Goal: Task Accomplishment & Management: Manage account settings

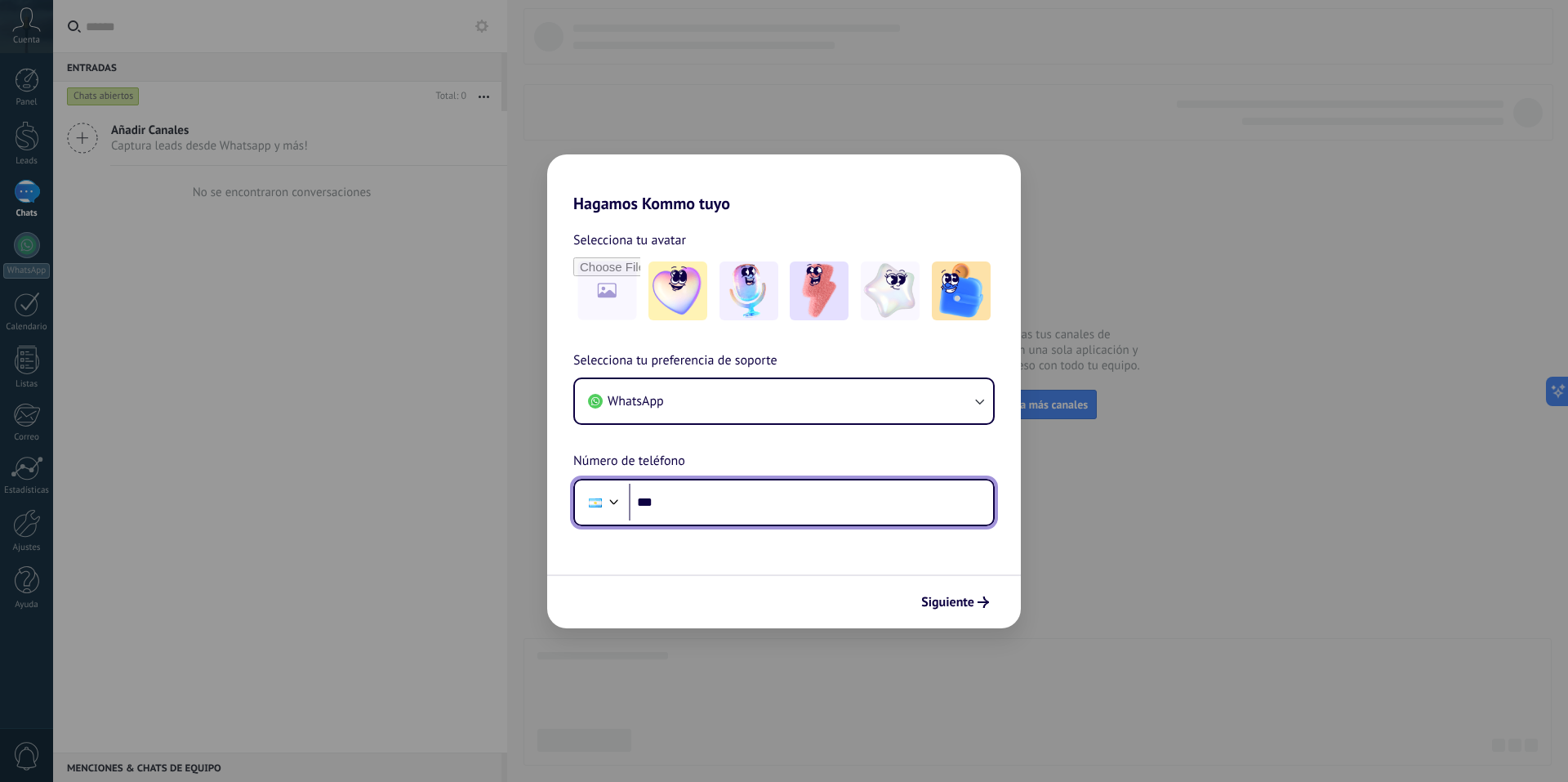
click at [706, 497] on input "***" at bounding box center [811, 503] width 364 height 38
paste input "**********"
drag, startPoint x: 763, startPoint y: 498, endPoint x: 650, endPoint y: 501, distance: 113.0
click at [650, 501] on input "**********" at bounding box center [811, 503] width 364 height 38
click at [679, 503] on input "**********" at bounding box center [811, 503] width 364 height 38
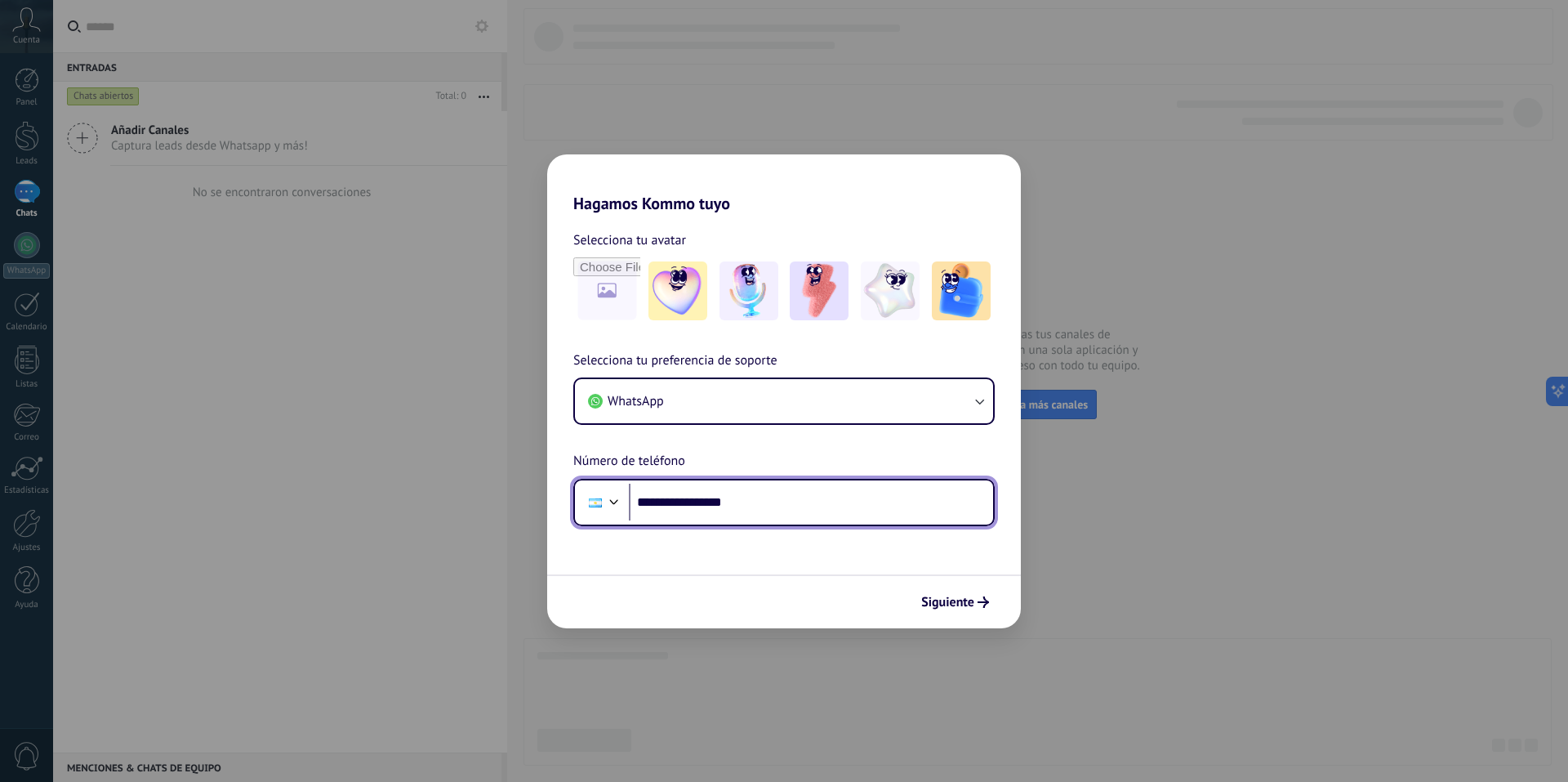
click at [679, 503] on input "**********" at bounding box center [811, 503] width 364 height 38
click at [652, 504] on input "**********" at bounding box center [811, 503] width 364 height 38
drag, startPoint x: 687, startPoint y: 504, endPoint x: 765, endPoint y: 504, distance: 78.0
click at [765, 504] on input "**********" at bounding box center [811, 503] width 364 height 38
paste input "tel"
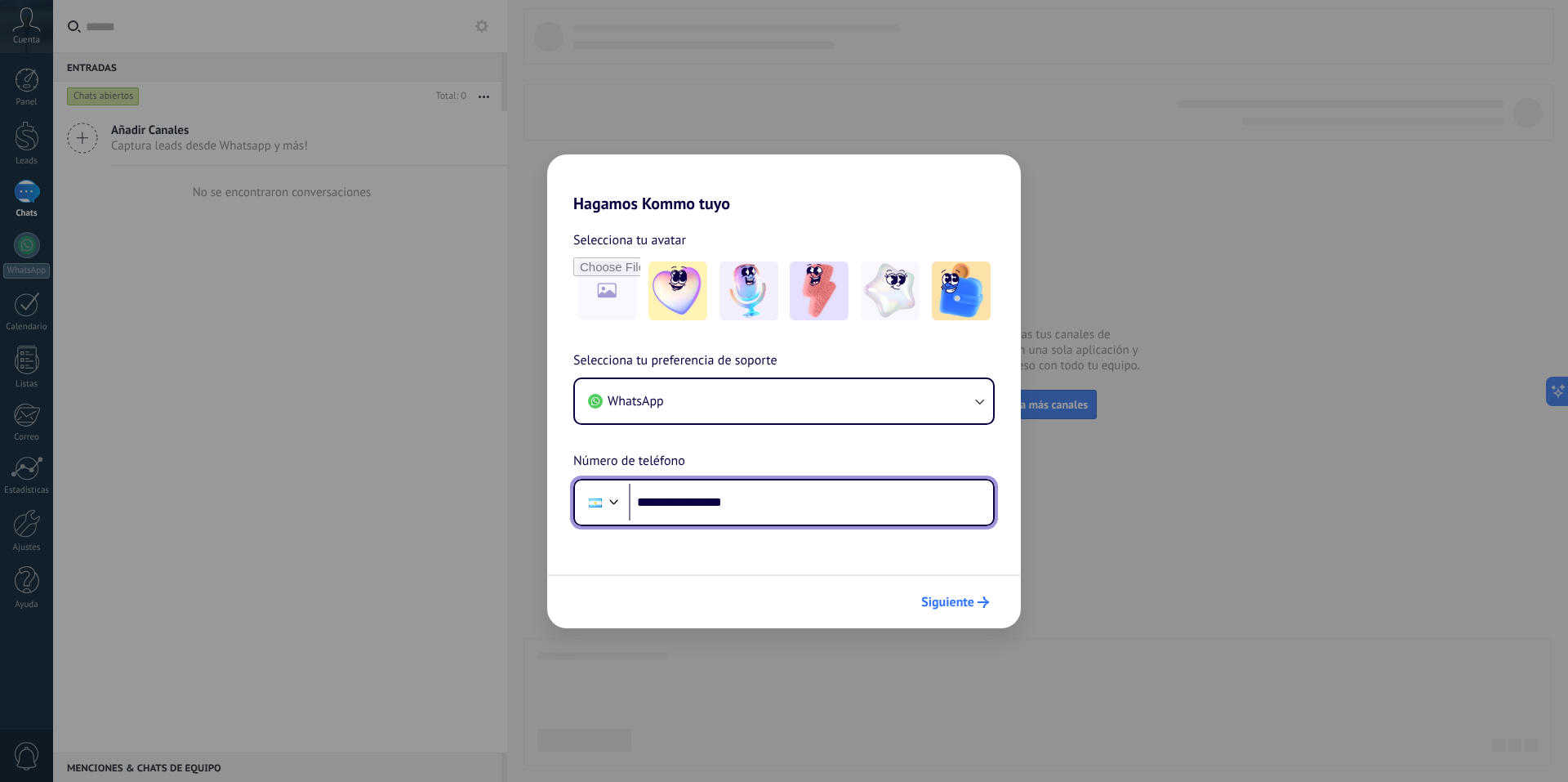
type input "**********"
click at [949, 602] on span "Siguiente" at bounding box center [948, 602] width 53 height 11
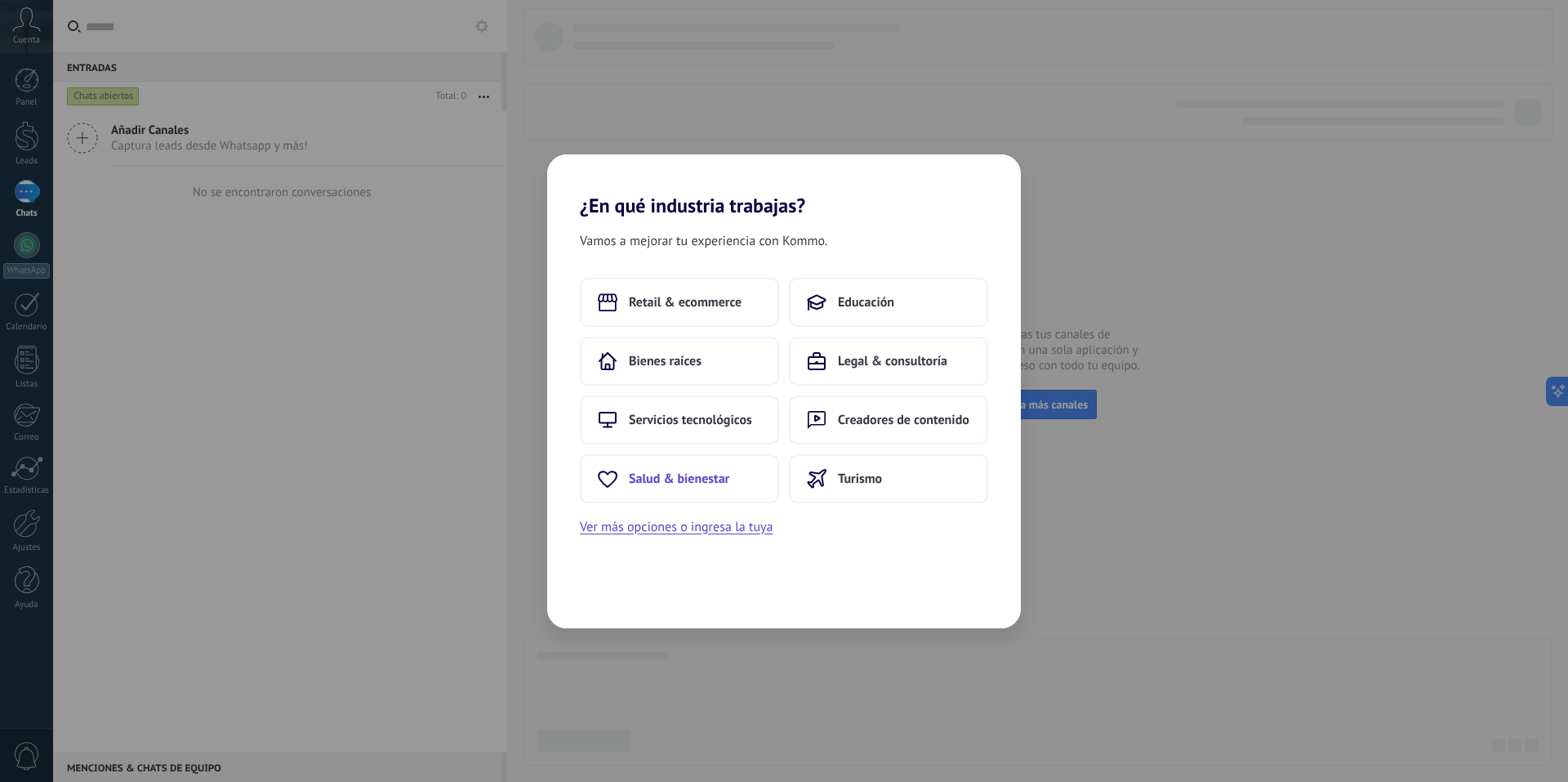
click at [716, 489] on button "Salud & bienestar" at bounding box center [679, 478] width 200 height 49
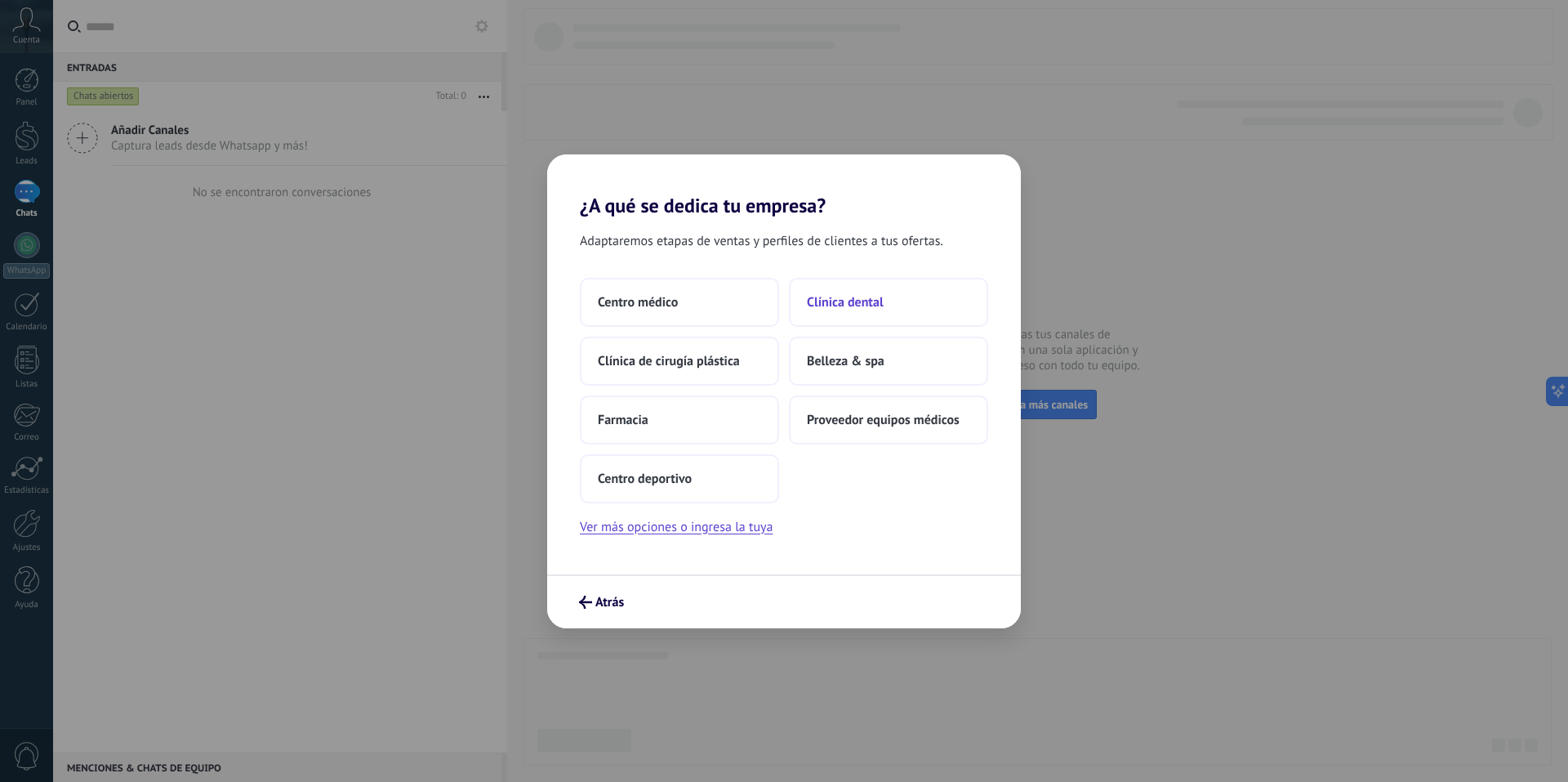
click at [889, 301] on button "Clínica dental" at bounding box center [888, 302] width 200 height 49
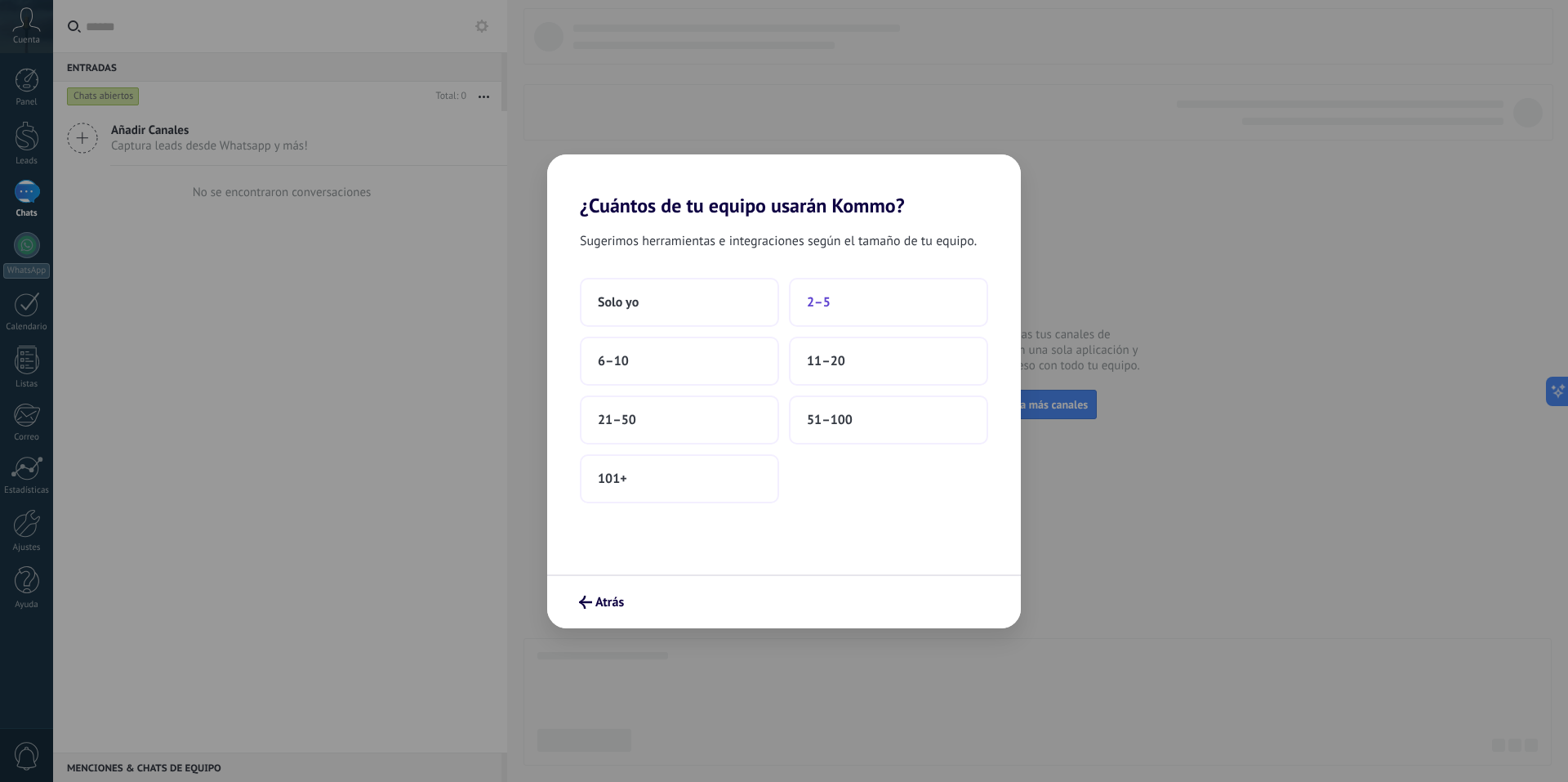
click at [846, 303] on button "2–5" at bounding box center [888, 302] width 200 height 49
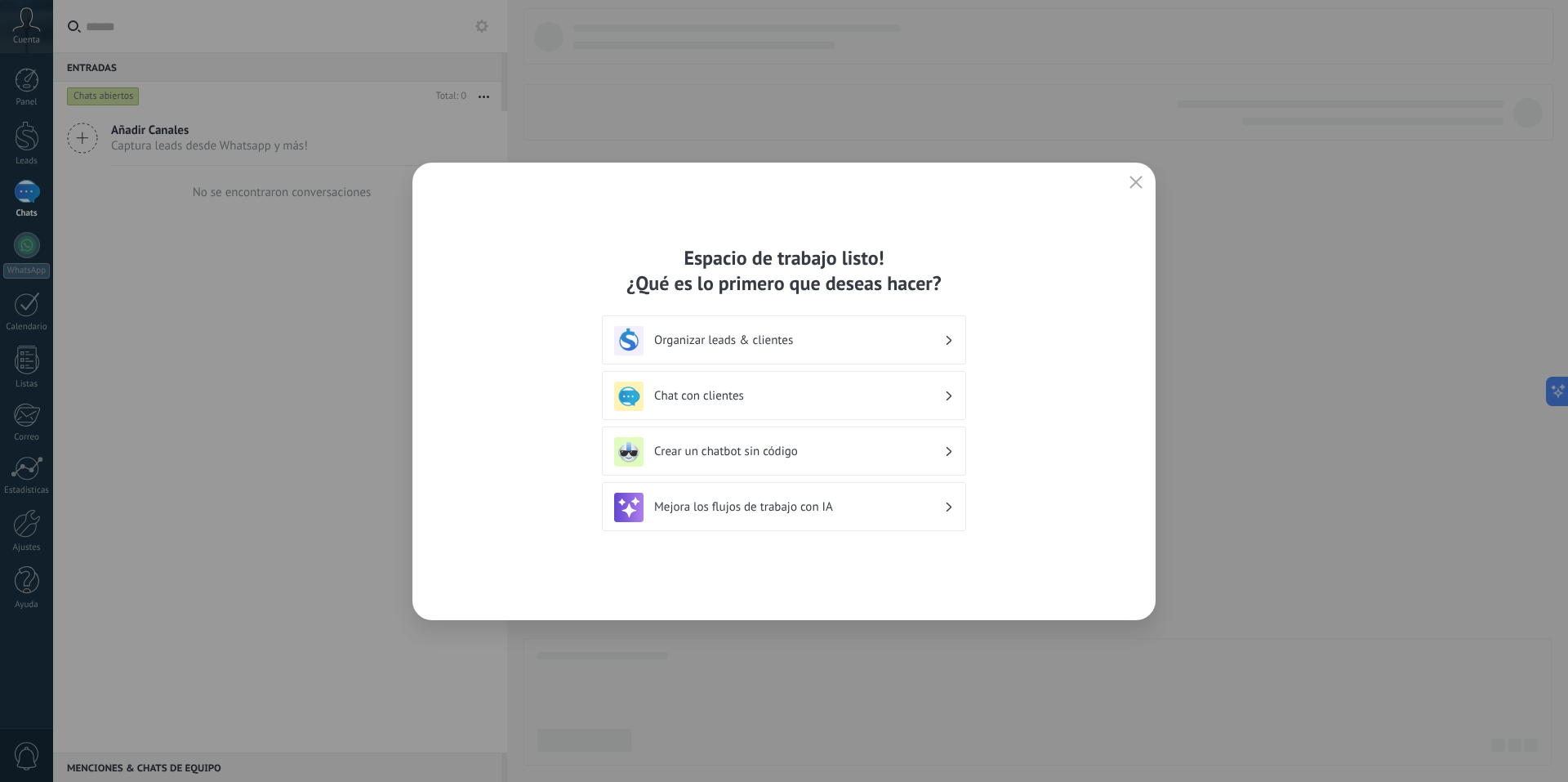
click at [798, 399] on h3 "Chat con clientes" at bounding box center [799, 396] width 290 height 16
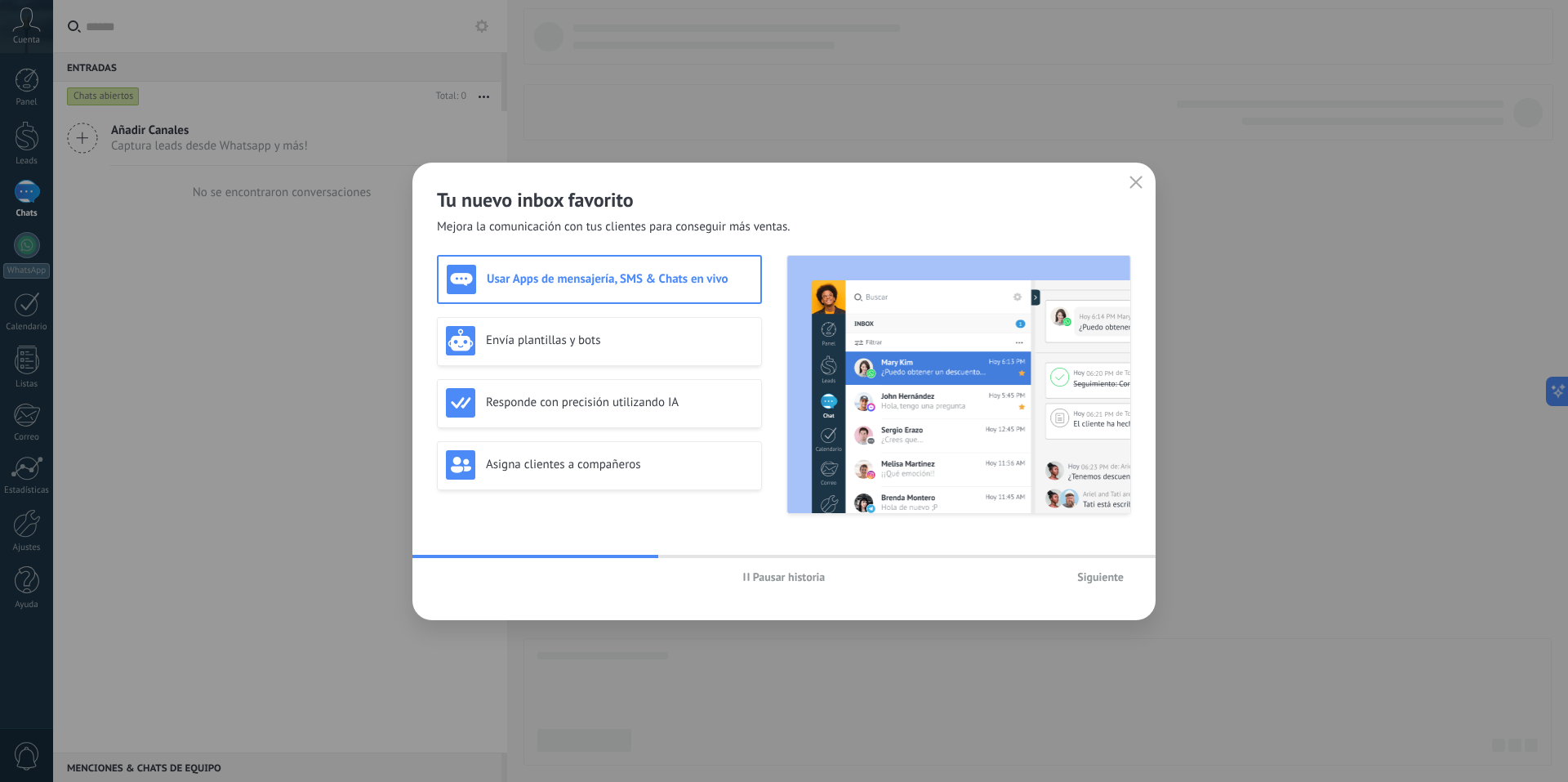
click at [1100, 576] on span "Siguiente" at bounding box center [1101, 577] width 47 height 11
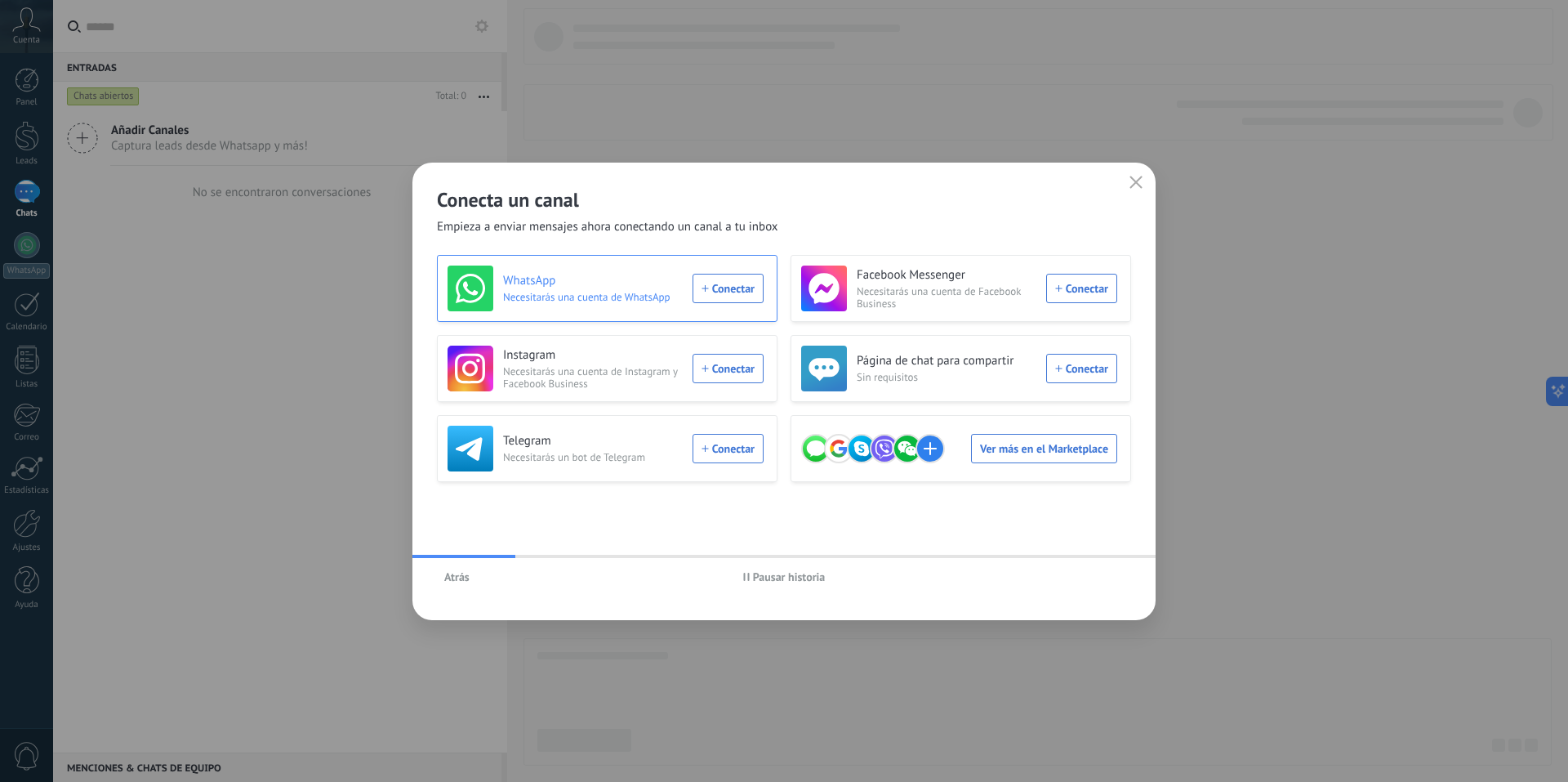
click at [734, 287] on div "WhatsApp Necesitarás una cuenta de WhatsApp Conectar" at bounding box center [605, 288] width 316 height 46
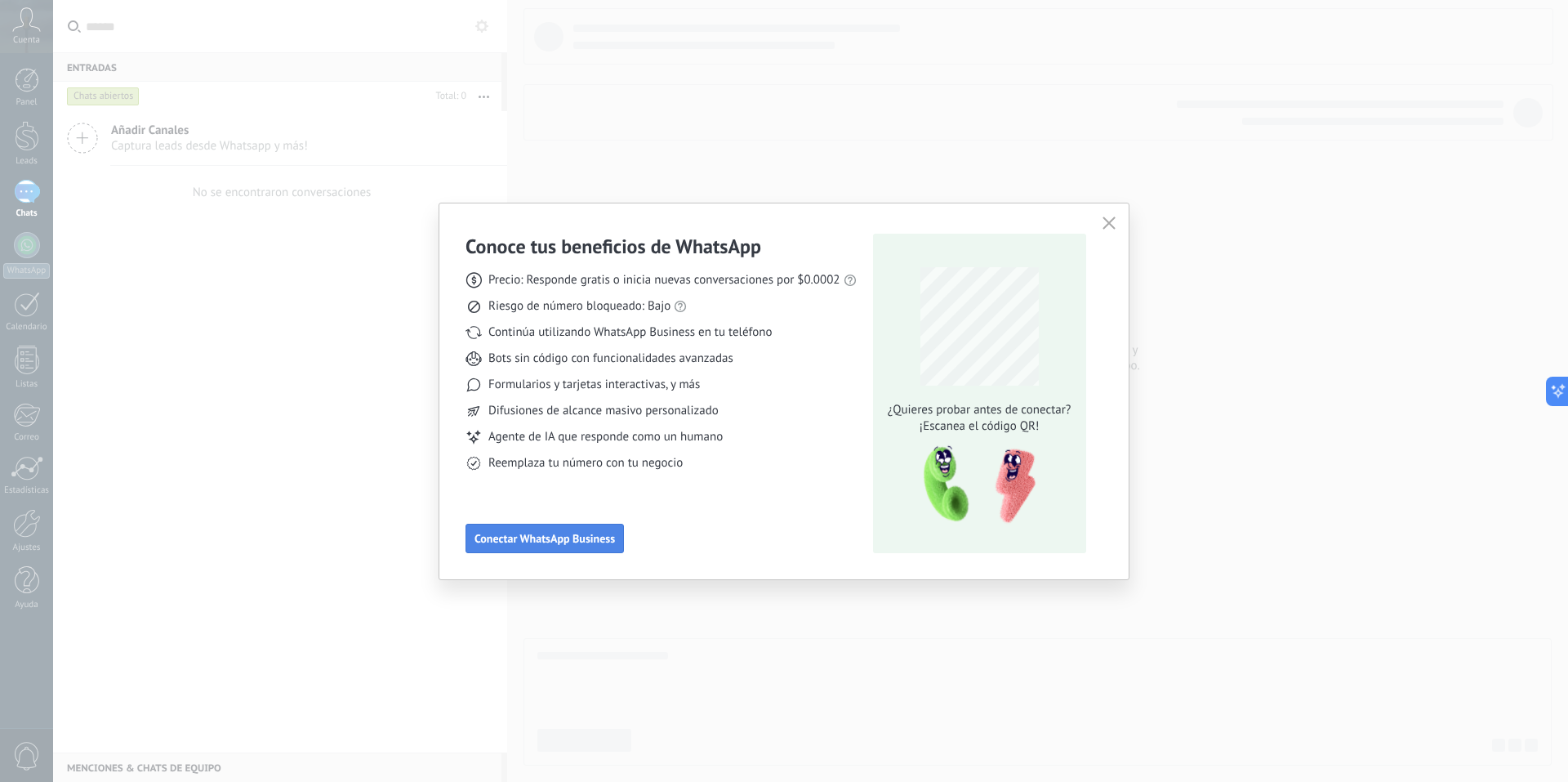
click at [577, 540] on span "Conectar WhatsApp Business" at bounding box center [545, 538] width 141 height 11
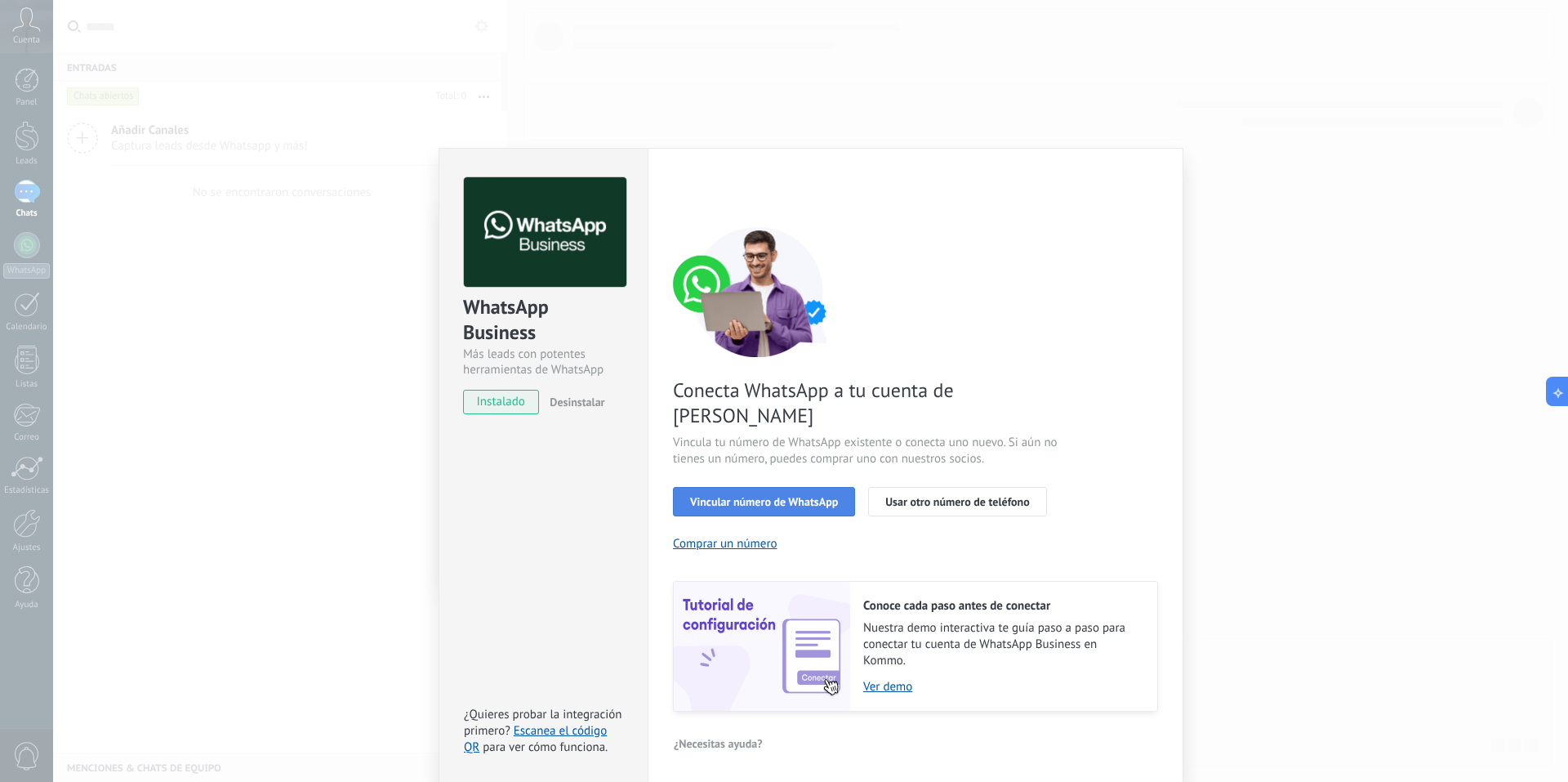
click at [771, 496] on span "Vincular número de WhatsApp" at bounding box center [764, 502] width 148 height 11
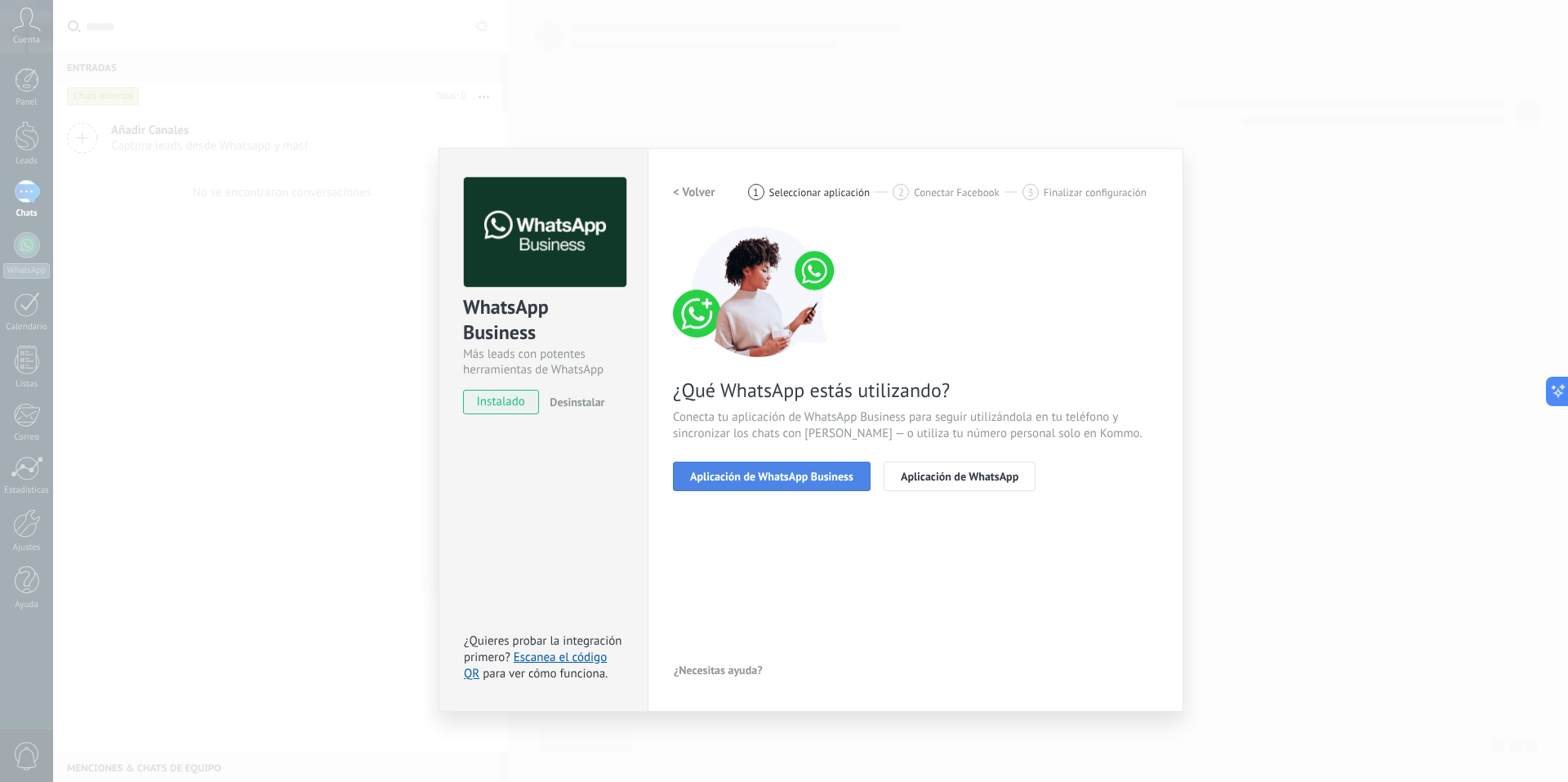
click at [789, 481] on span "Aplicación de WhatsApp Business" at bounding box center [772, 476] width 163 height 11
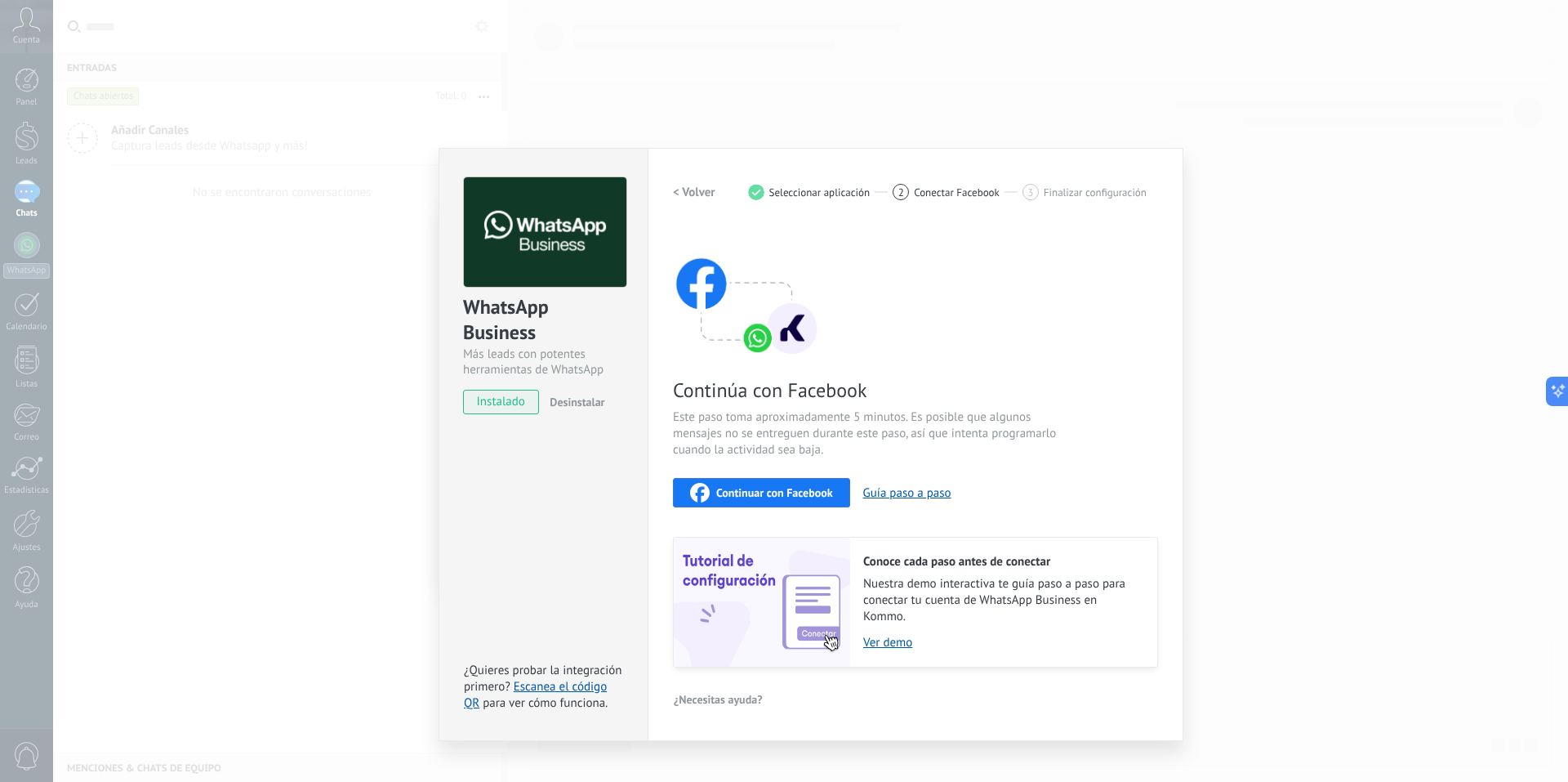
click at [783, 490] on span "Continuar con Facebook" at bounding box center [775, 492] width 117 height 11
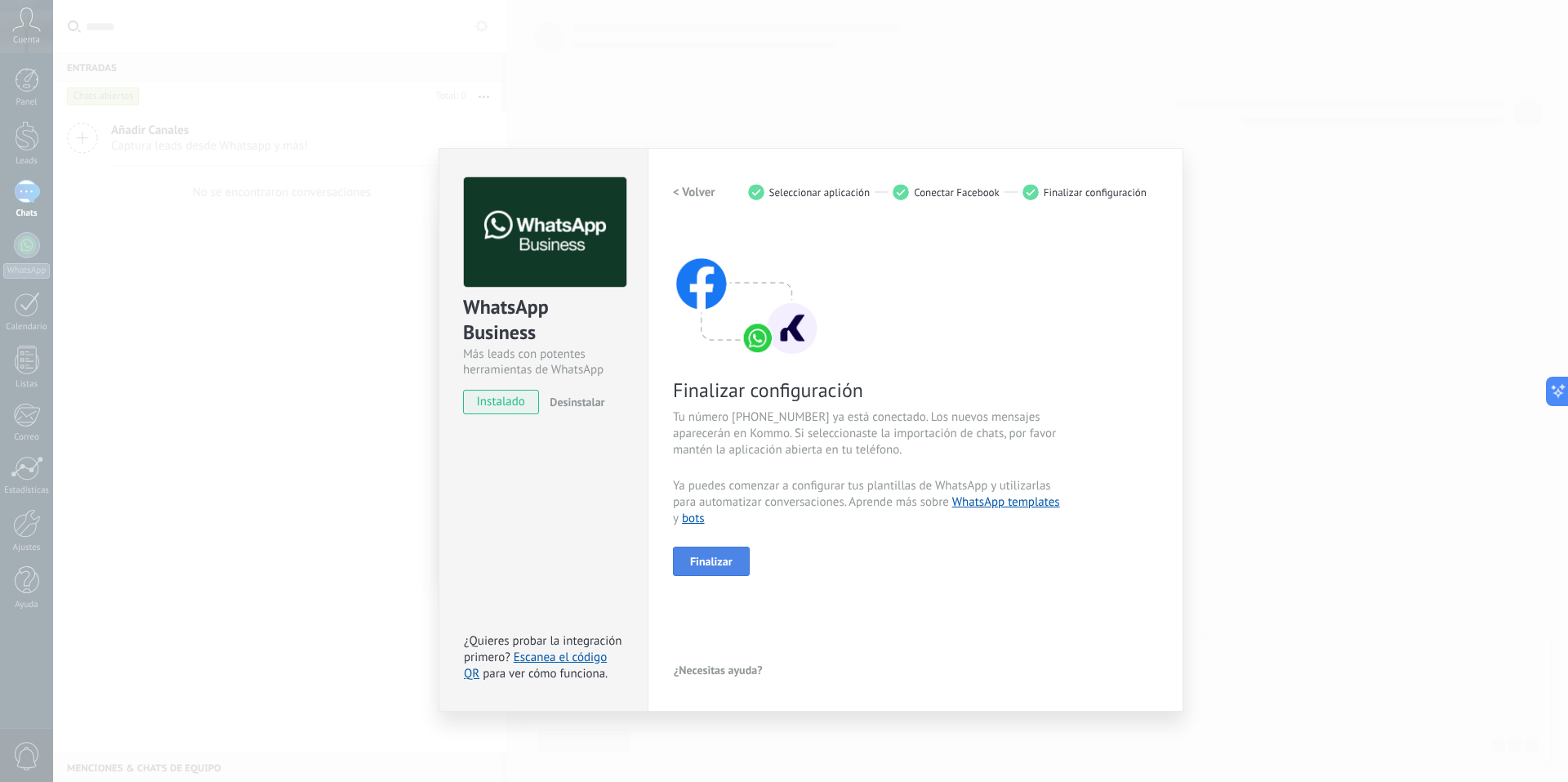
click at [702, 561] on span "Finalizar" at bounding box center [711, 561] width 42 height 11
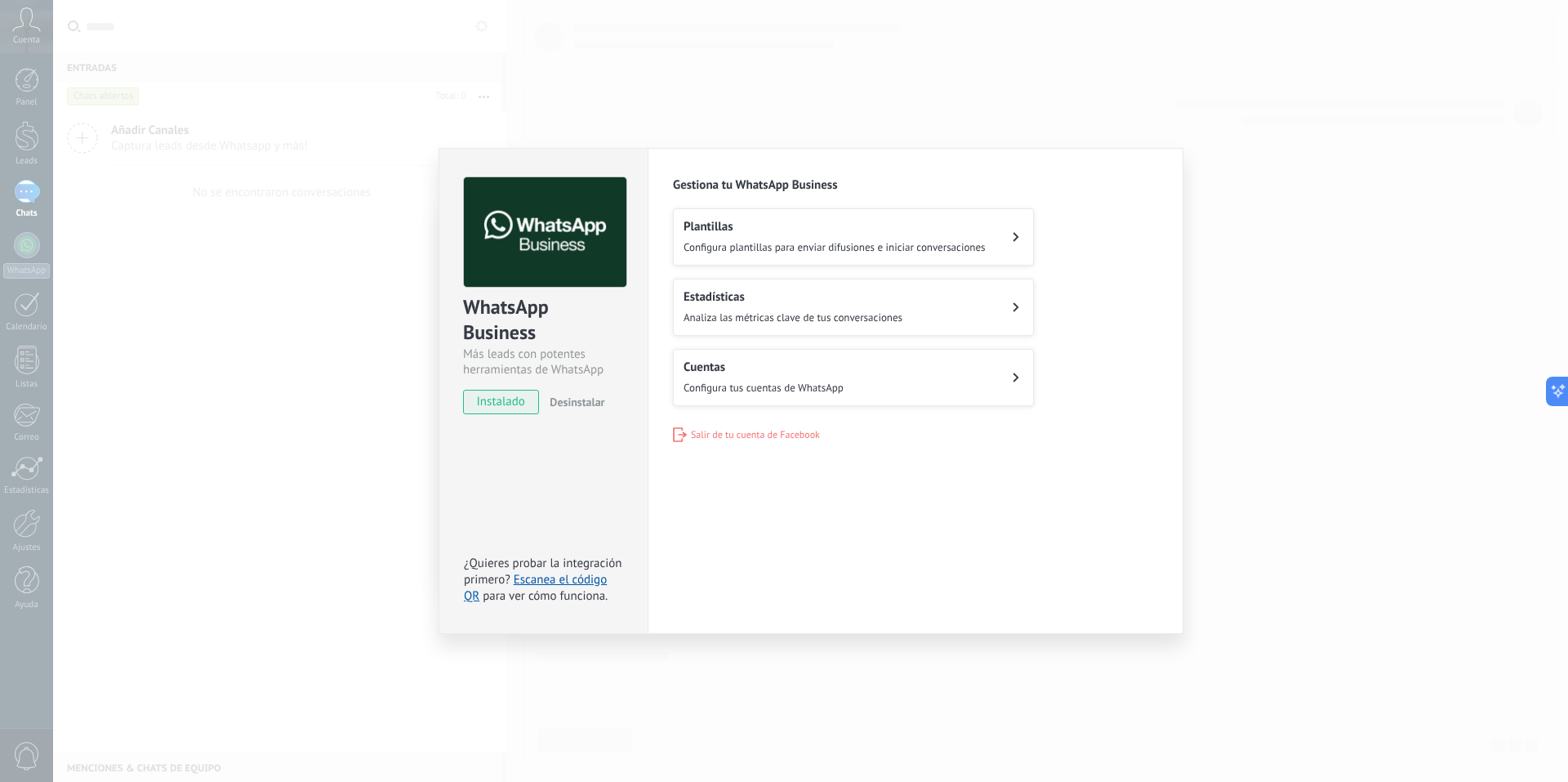
click at [991, 245] on button "Plantillas Configura plantillas para enviar difusiones e iniciar conversaciones" at bounding box center [853, 236] width 361 height 57
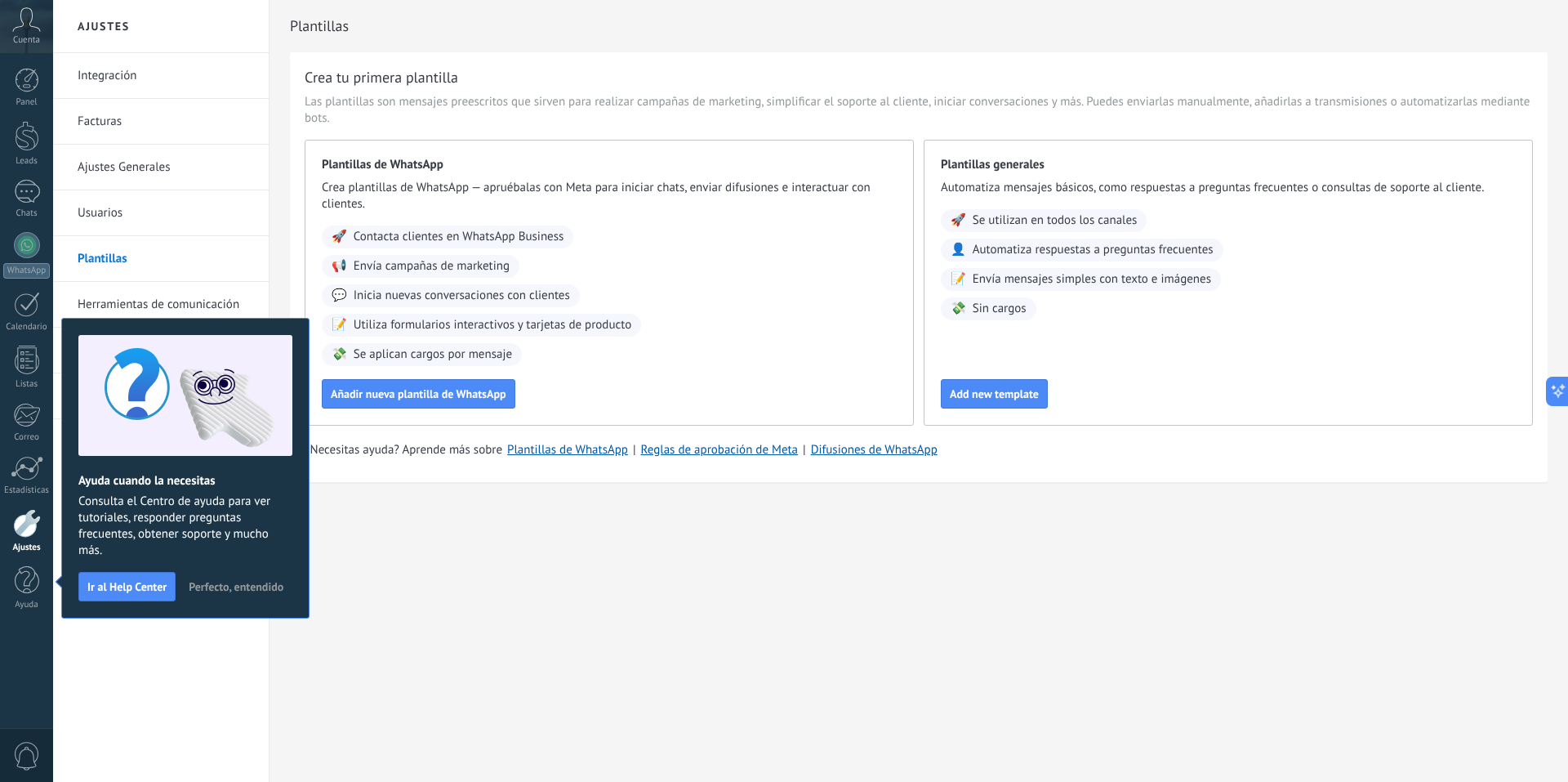
click at [242, 589] on span "Perfecto, entendido" at bounding box center [235, 586] width 95 height 11
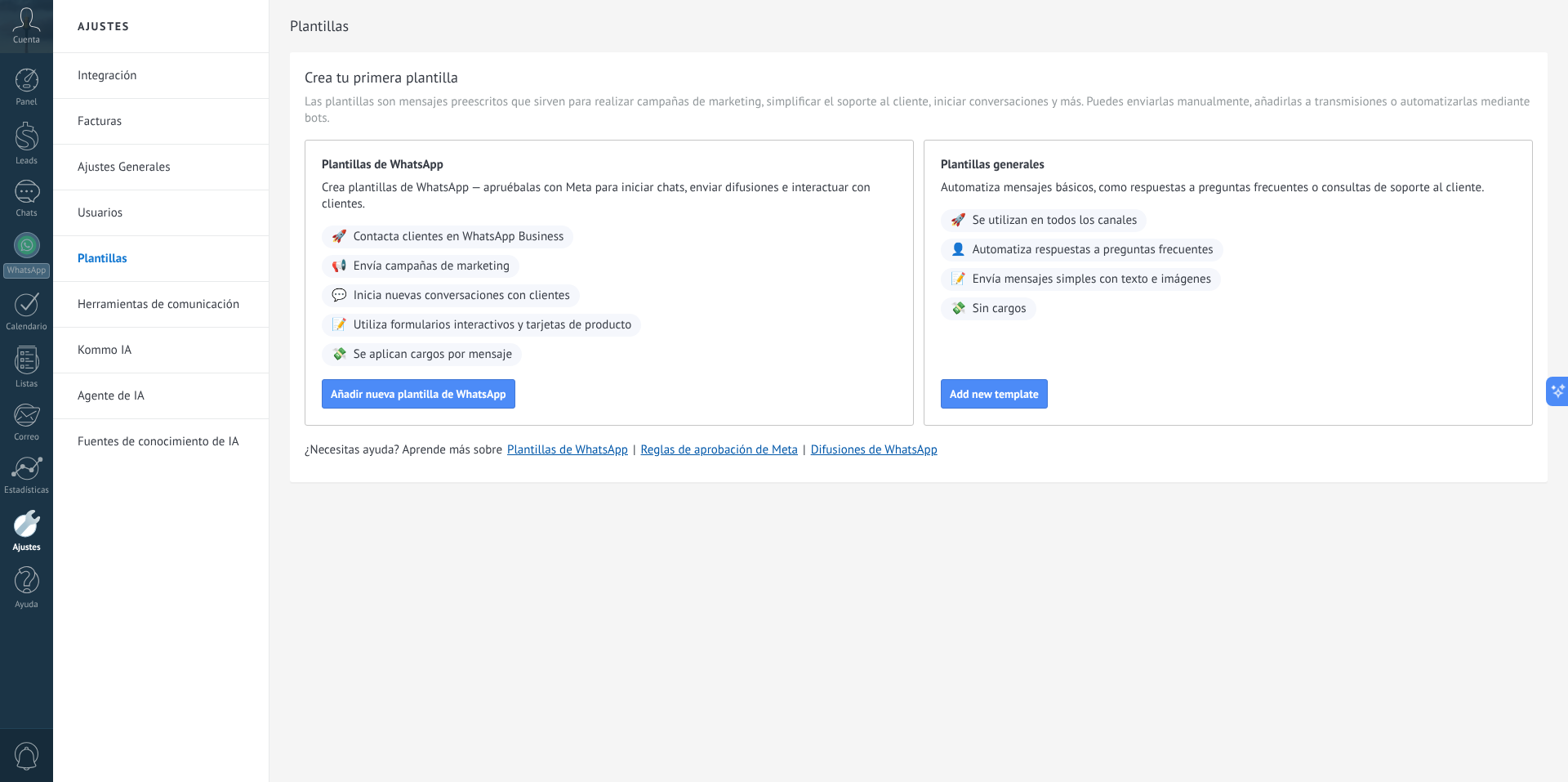
click at [28, 40] on span "Cuenta" at bounding box center [26, 39] width 27 height 10
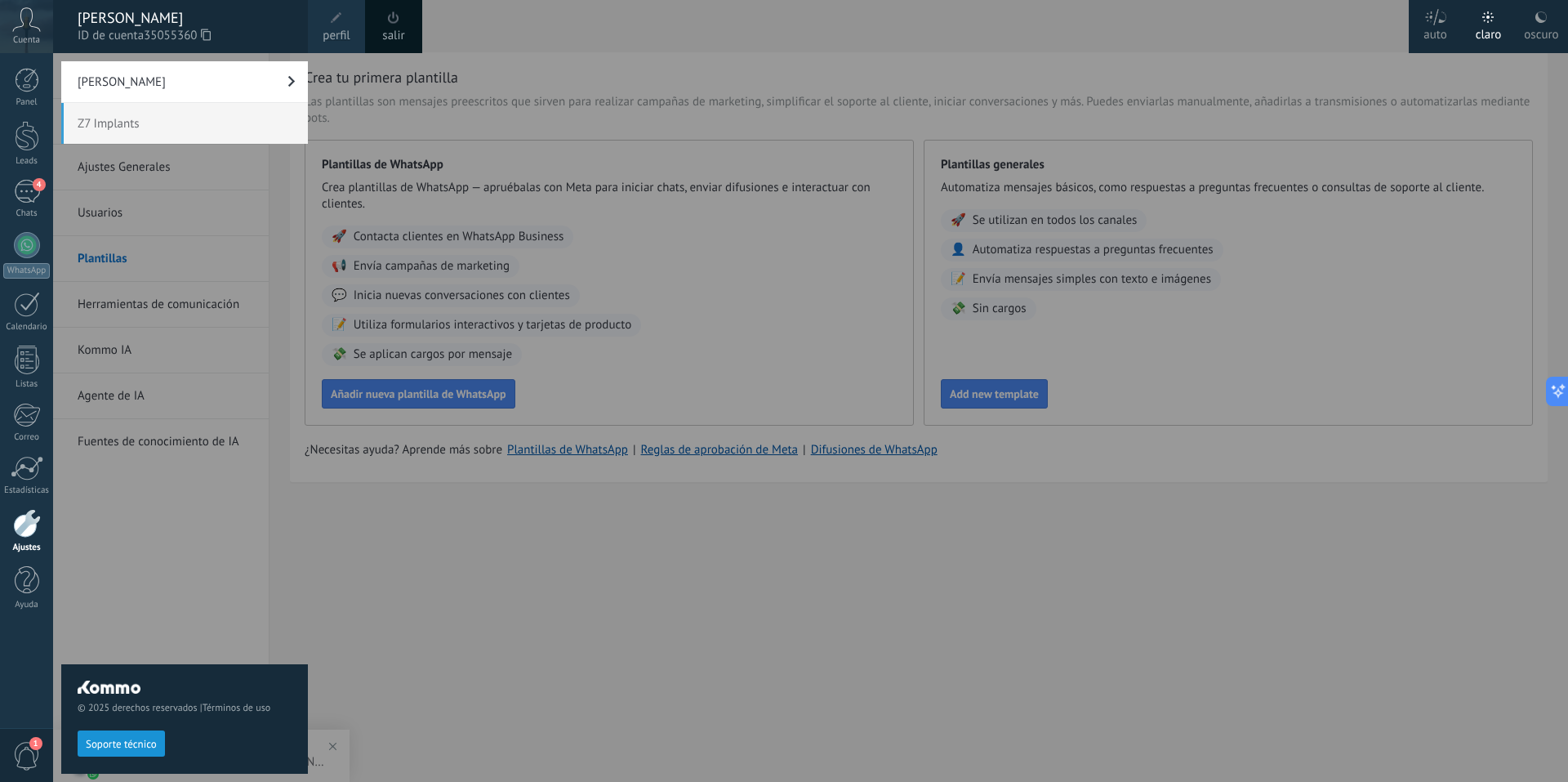
click at [119, 128] on span "Z7 Implants" at bounding box center [184, 124] width 247 height 41
click at [301, 89] on link "[PERSON_NAME]" at bounding box center [184, 82] width 247 height 41
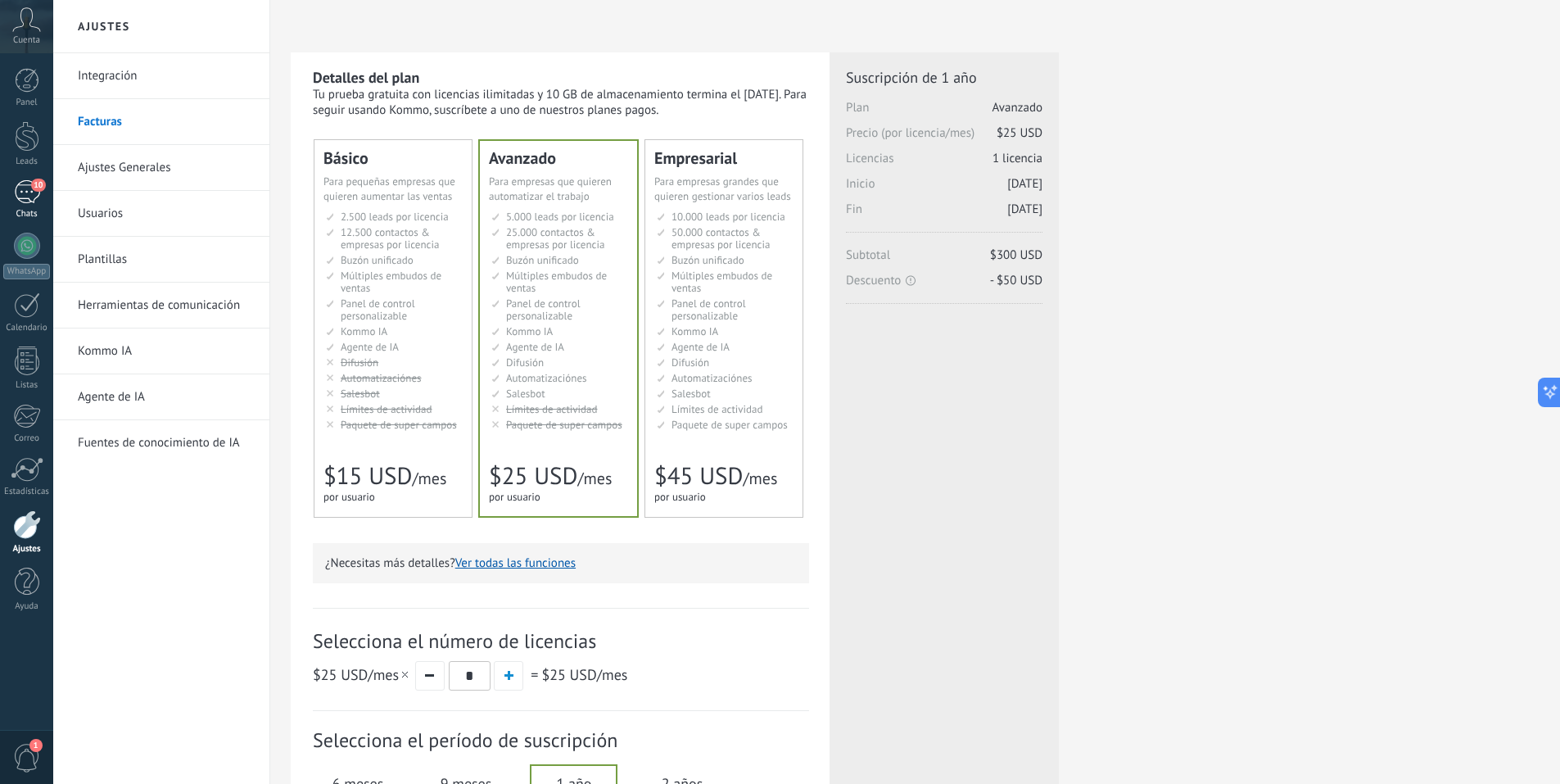
click at [32, 192] on div "10" at bounding box center [27, 192] width 26 height 24
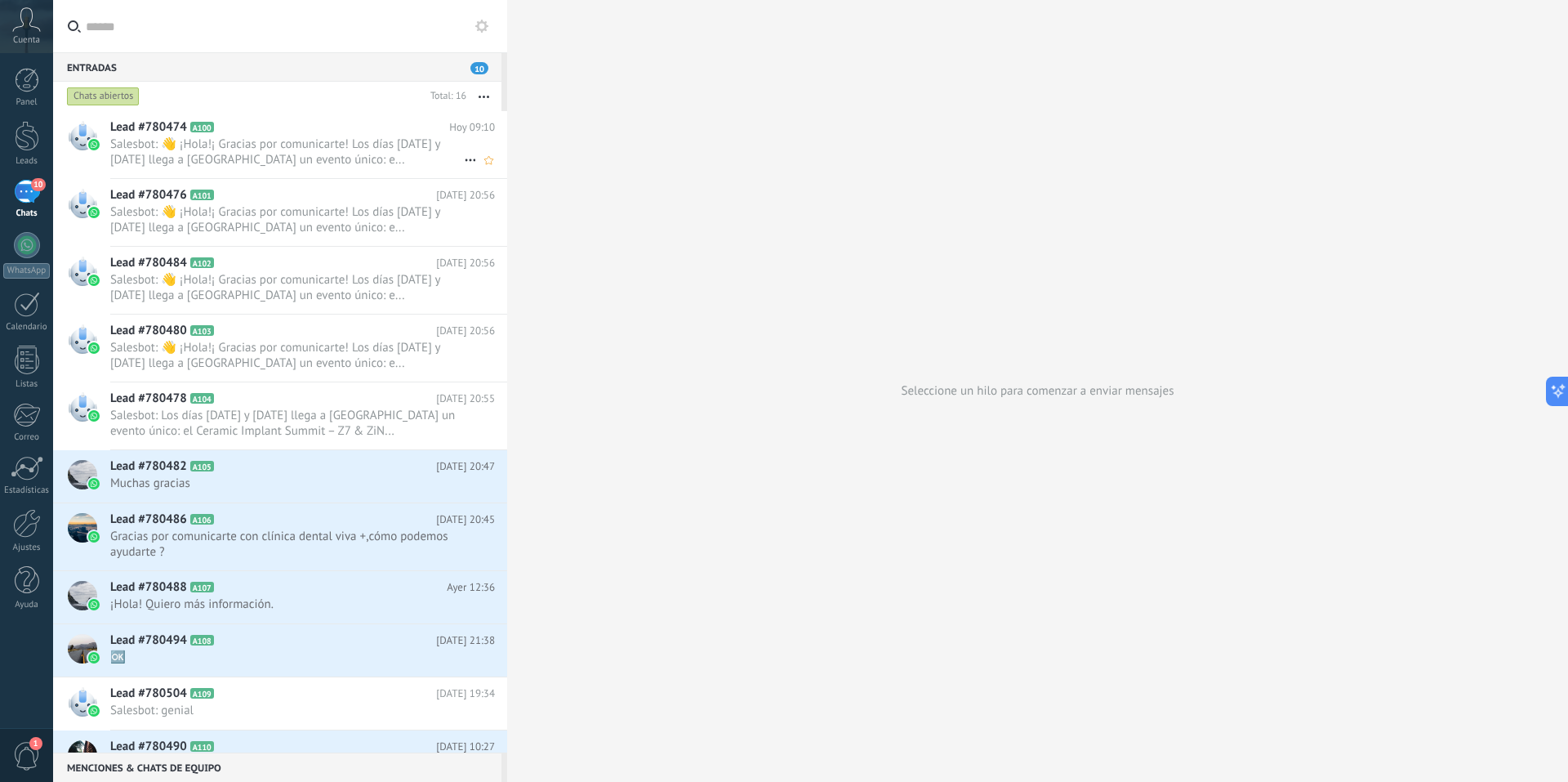
click at [279, 143] on span "Salesbot: 👋 ¡Hola!¡ Gracias por comunicarte! Los días [DATE] y [DATE] llega a […" at bounding box center [287, 151] width 354 height 31
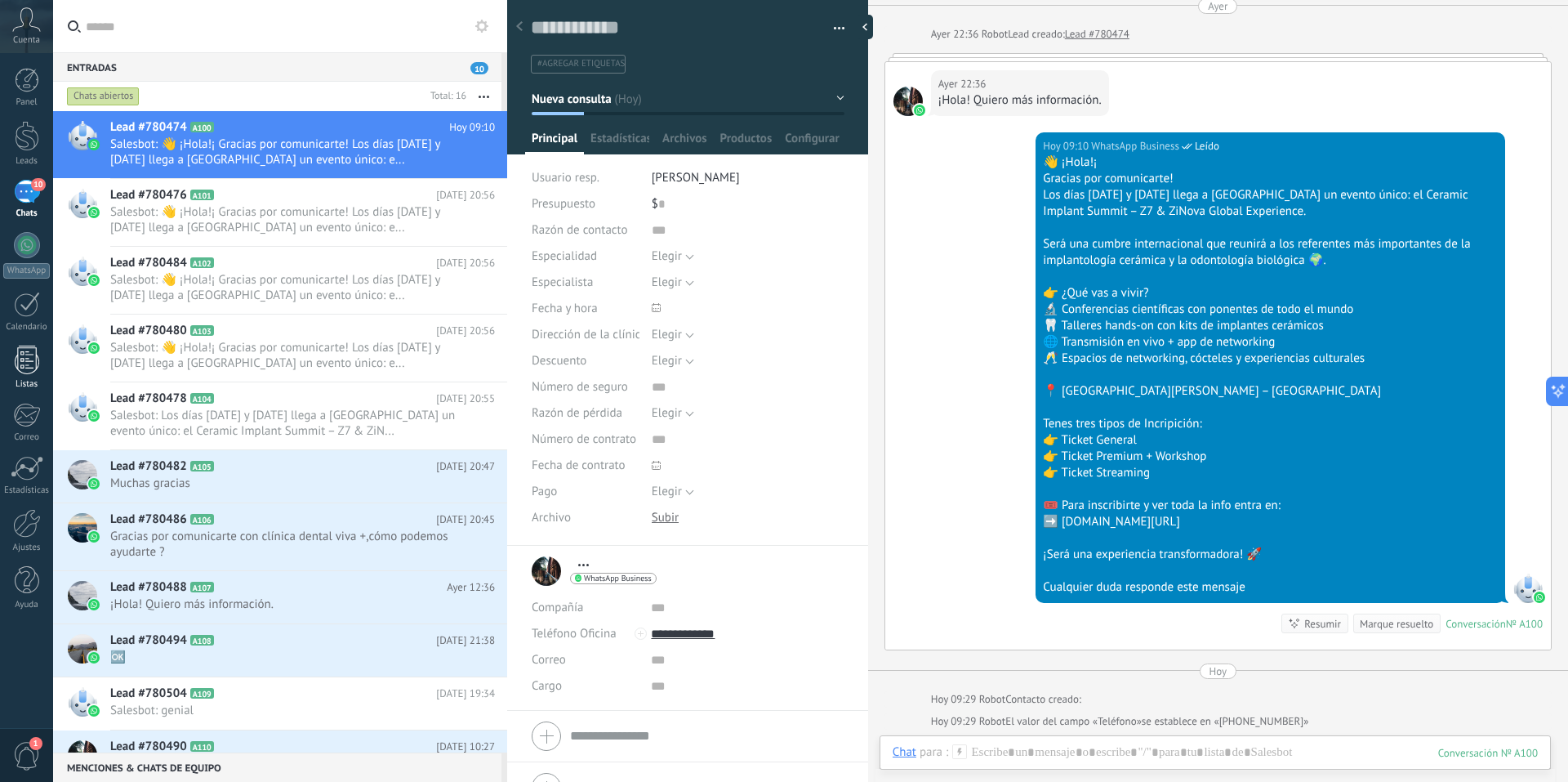
click at [23, 364] on div at bounding box center [27, 359] width 24 height 28
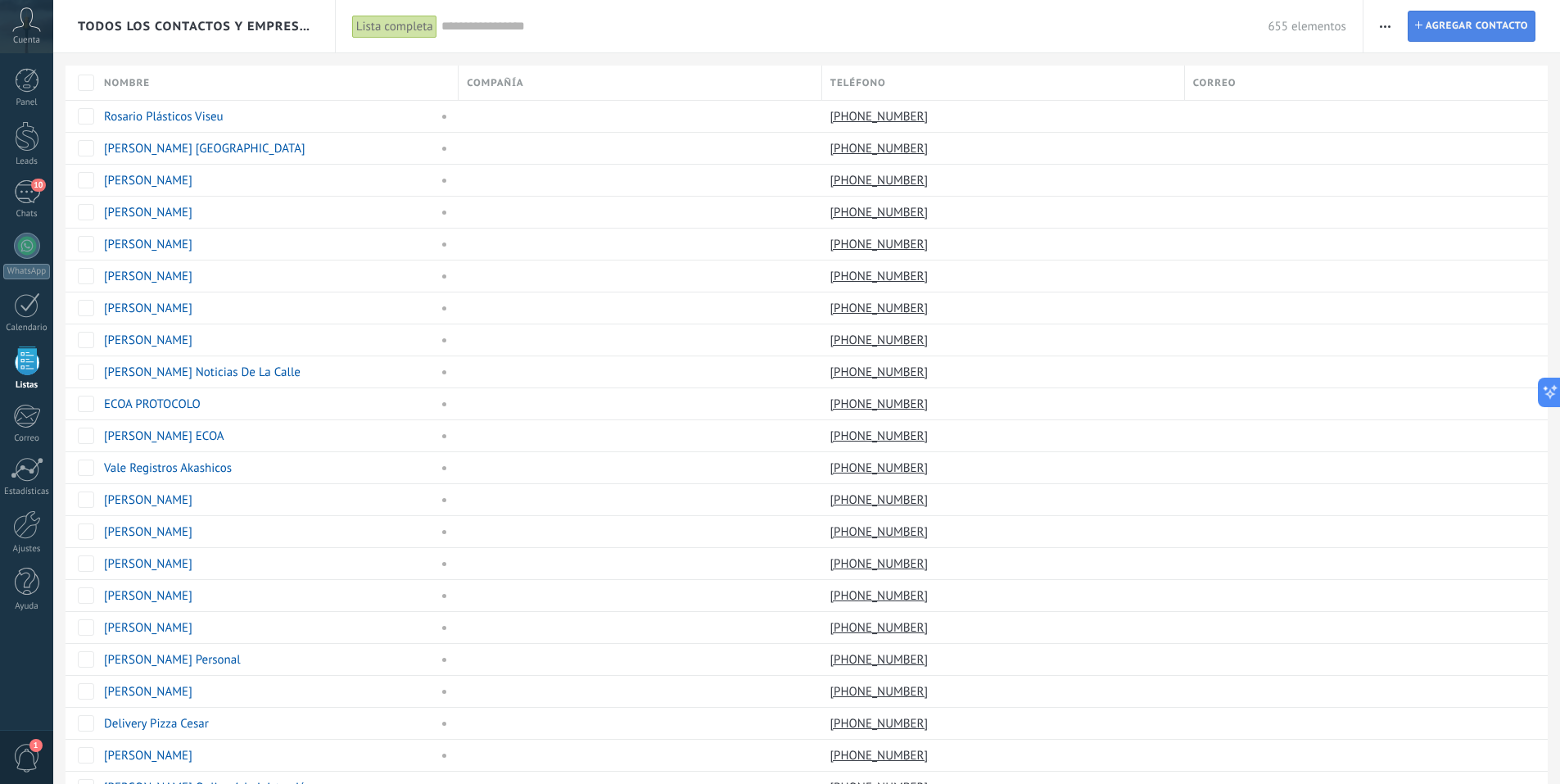
click at [1428, 31] on span "Agregar contacto" at bounding box center [1476, 25] width 102 height 29
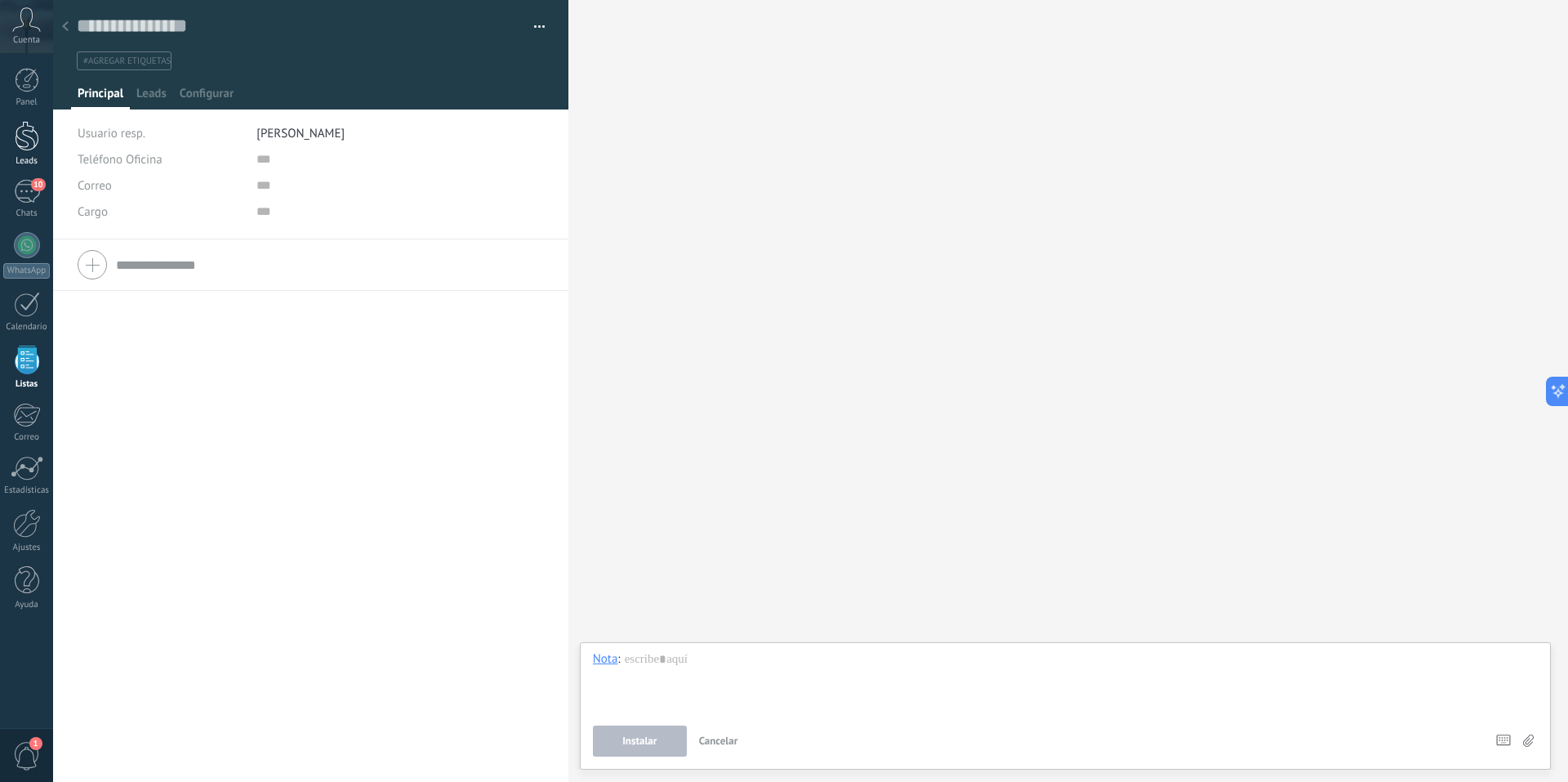
click at [24, 146] on div at bounding box center [27, 136] width 24 height 30
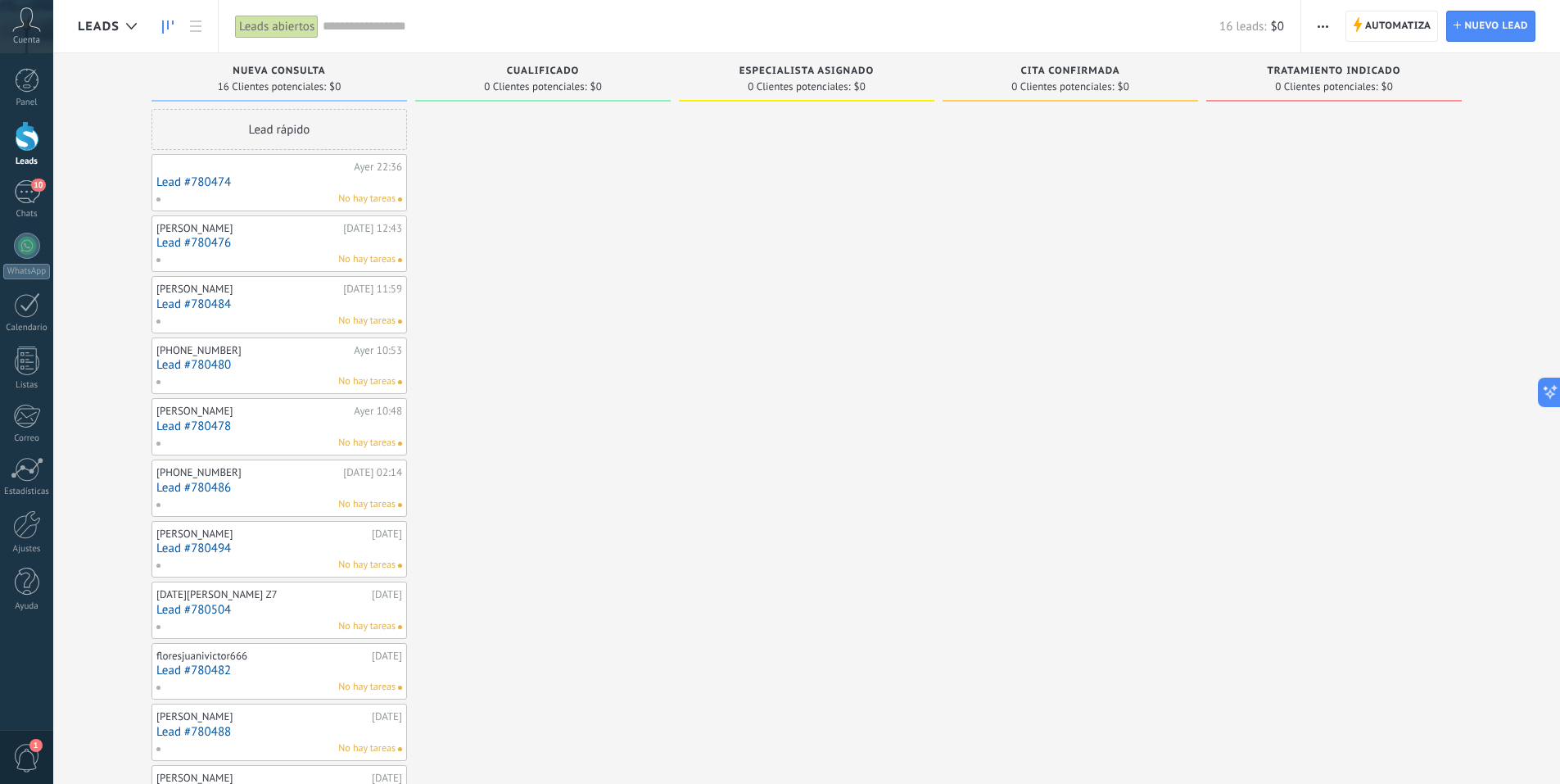
click at [1323, 31] on span "button" at bounding box center [1322, 25] width 10 height 31
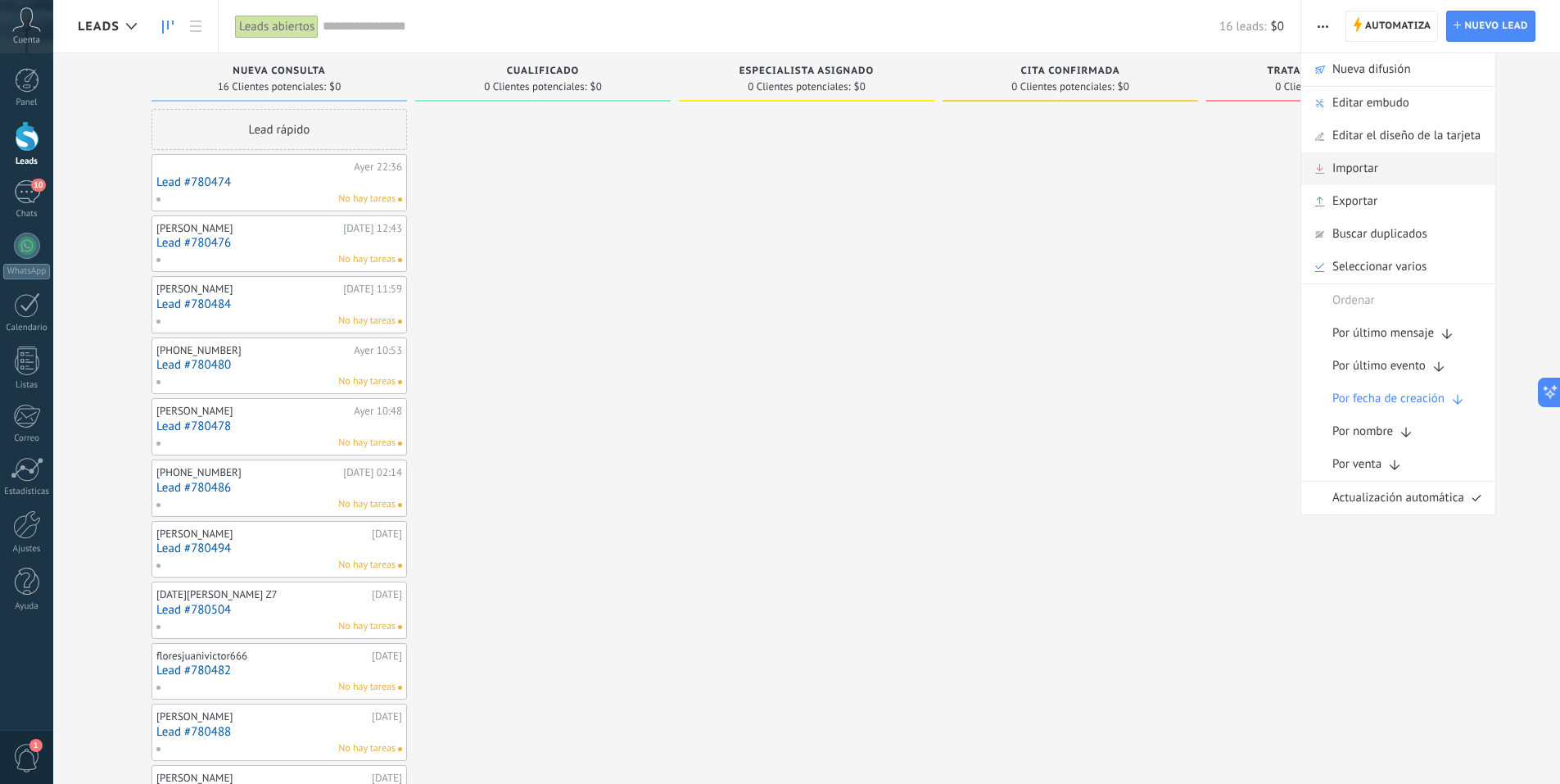
click at [1375, 170] on span "Importar" at bounding box center [1355, 168] width 46 height 33
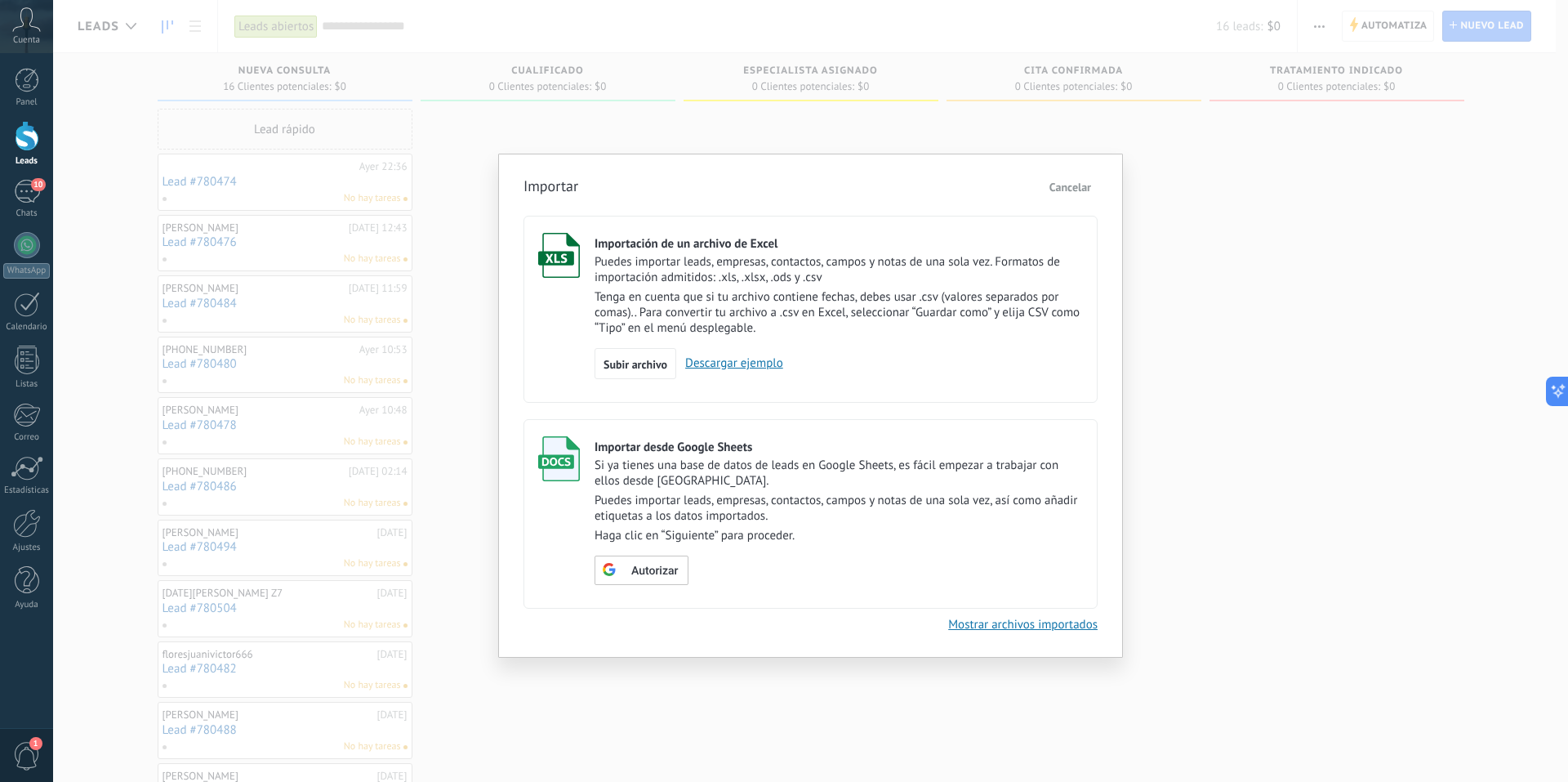
click at [1078, 188] on span "Cancelar" at bounding box center [1070, 188] width 41 height 15
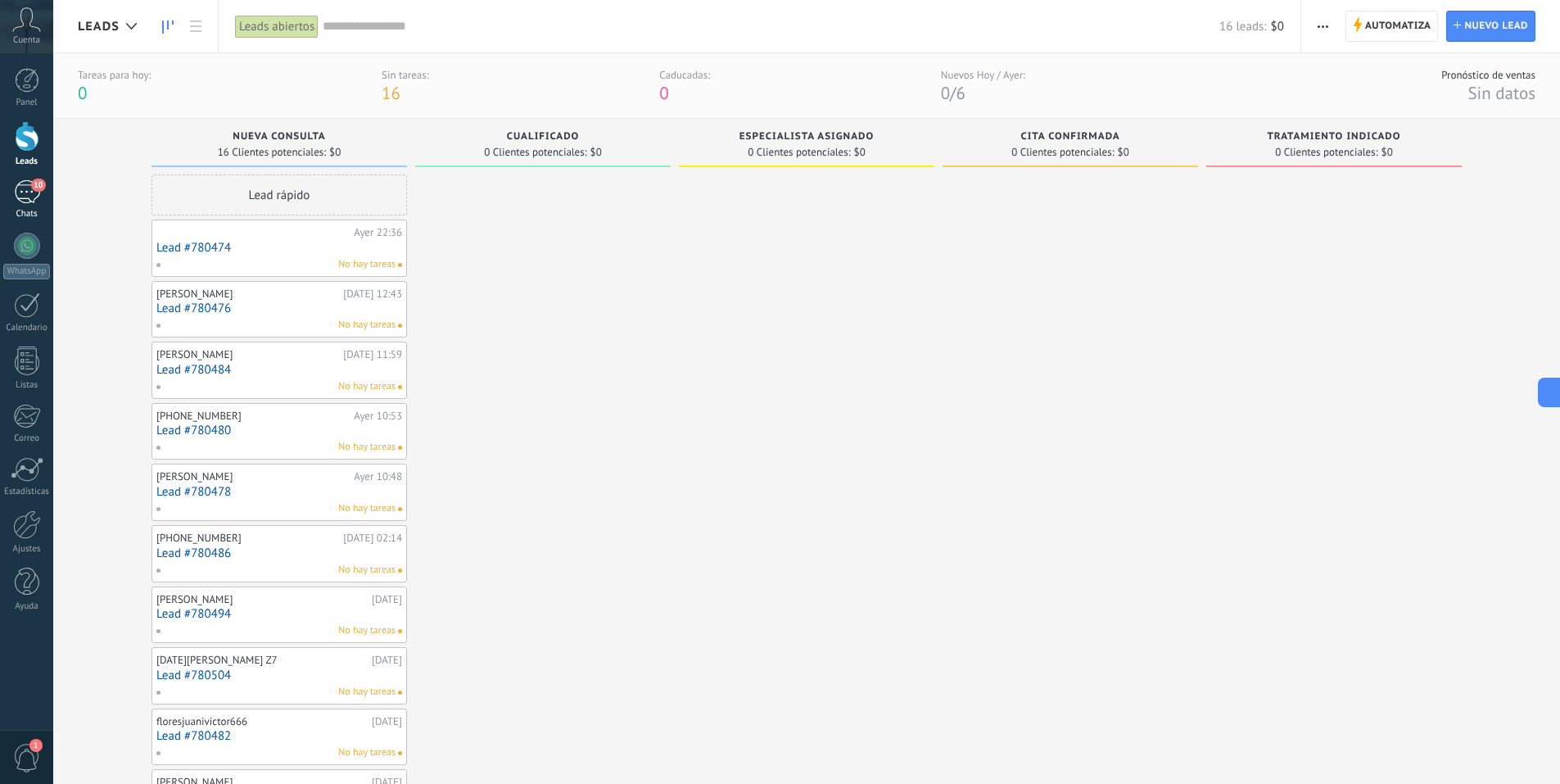
click at [28, 191] on div "10" at bounding box center [27, 192] width 26 height 24
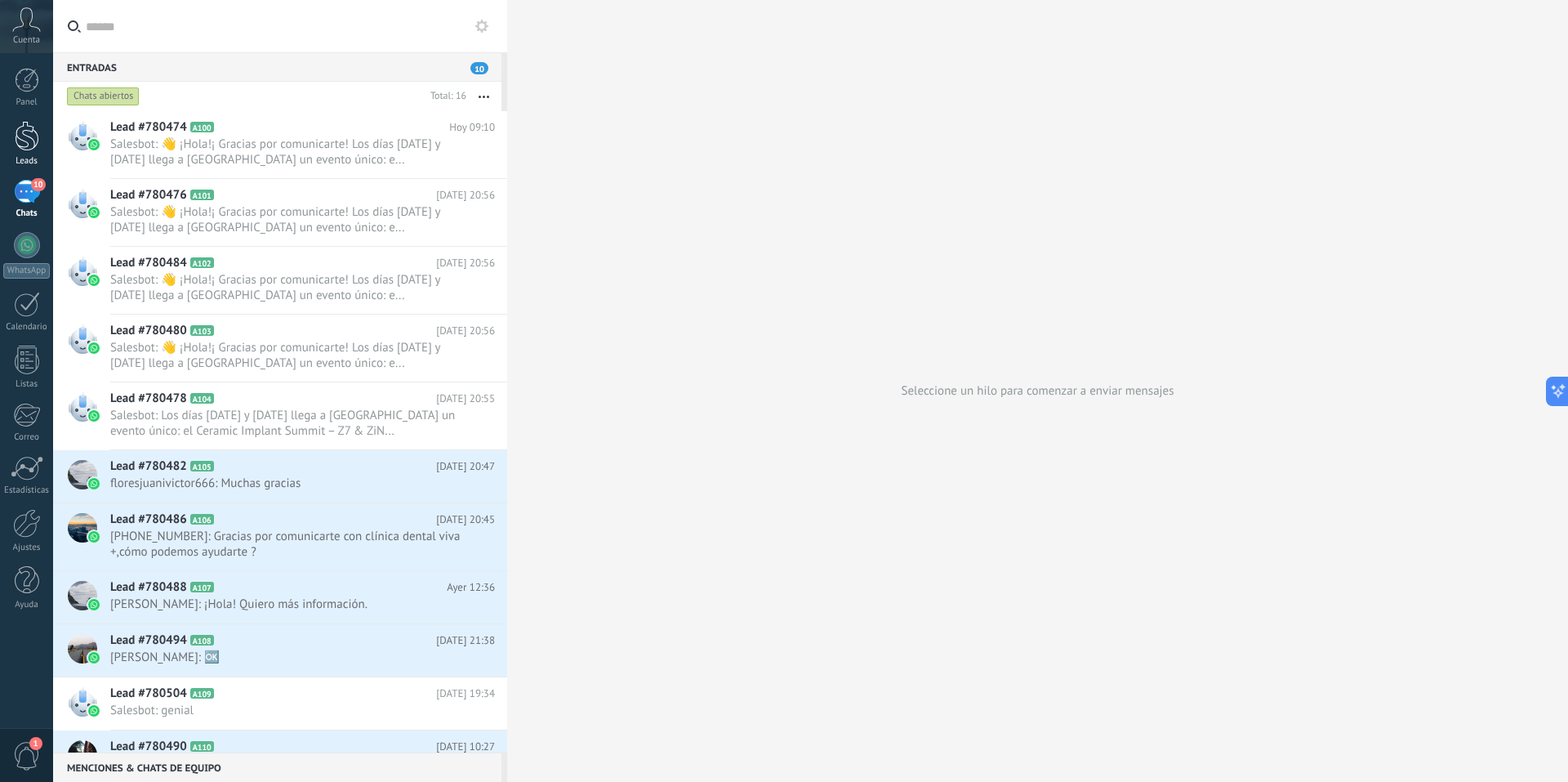
click at [28, 142] on div at bounding box center [27, 136] width 24 height 30
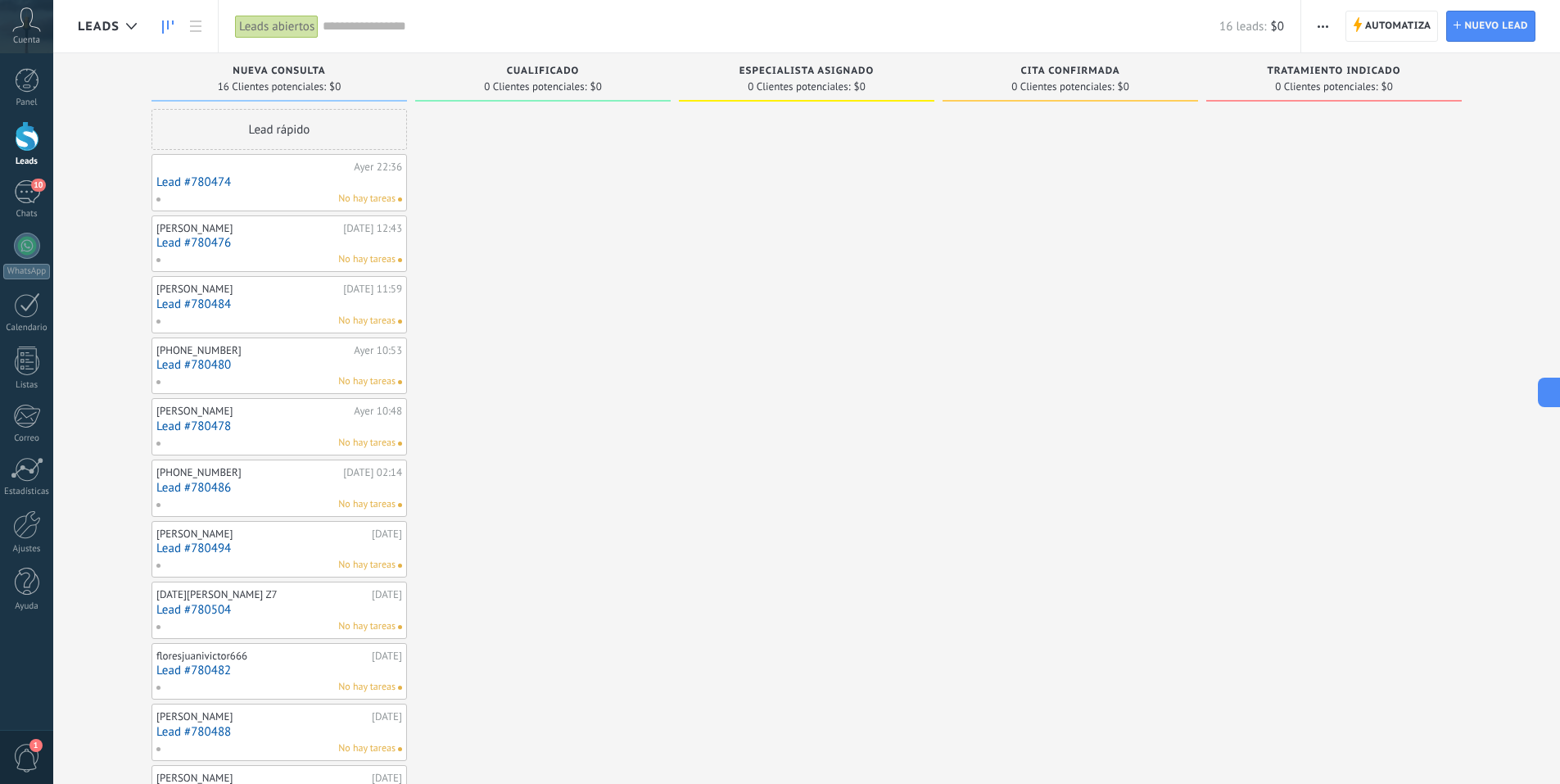
click at [117, 28] on span "Leads" at bounding box center [99, 26] width 41 height 16
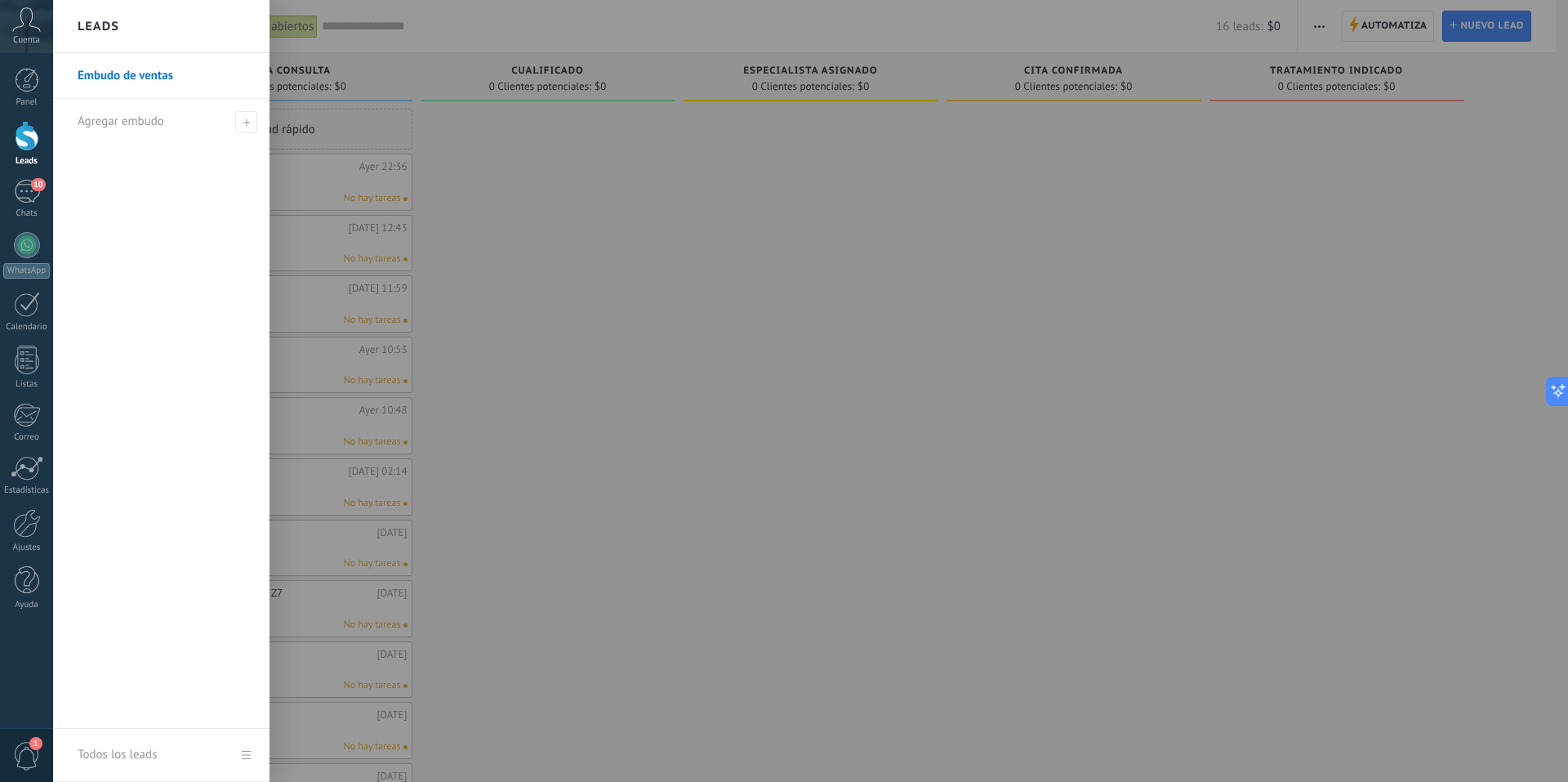
click at [524, 211] on div at bounding box center [837, 391] width 1568 height 782
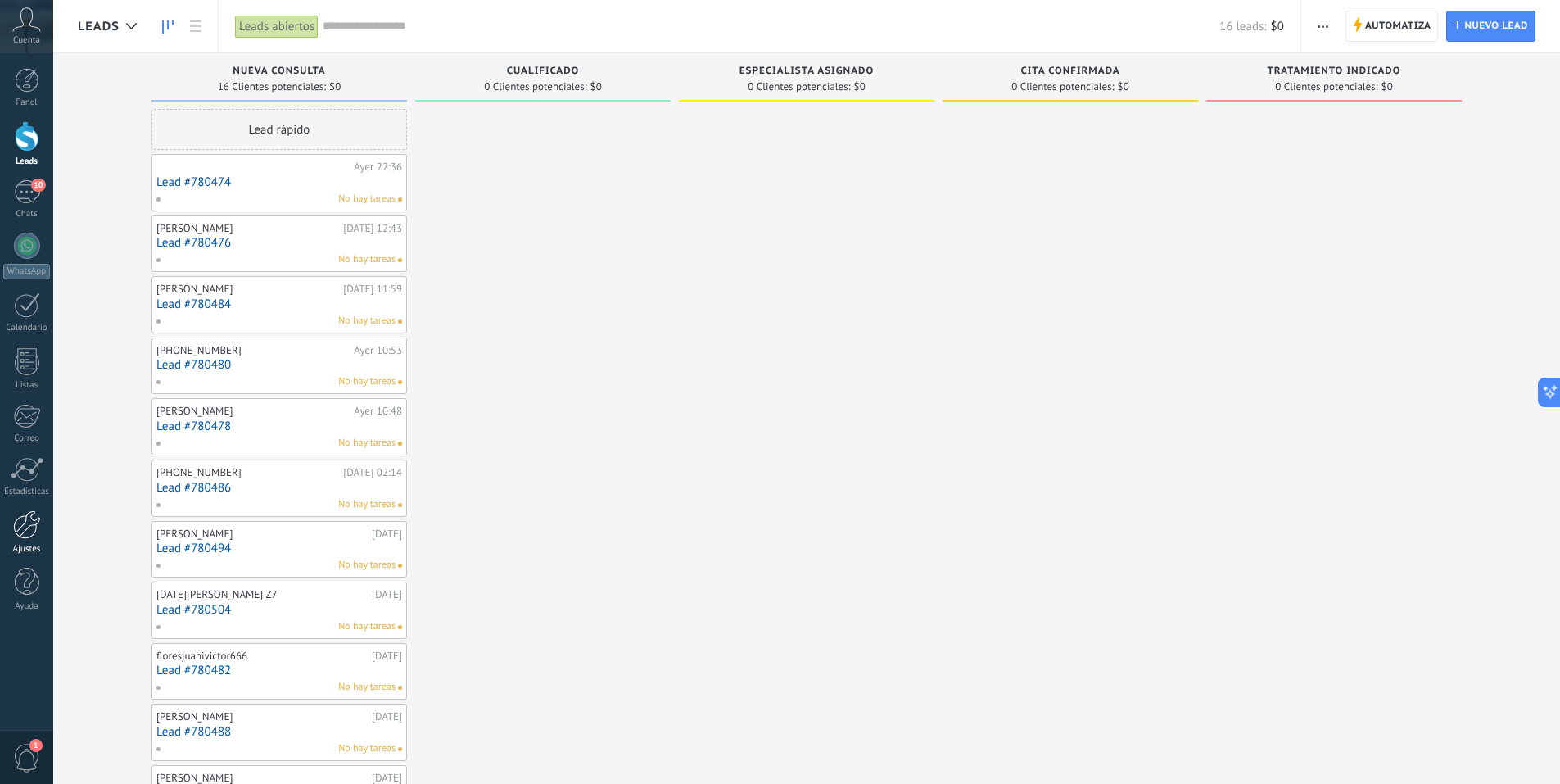
click at [24, 522] on div at bounding box center [27, 525] width 28 height 28
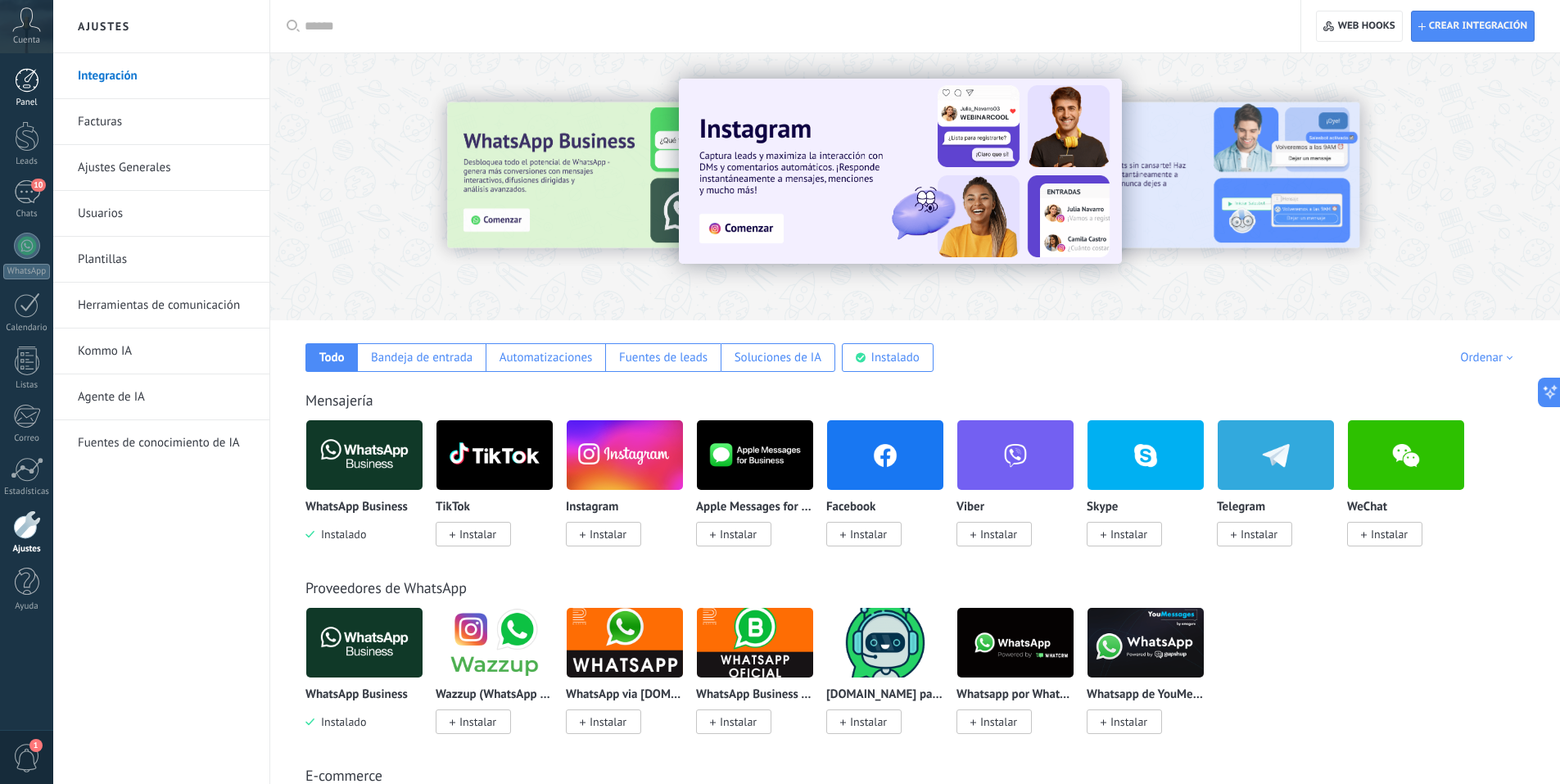
click at [37, 86] on div at bounding box center [27, 80] width 24 height 24
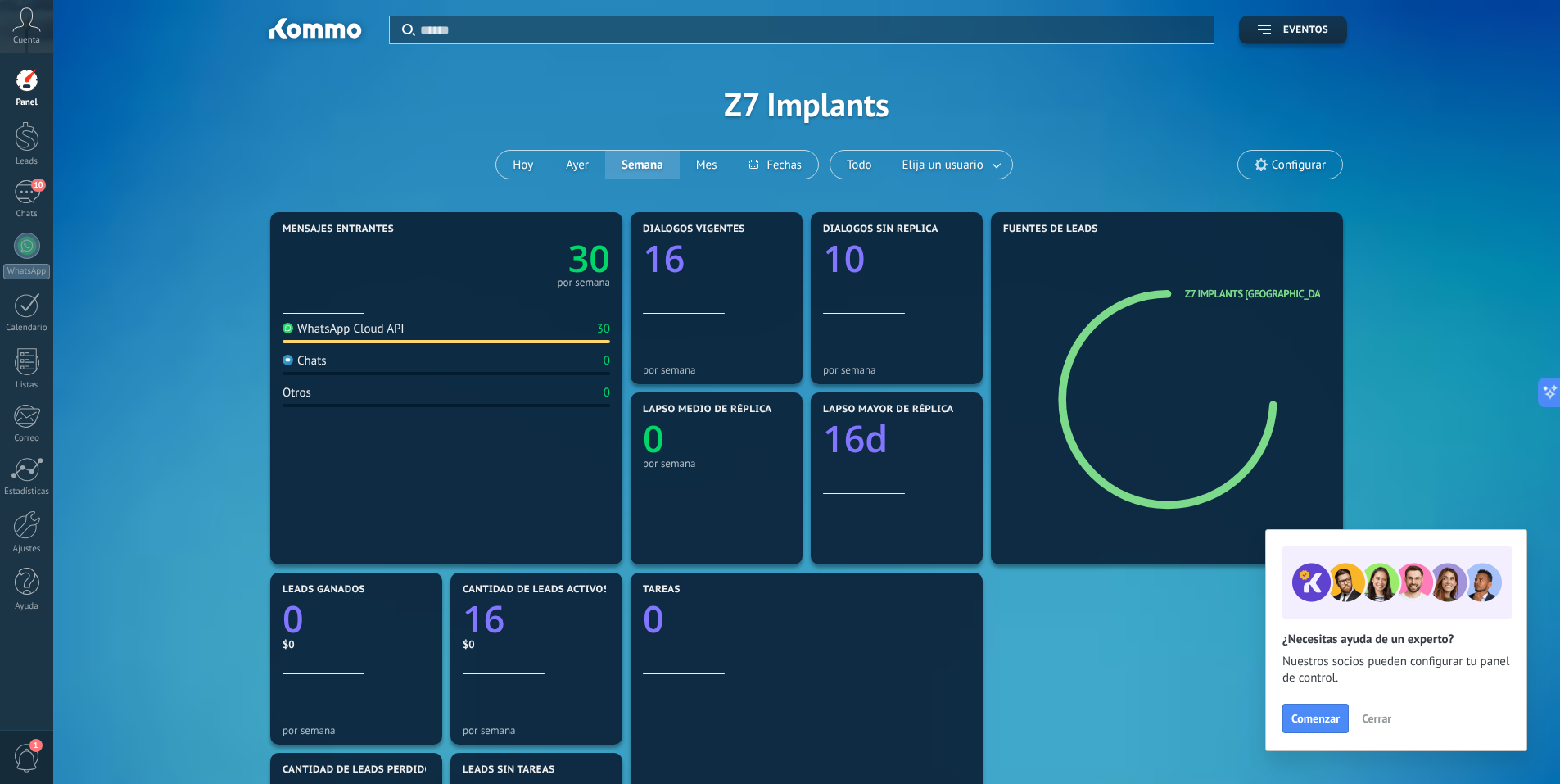
click at [35, 39] on span "Cuenta" at bounding box center [26, 39] width 27 height 10
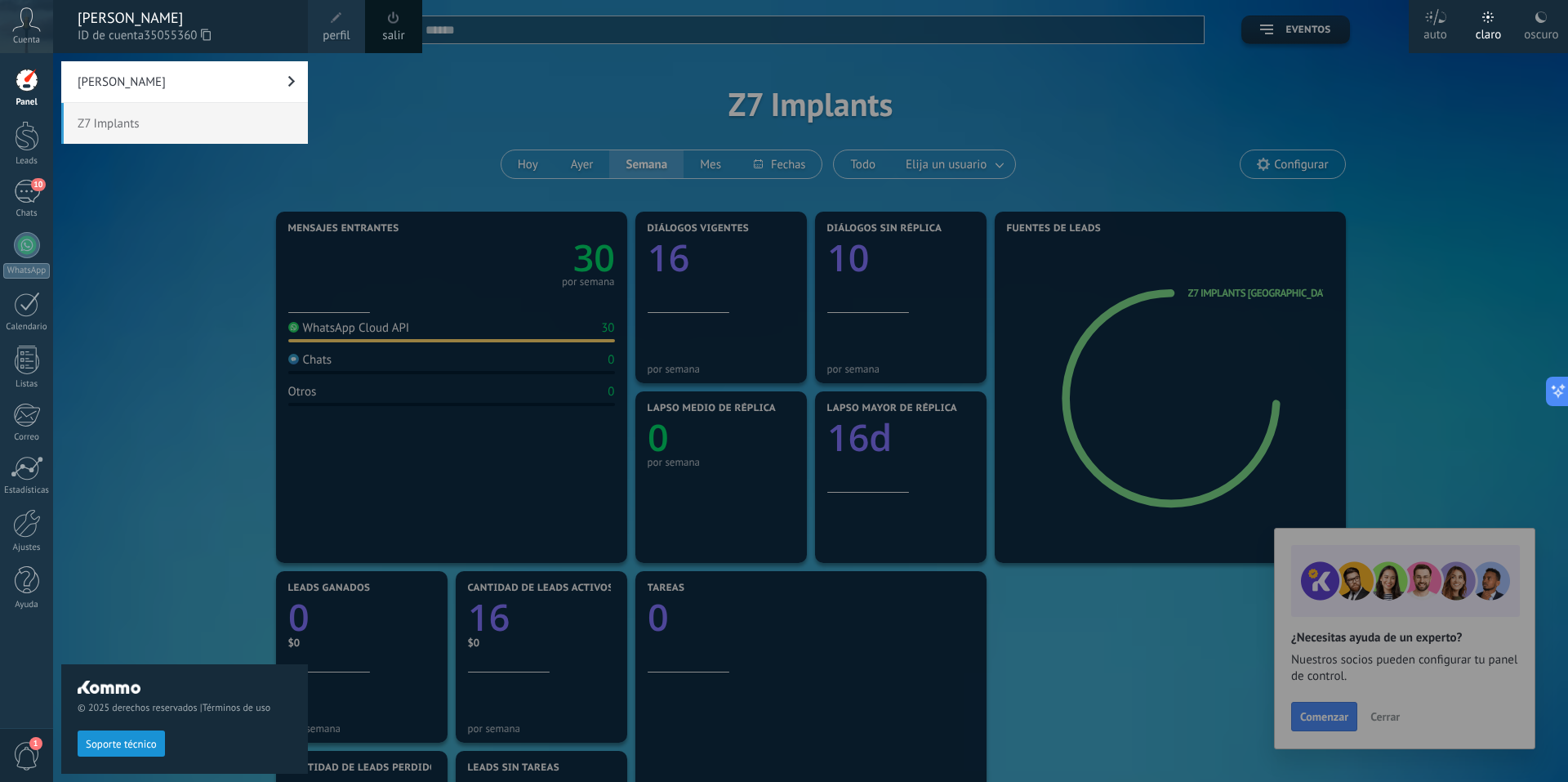
click at [118, 184] on div "Maxi Danieluk Z7 Implants" at bounding box center [184, 425] width 247 height 729
click at [24, 35] on span "Cuenta" at bounding box center [26, 39] width 27 height 10
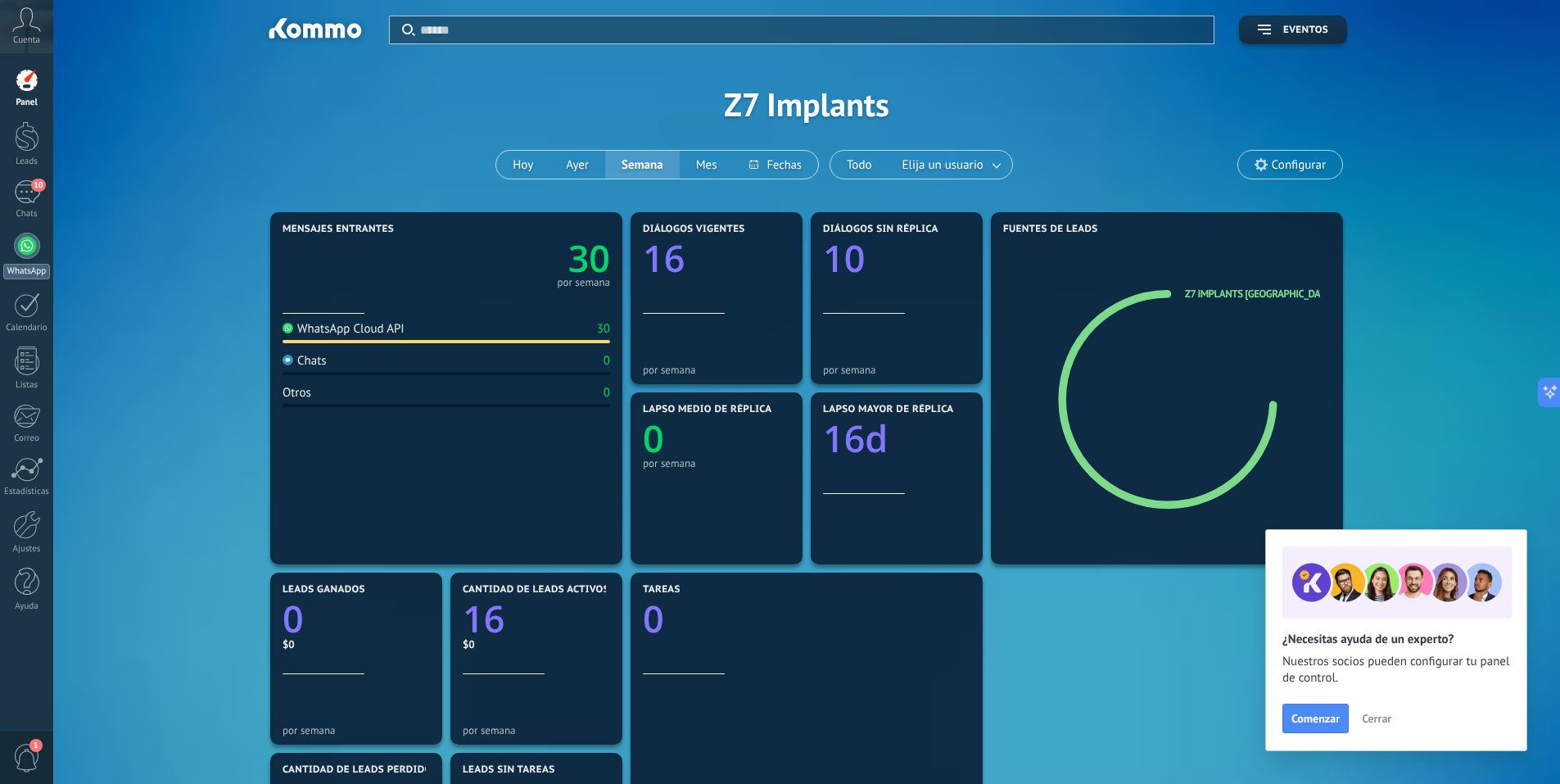
click at [35, 238] on div at bounding box center [27, 245] width 26 height 26
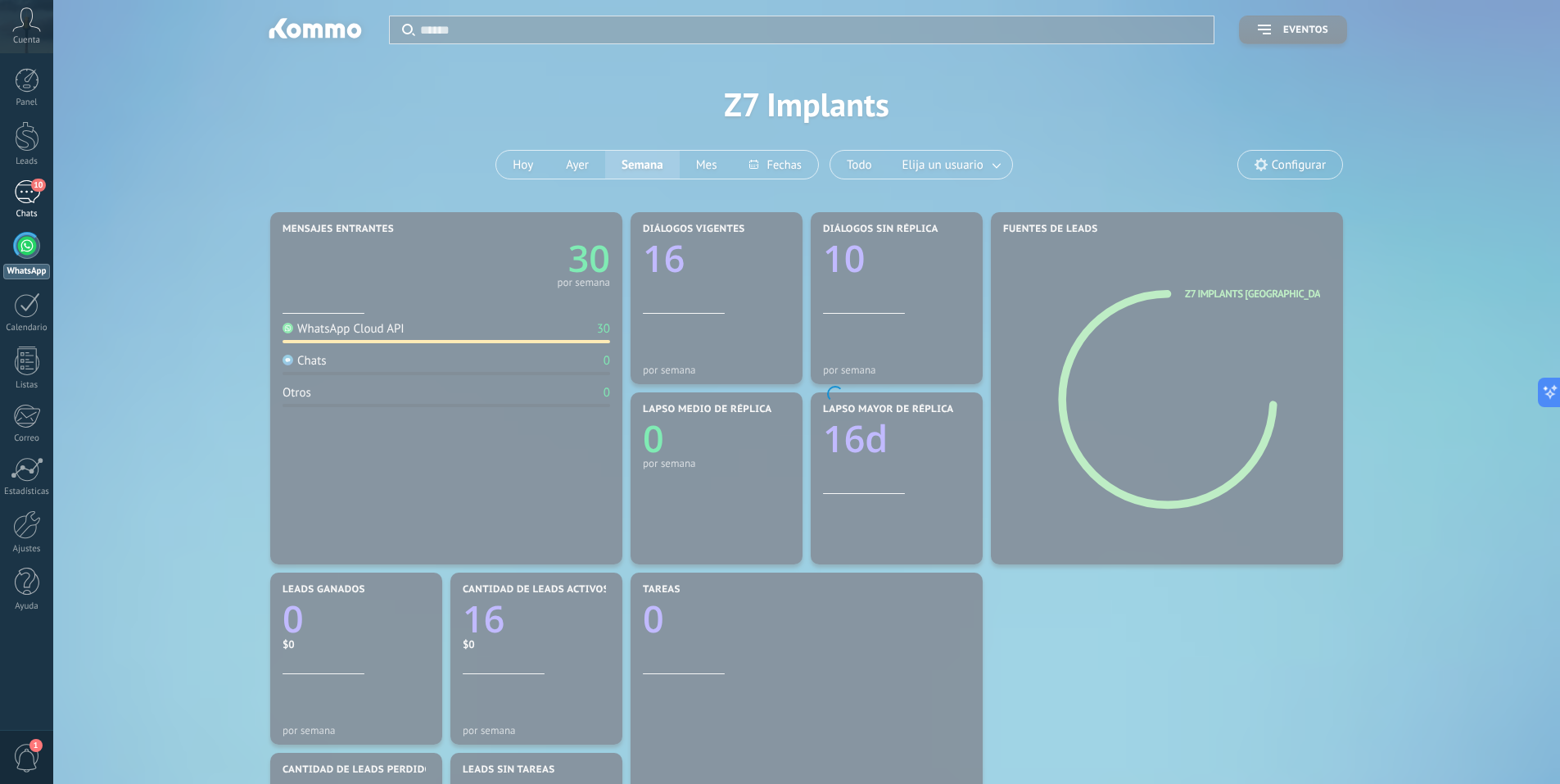
click at [34, 198] on div "10" at bounding box center [27, 192] width 26 height 24
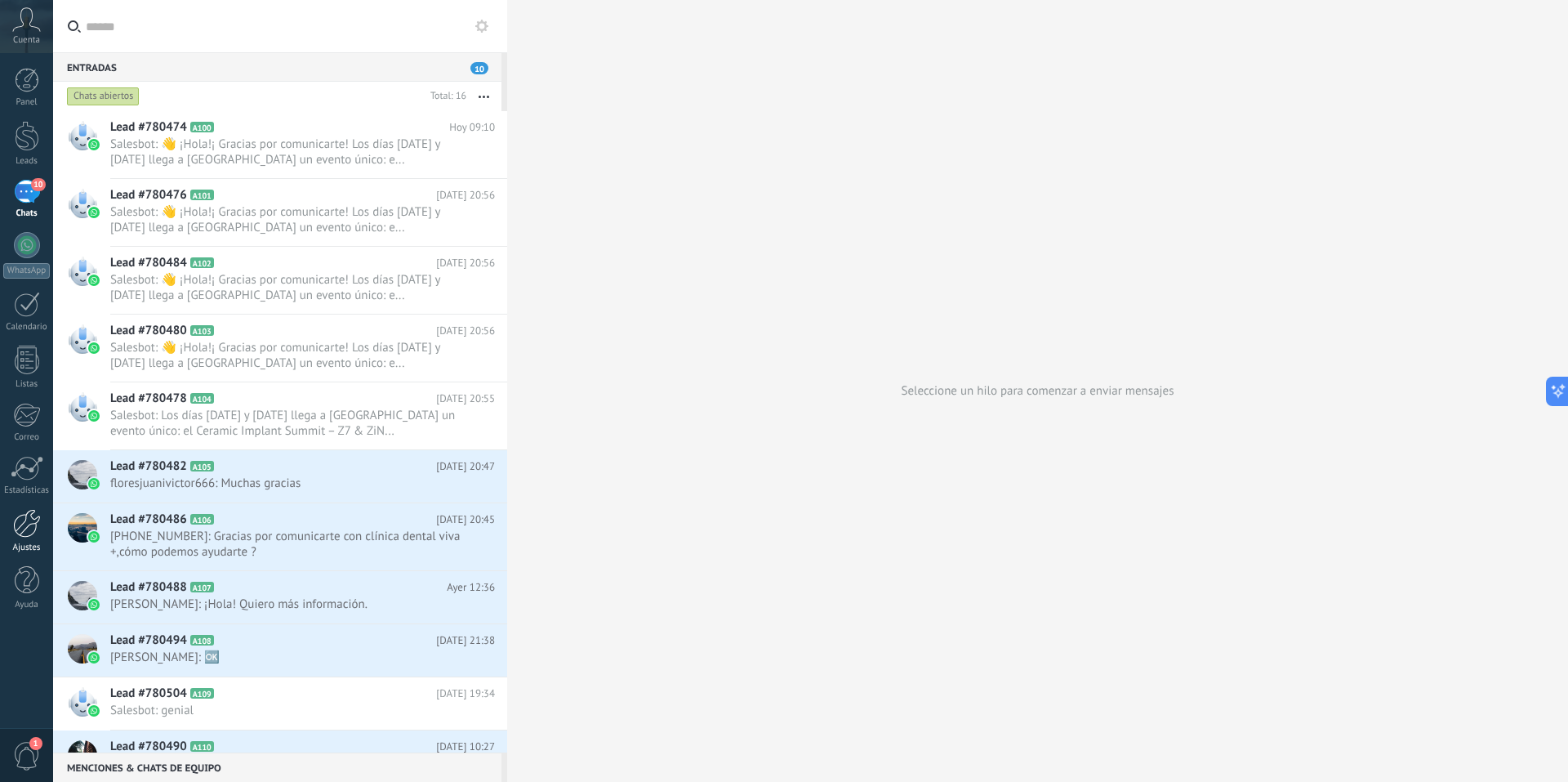
click at [30, 535] on div at bounding box center [27, 523] width 28 height 28
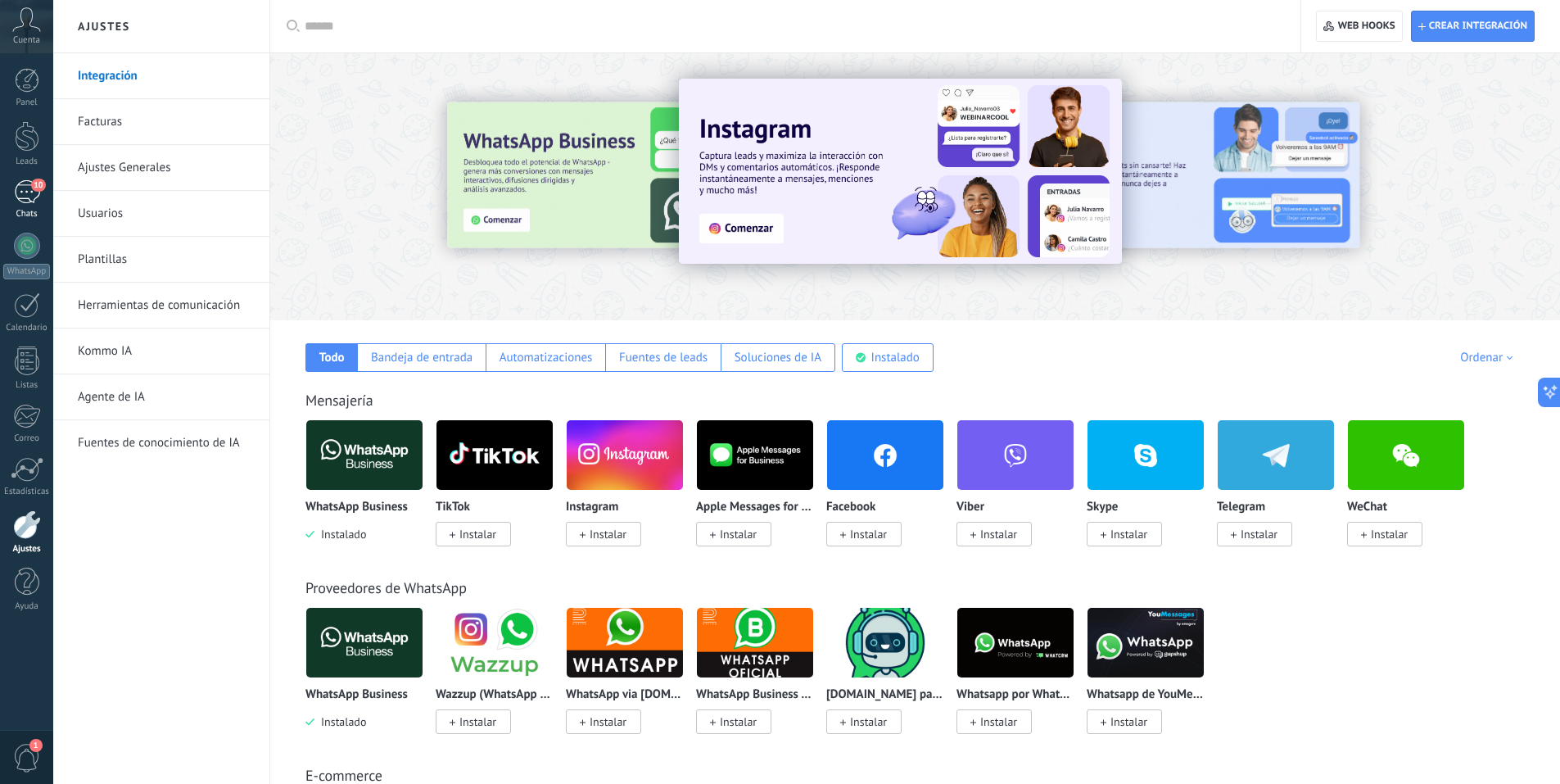
click at [32, 200] on div "10" at bounding box center [27, 192] width 26 height 24
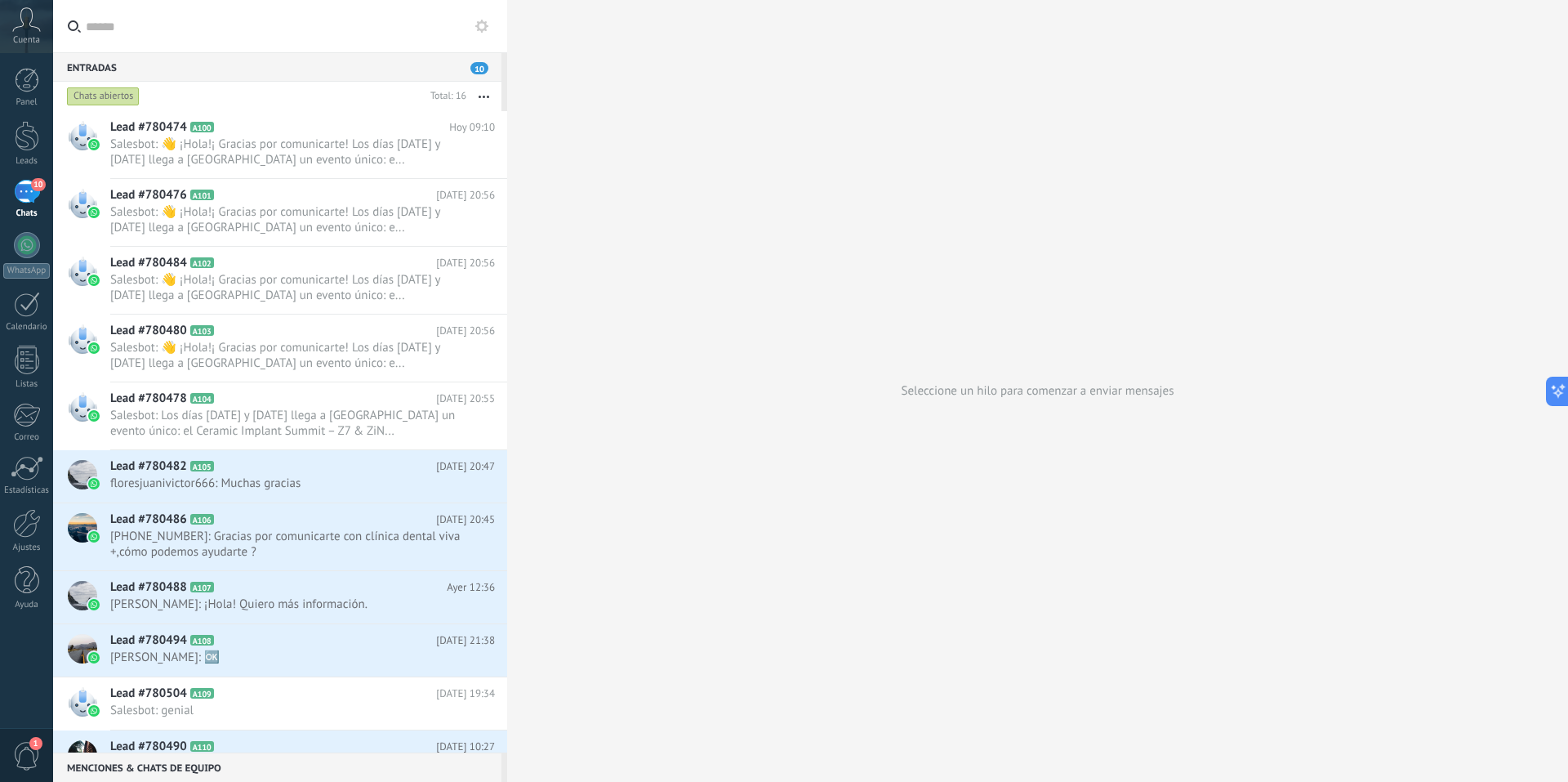
click at [30, 745] on span "1" at bounding box center [36, 744] width 13 height 13
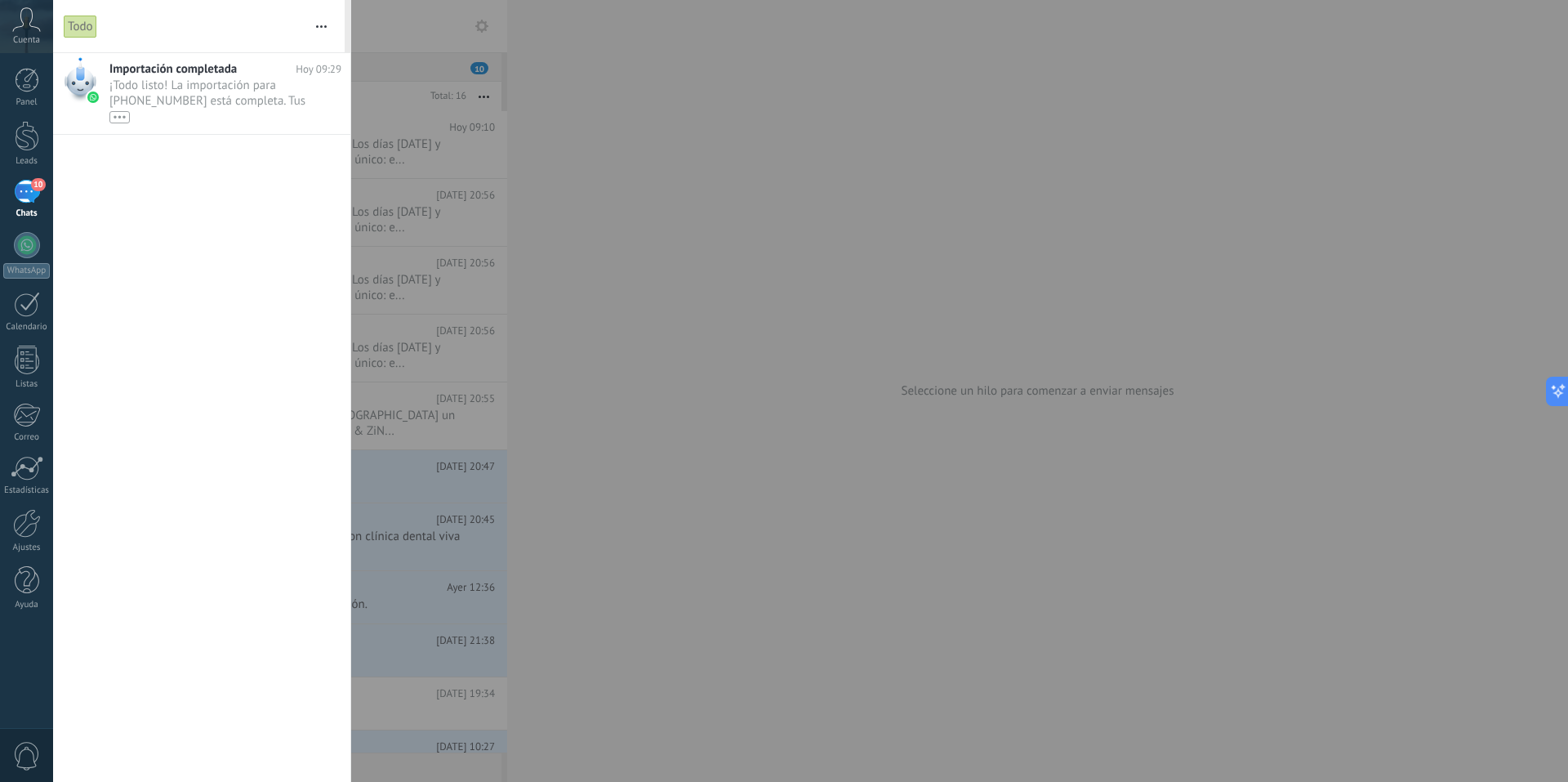
click at [19, 667] on div "Panel Leads 10 Chats WhatsApp Clientes" at bounding box center [53, 391] width 106 height 675
click at [28, 134] on div at bounding box center [27, 136] width 24 height 30
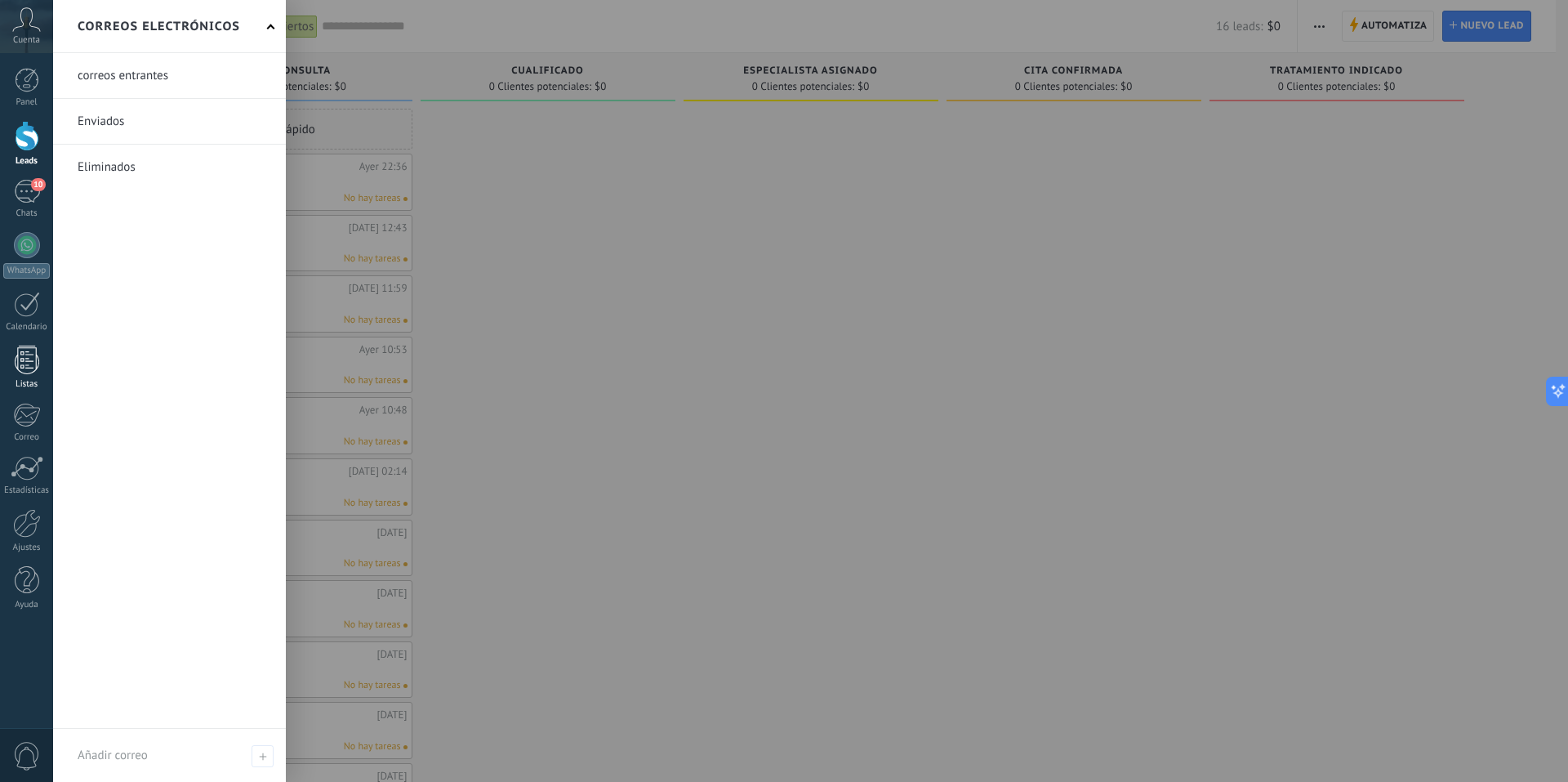
click at [30, 363] on div at bounding box center [27, 359] width 24 height 28
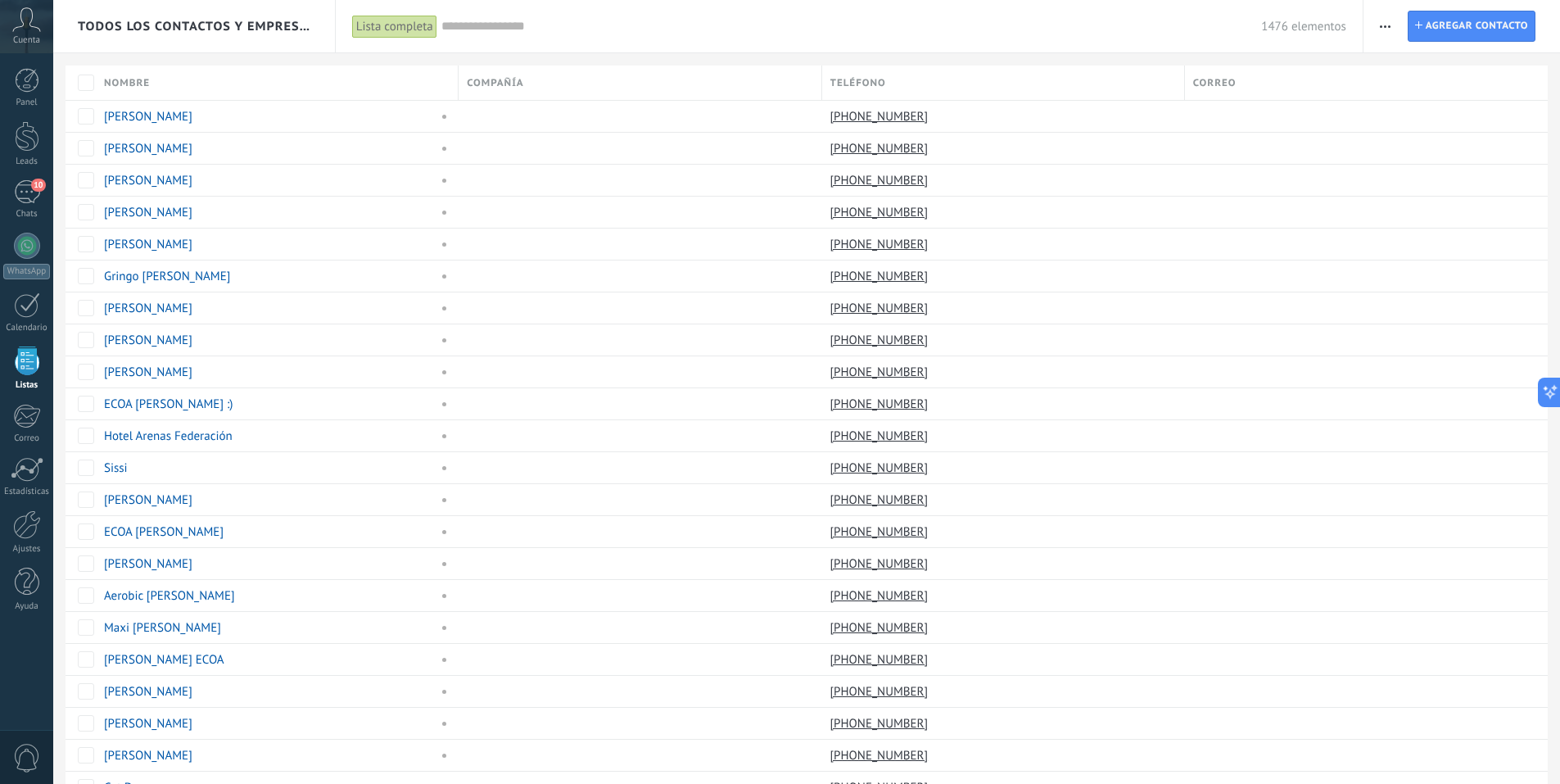
click at [17, 24] on icon at bounding box center [26, 20] width 28 height 24
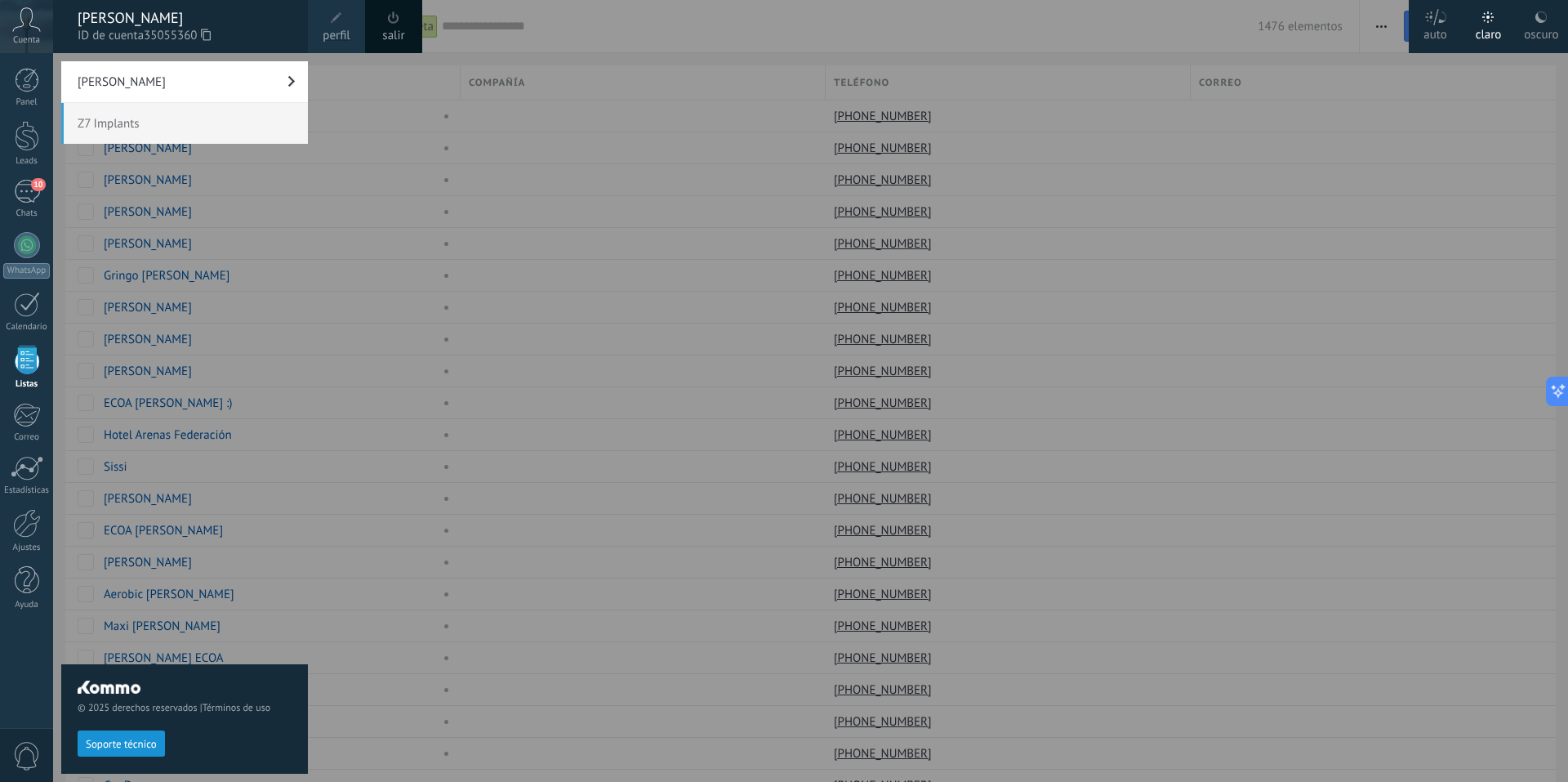
click at [349, 23] on link "perfil" at bounding box center [336, 26] width 57 height 53
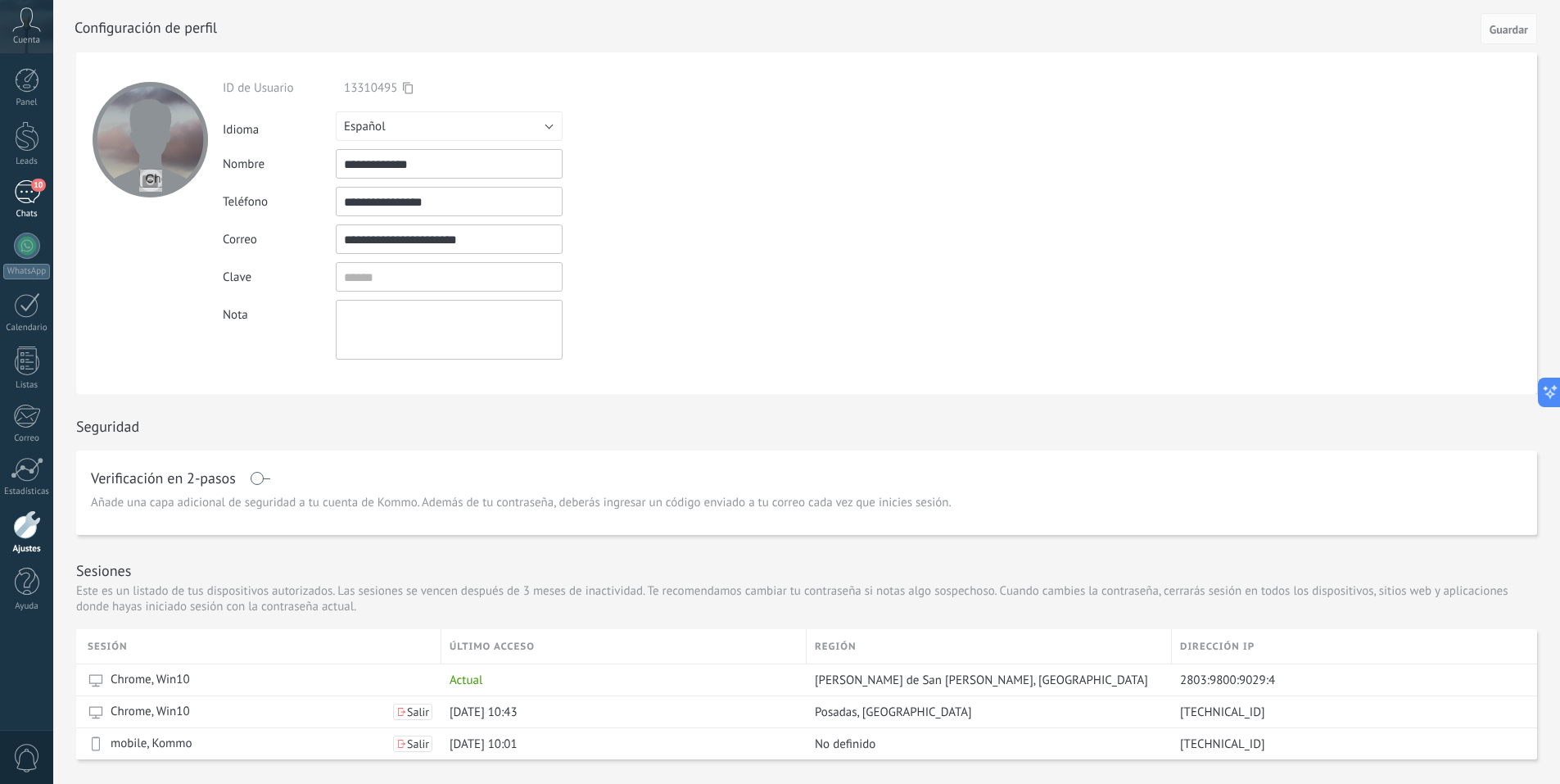
click at [24, 190] on div "10" at bounding box center [27, 192] width 26 height 24
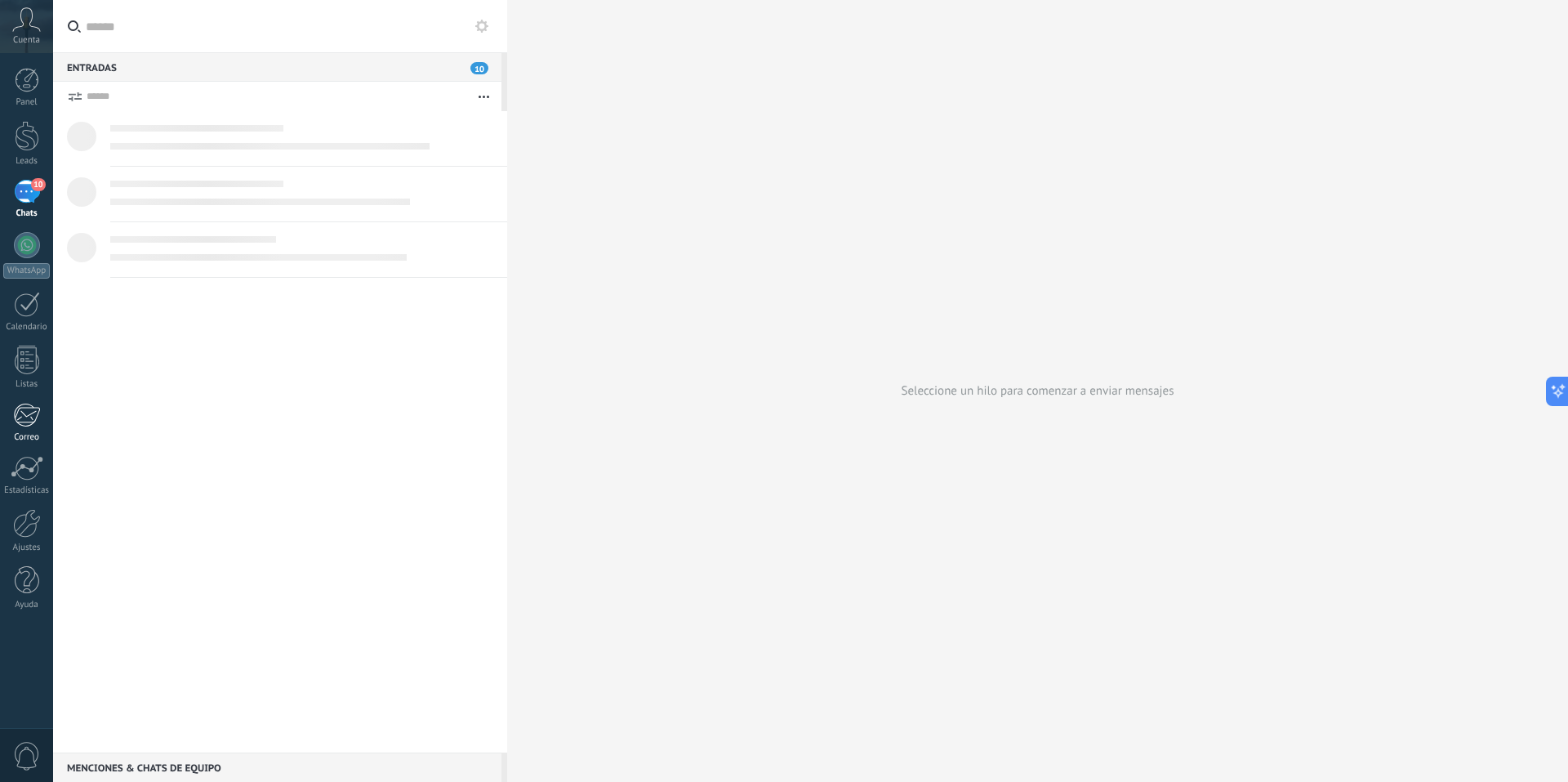
click at [26, 420] on div at bounding box center [26, 414] width 27 height 24
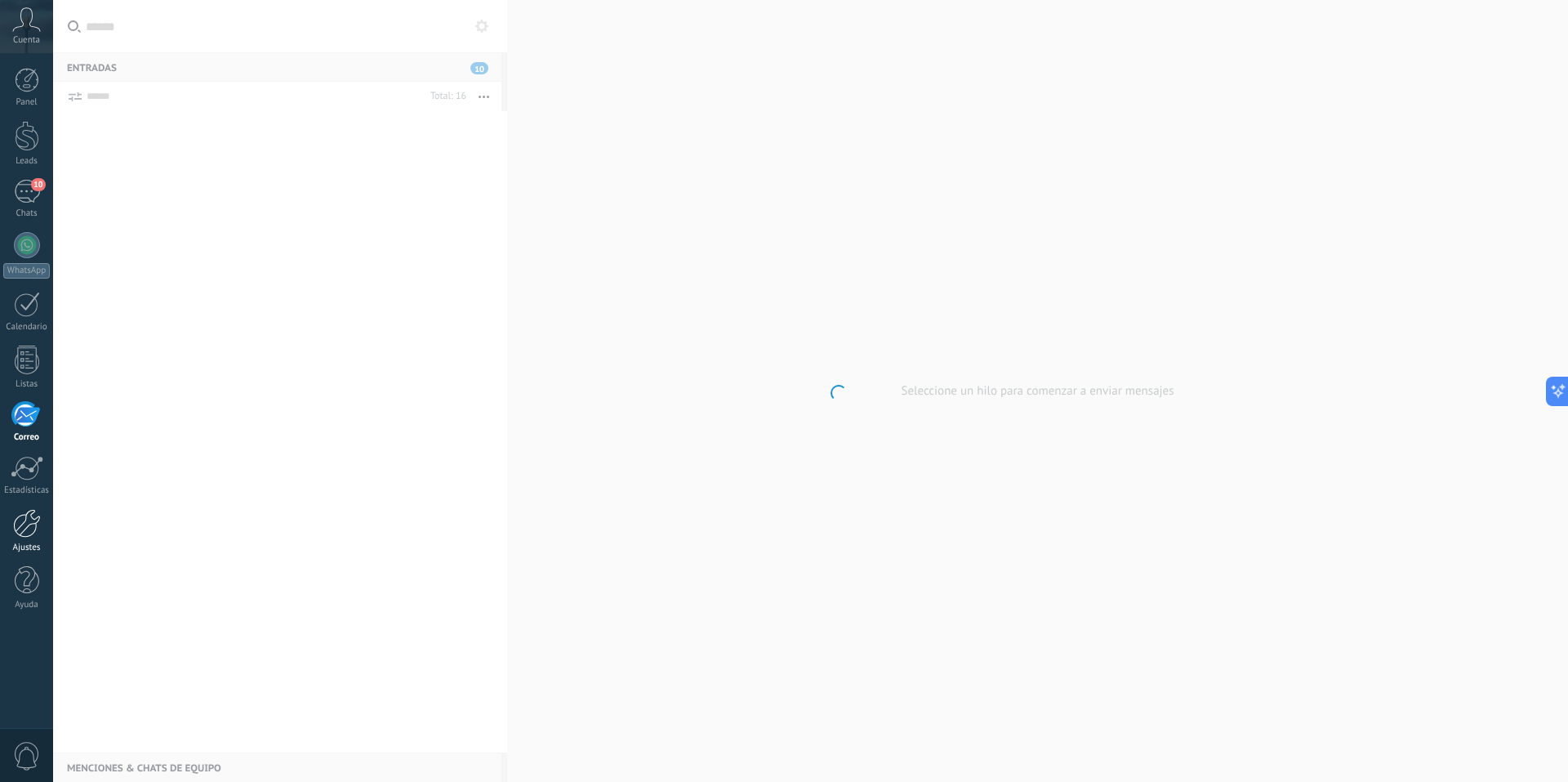
click at [23, 527] on div at bounding box center [27, 523] width 28 height 28
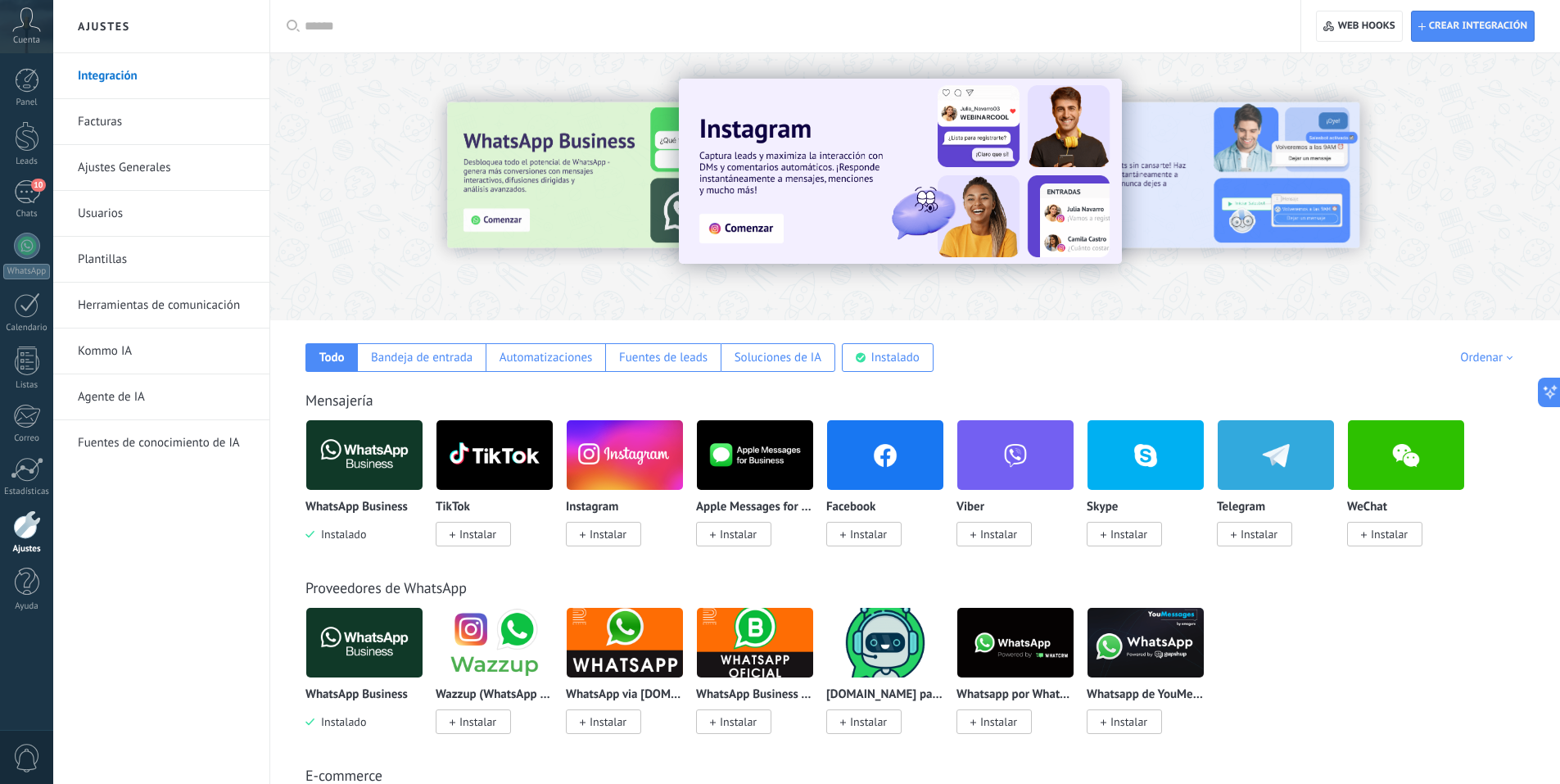
click at [142, 123] on link "Facturas" at bounding box center [165, 121] width 175 height 46
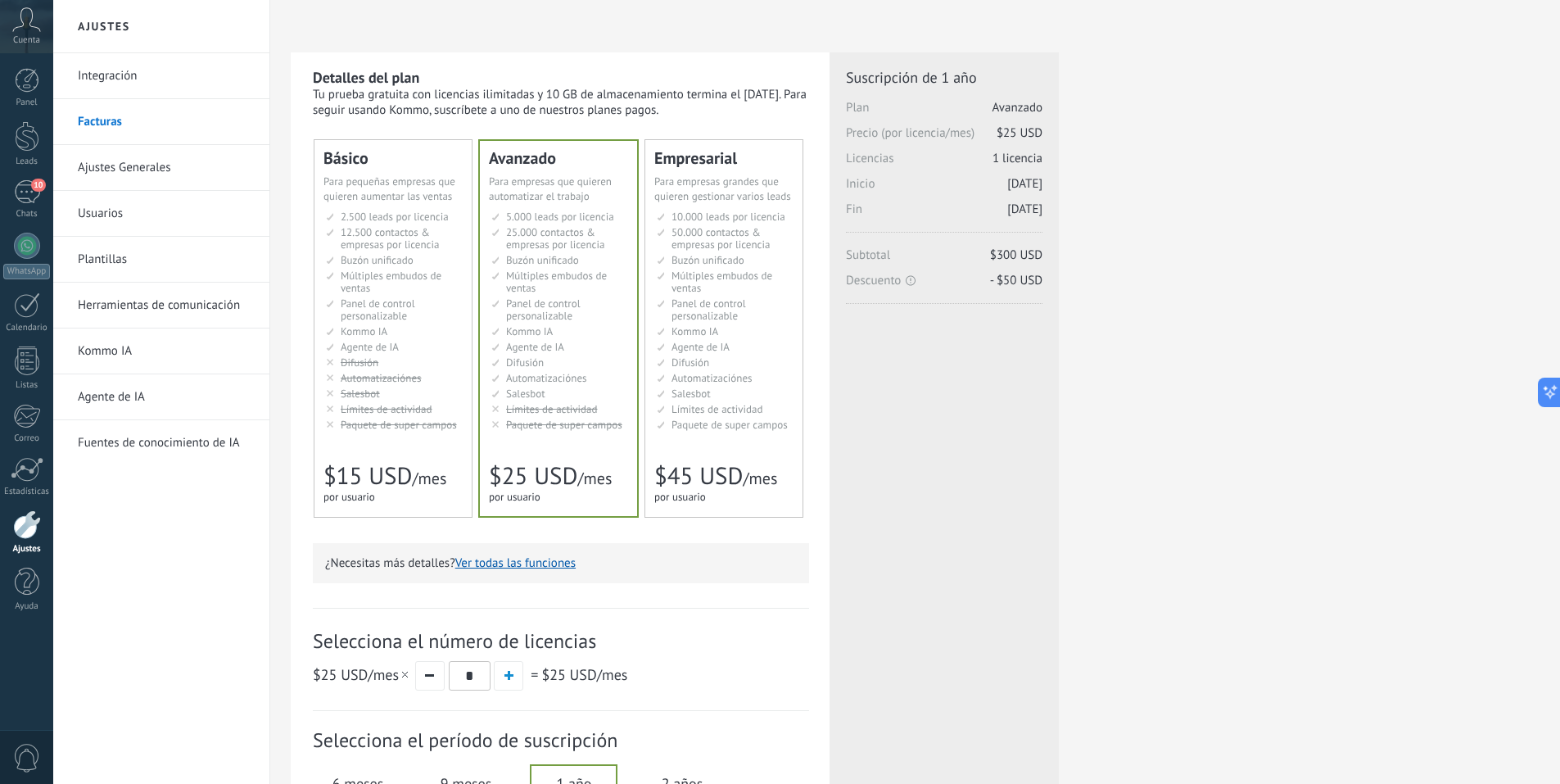
click at [727, 289] on li "Множество воронок Multiple sales pipelines Múltiples embudos de ventas Vários f…" at bounding box center [725, 282] width 136 height 24
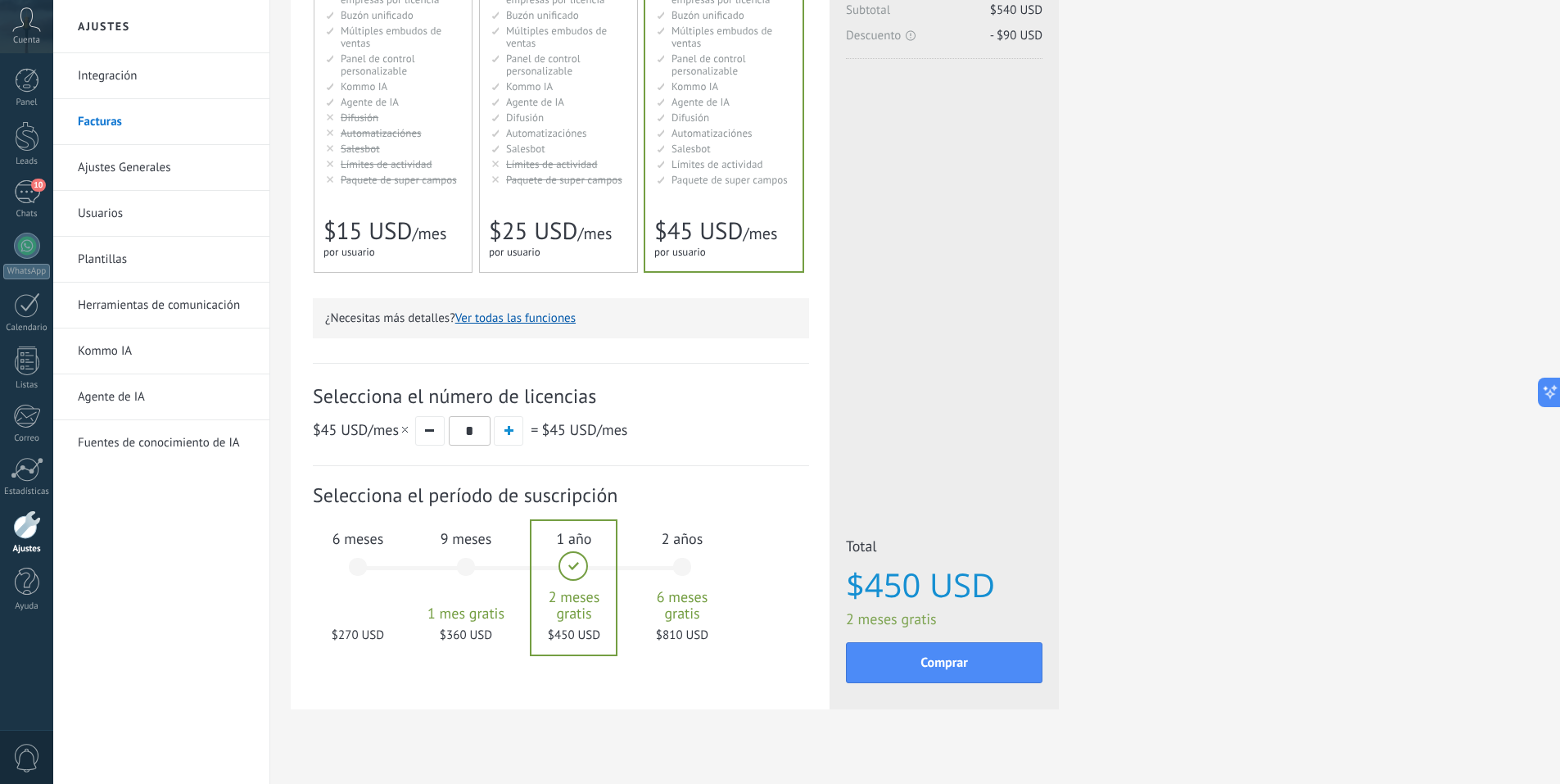
scroll to position [245, 0]
click at [512, 437] on button "button" at bounding box center [508, 430] width 29 height 29
click at [435, 435] on button "button" at bounding box center [430, 430] width 29 height 29
click at [353, 578] on div "6 meses $270 USD" at bounding box center [358, 573] width 88 height 116
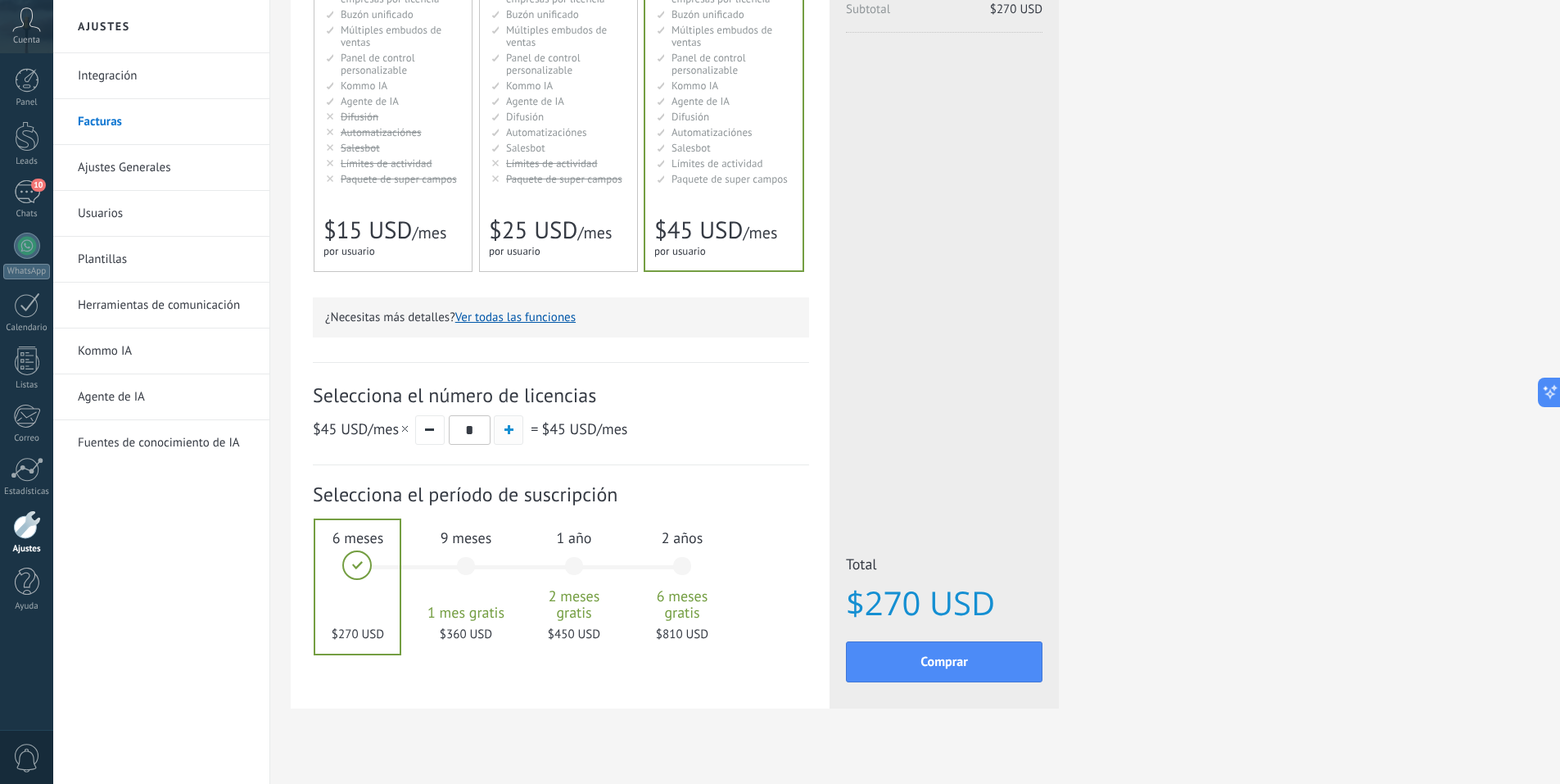
click at [512, 437] on button "button" at bounding box center [508, 430] width 29 height 29
click at [426, 437] on button "button" at bounding box center [430, 430] width 29 height 29
type input "*"
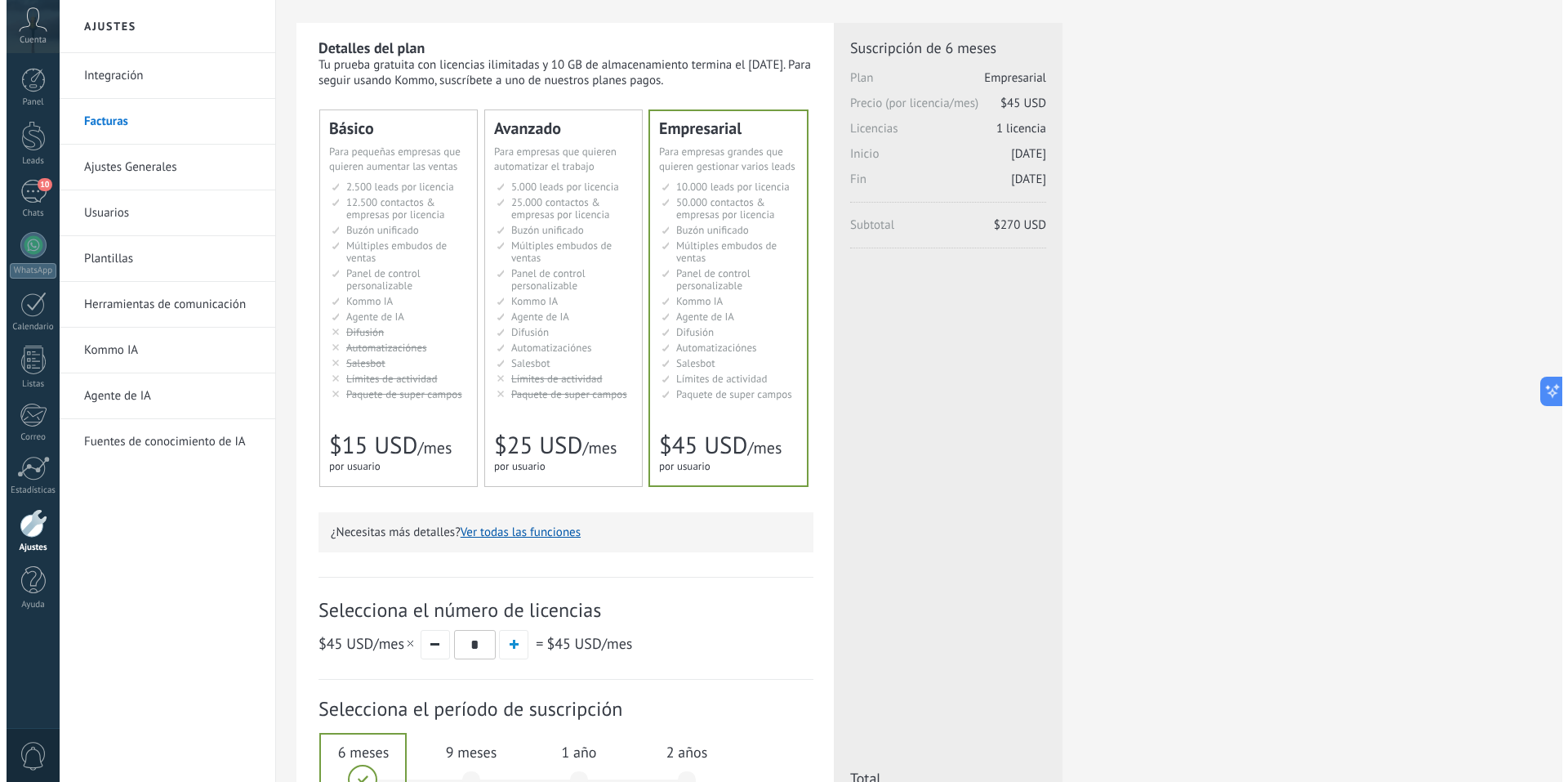
scroll to position [0, 0]
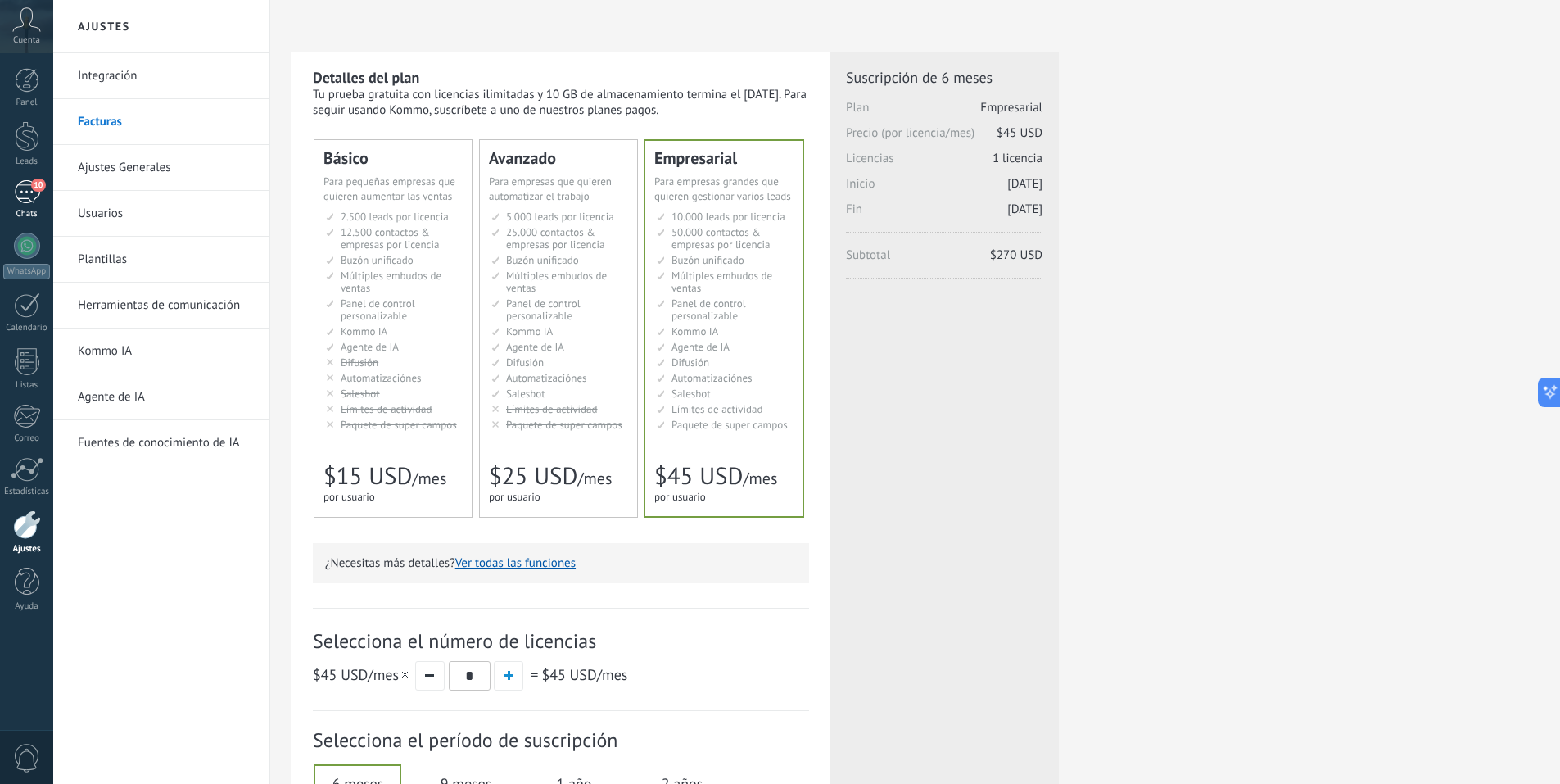
click at [31, 195] on div "10" at bounding box center [27, 192] width 26 height 24
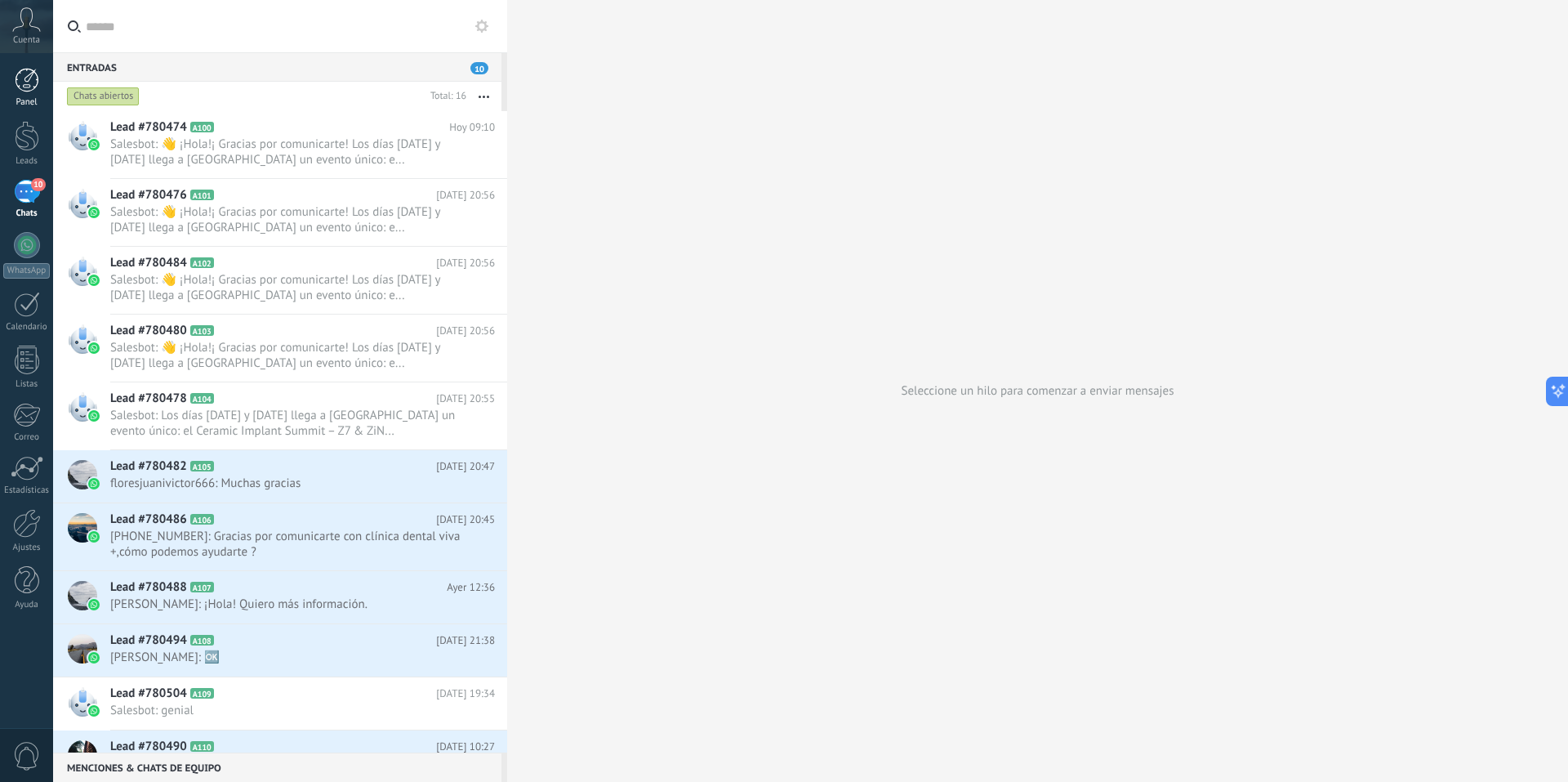
click at [28, 90] on div at bounding box center [27, 80] width 24 height 24
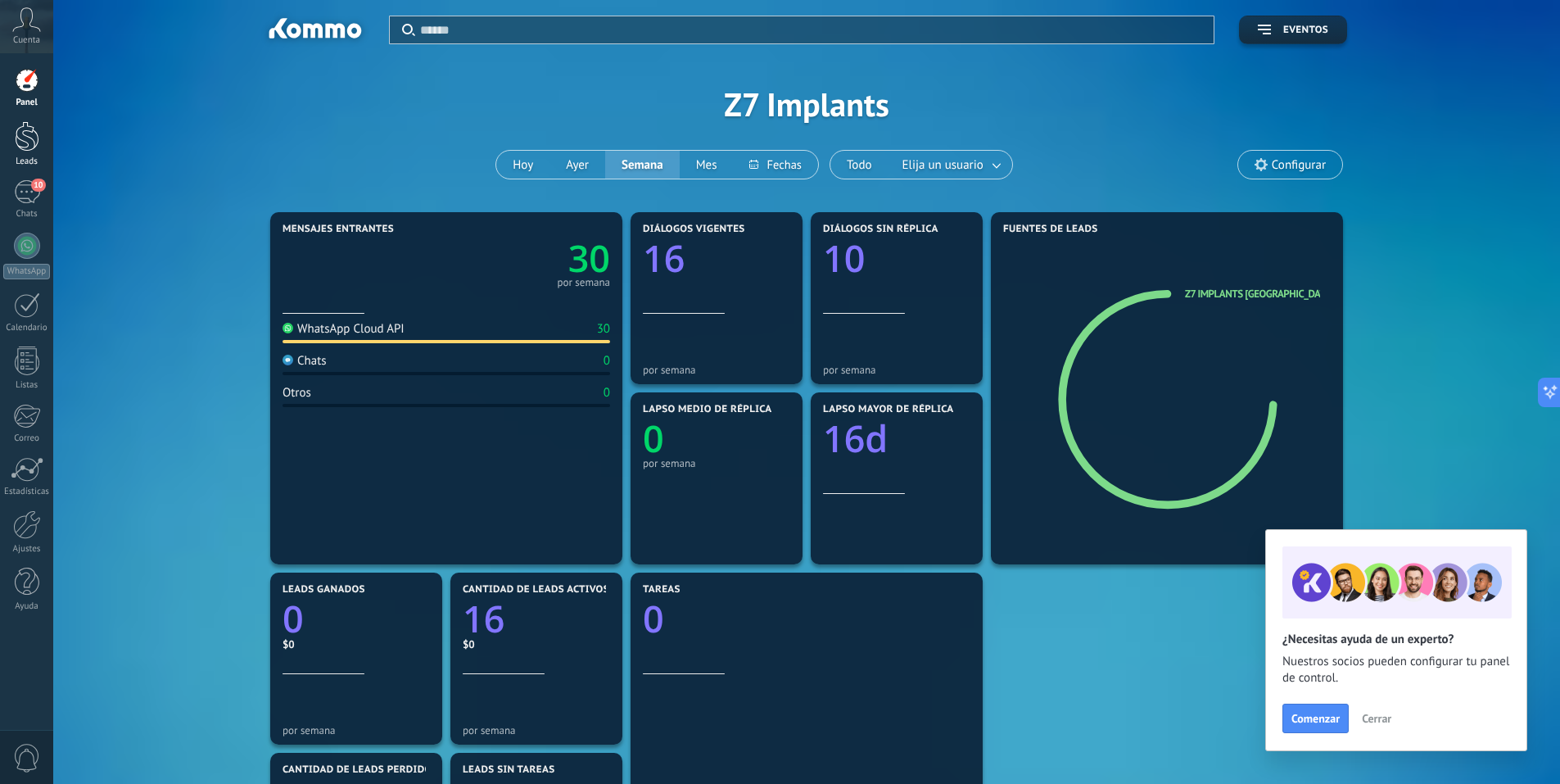
click at [20, 147] on div at bounding box center [27, 136] width 24 height 30
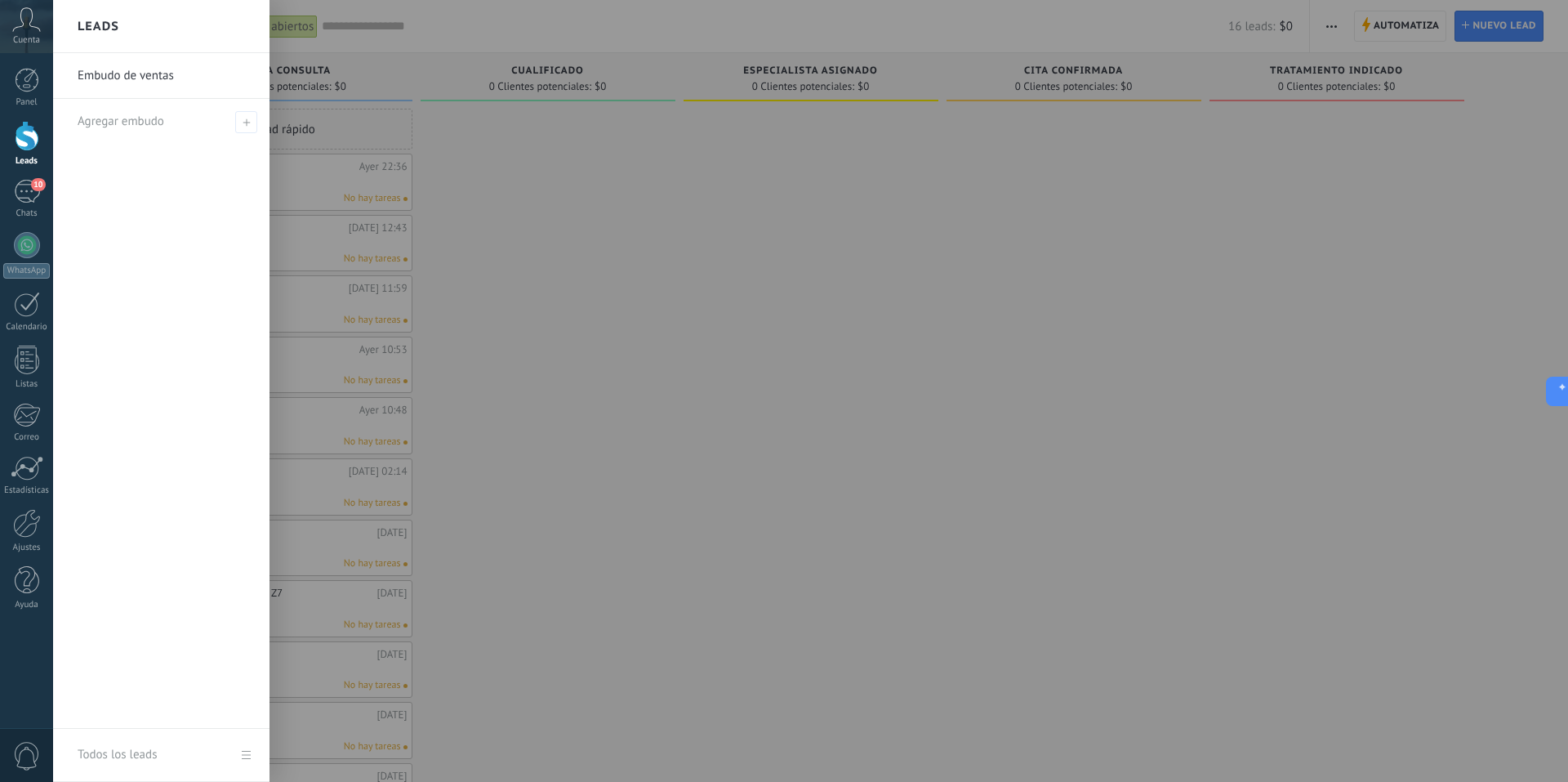
click at [117, 78] on link "Embudo de ventas" at bounding box center [165, 76] width 175 height 46
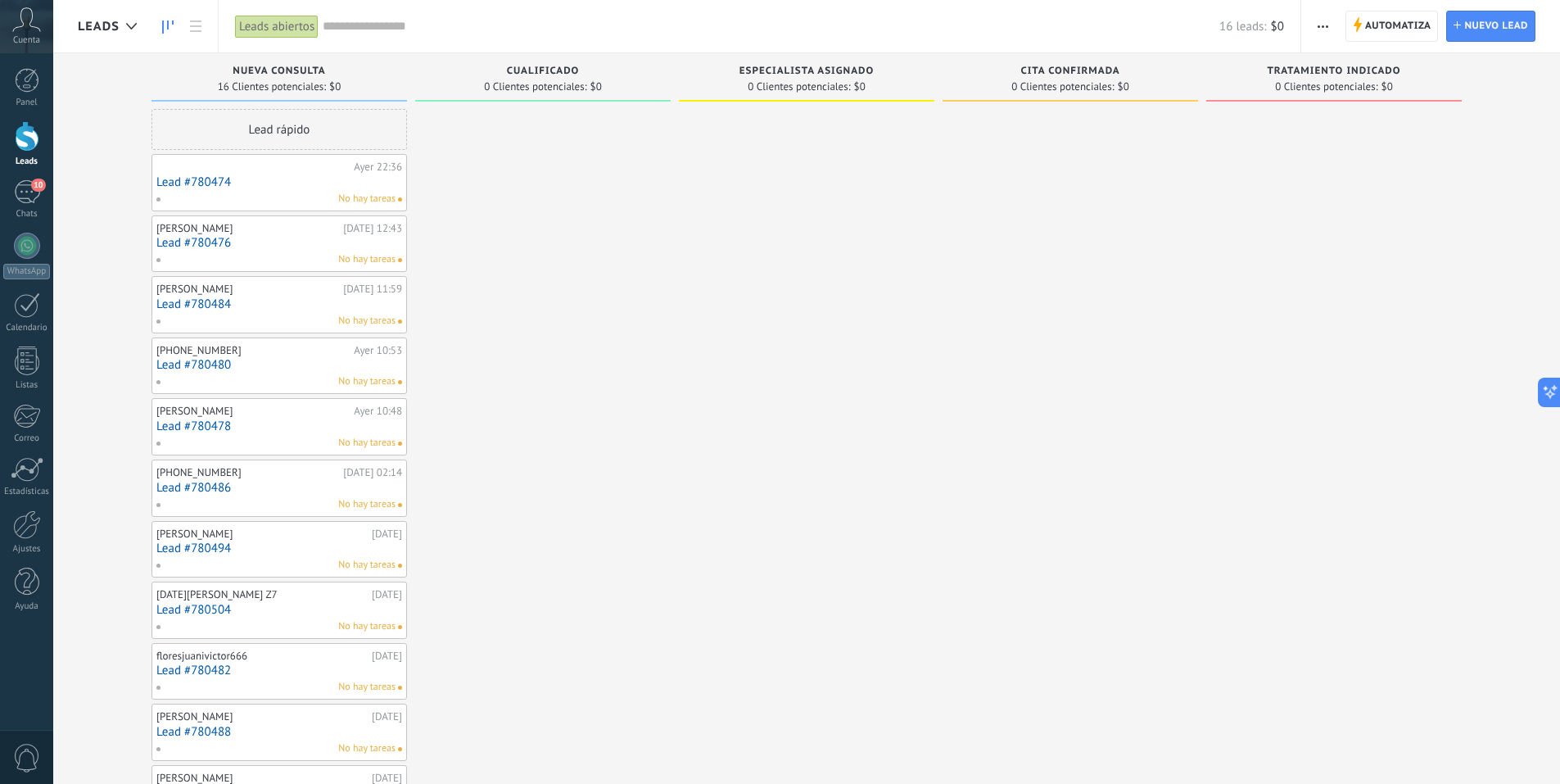
click at [285, 187] on link "Lead #780474" at bounding box center [278, 181] width 245 height 14
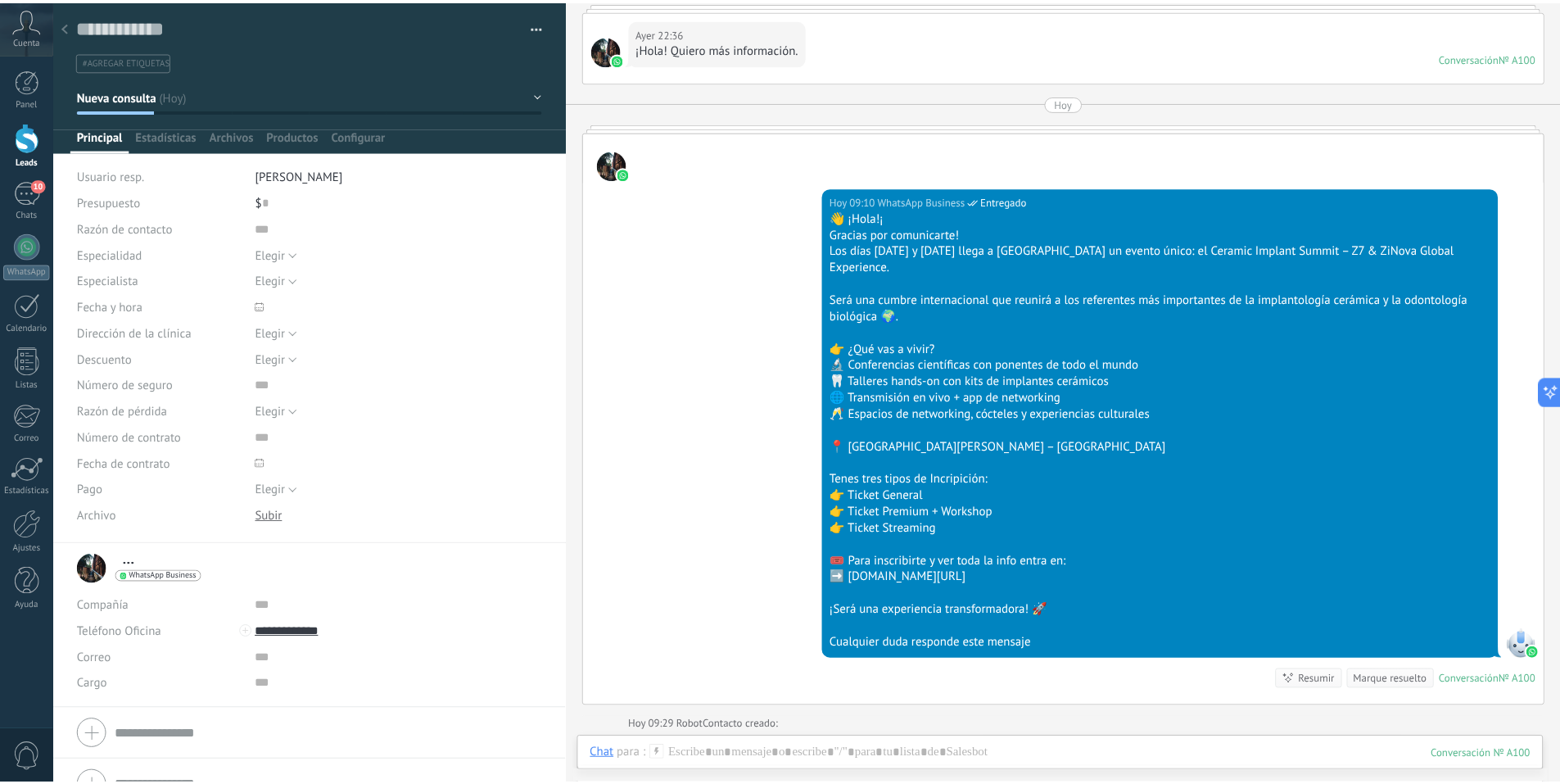
scroll to position [371, 0]
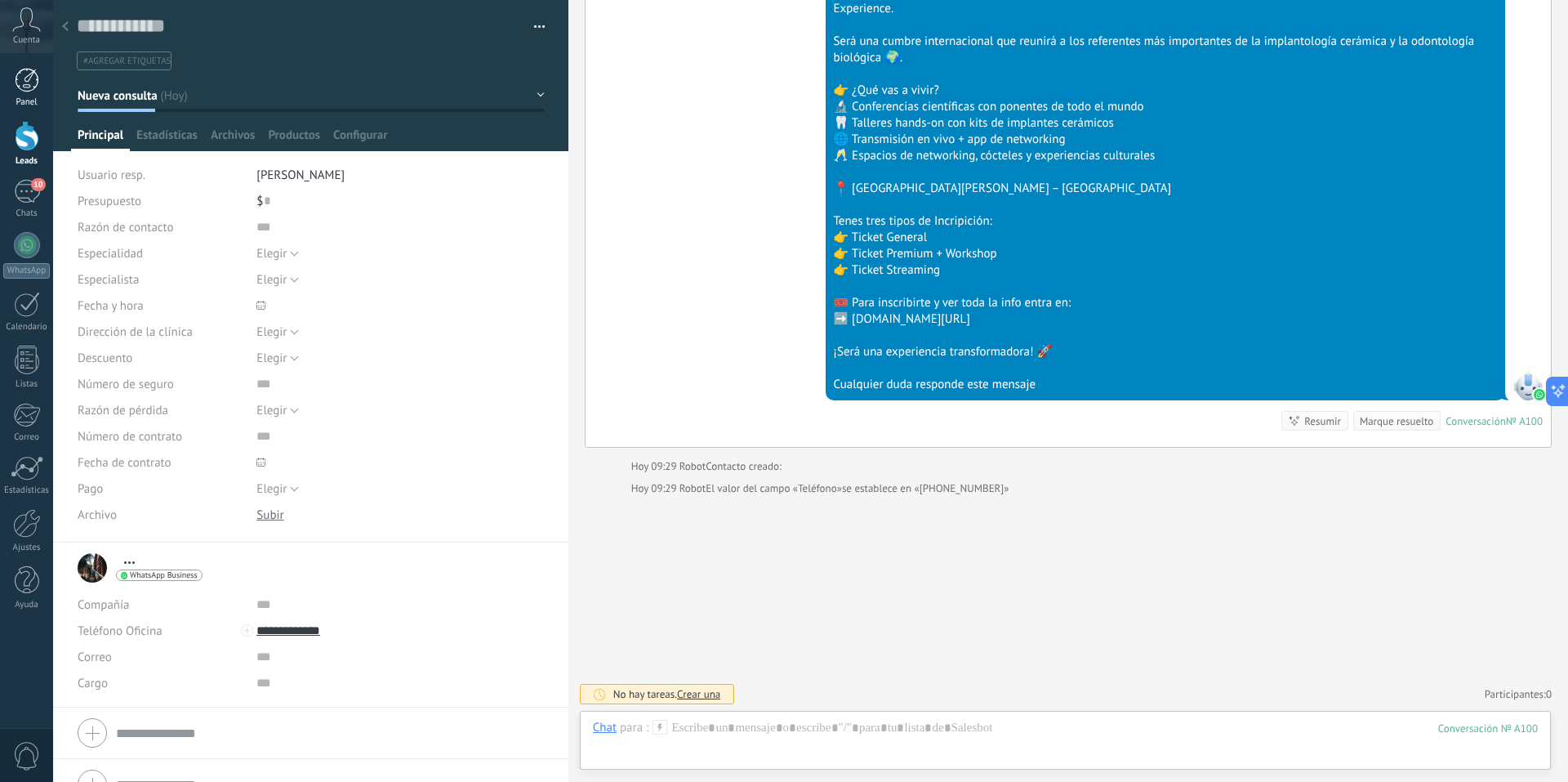
click at [29, 82] on div at bounding box center [27, 80] width 24 height 24
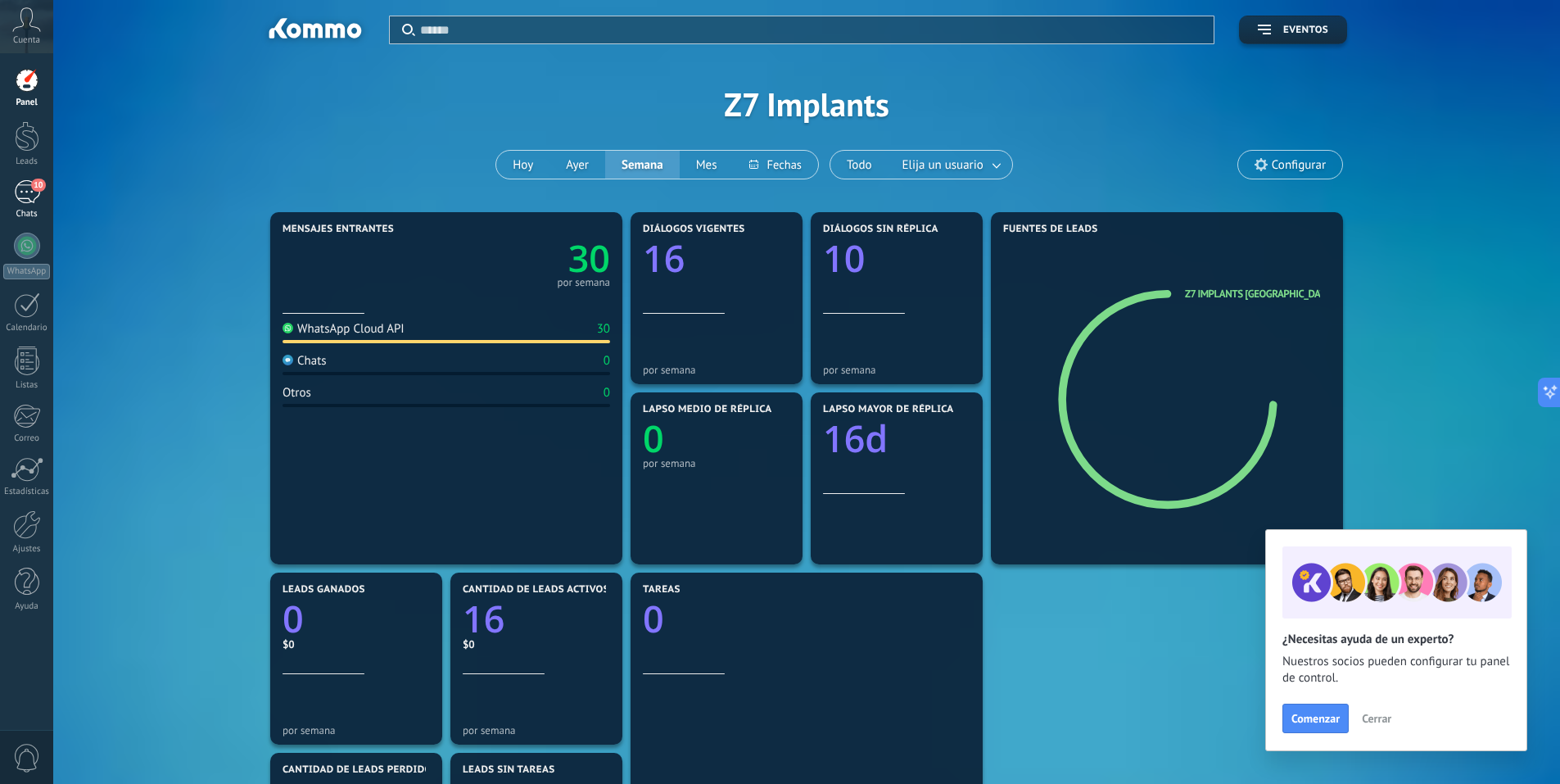
click at [24, 203] on div "10" at bounding box center [27, 192] width 26 height 24
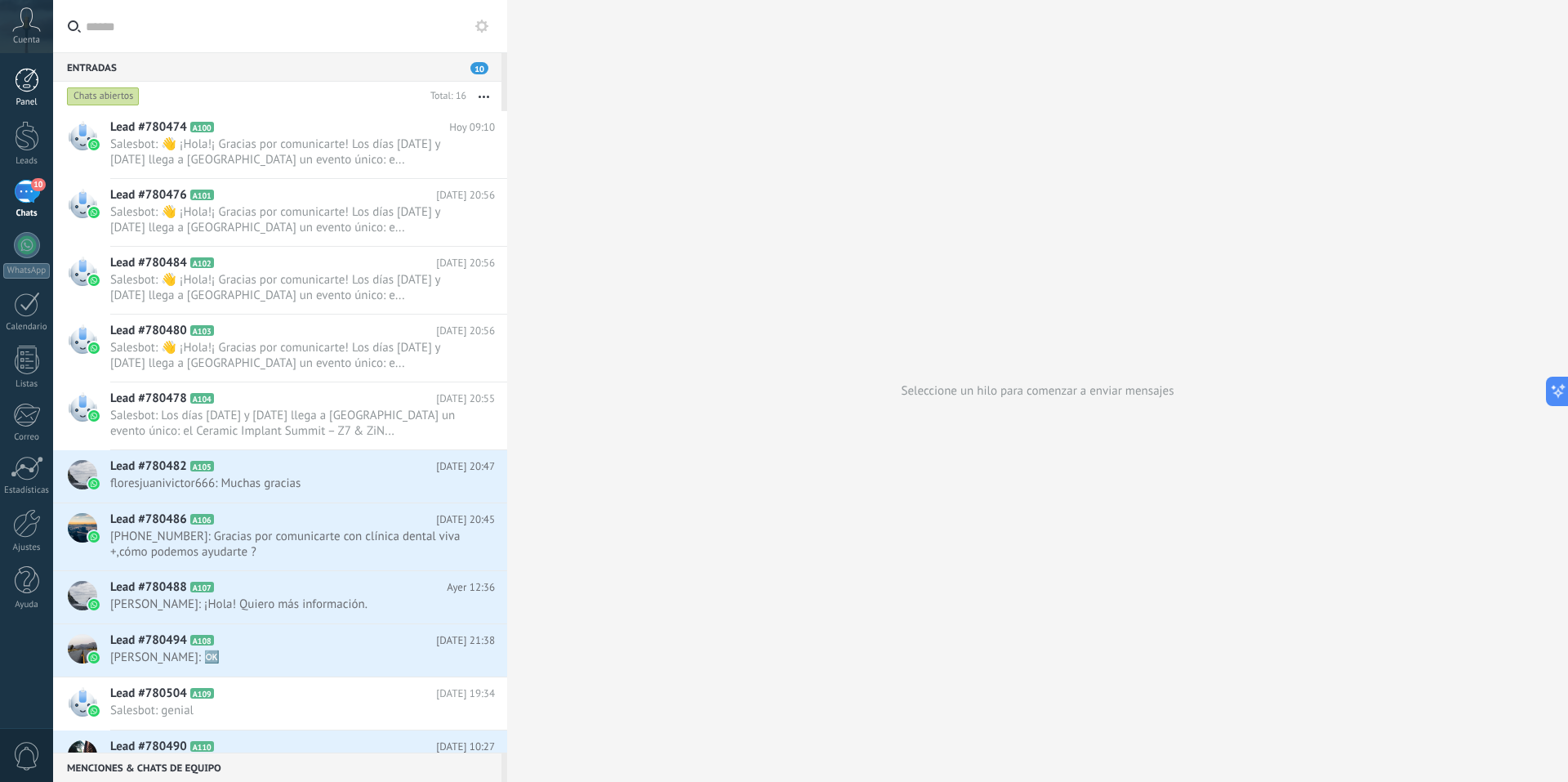
click at [28, 91] on div at bounding box center [27, 80] width 24 height 24
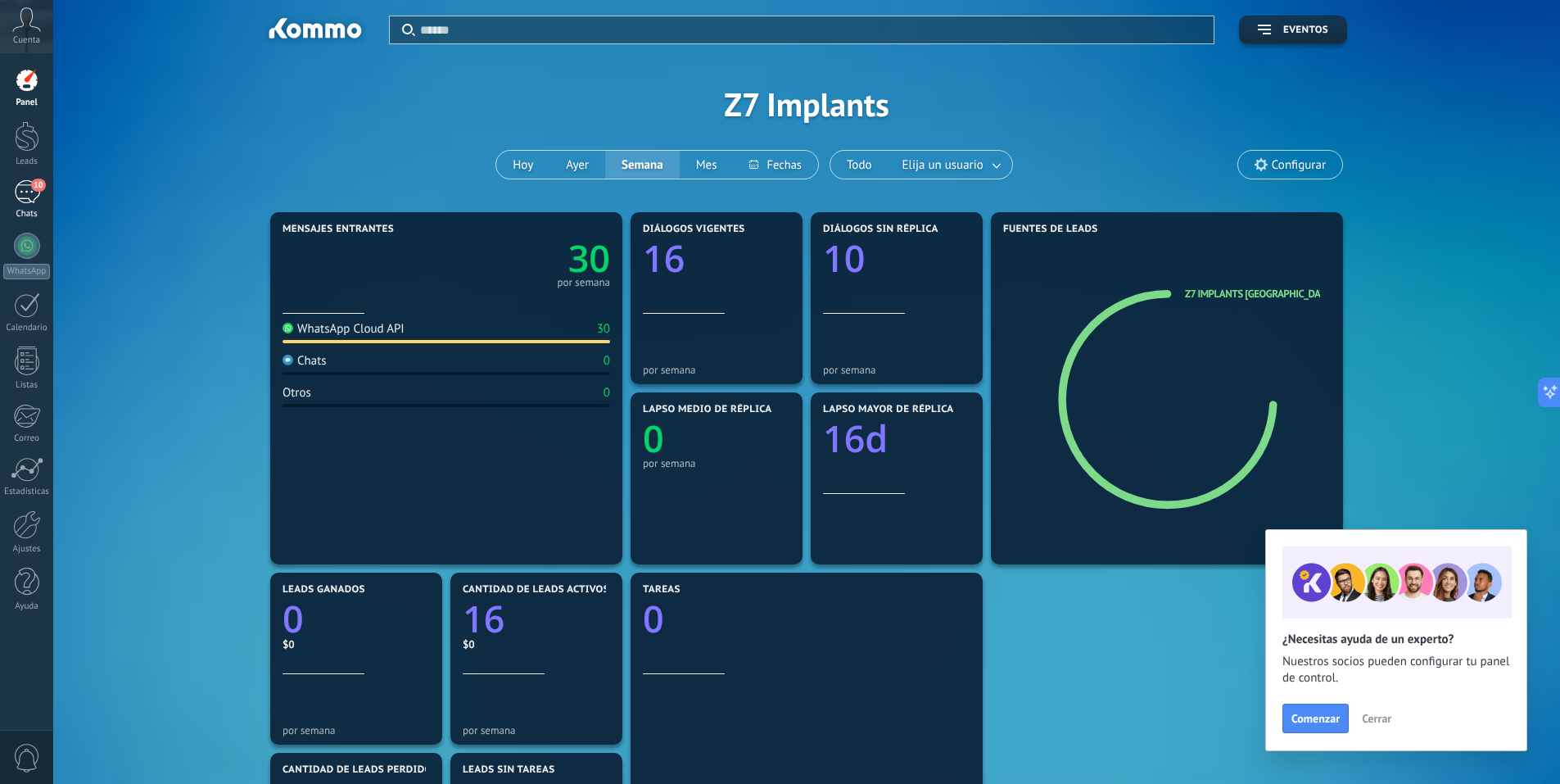
click at [21, 189] on div "10" at bounding box center [27, 192] width 26 height 24
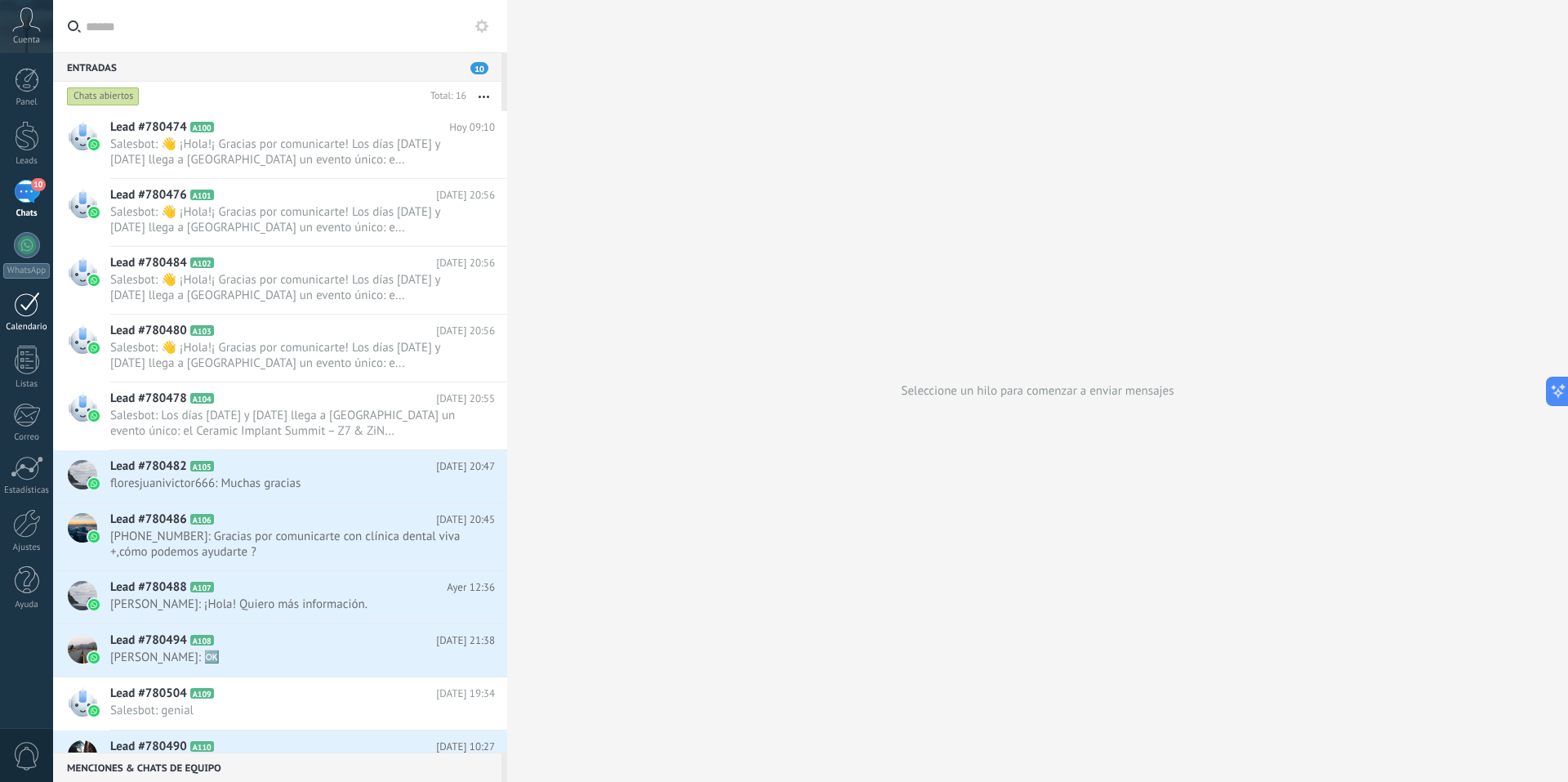
click at [23, 313] on div at bounding box center [27, 304] width 26 height 25
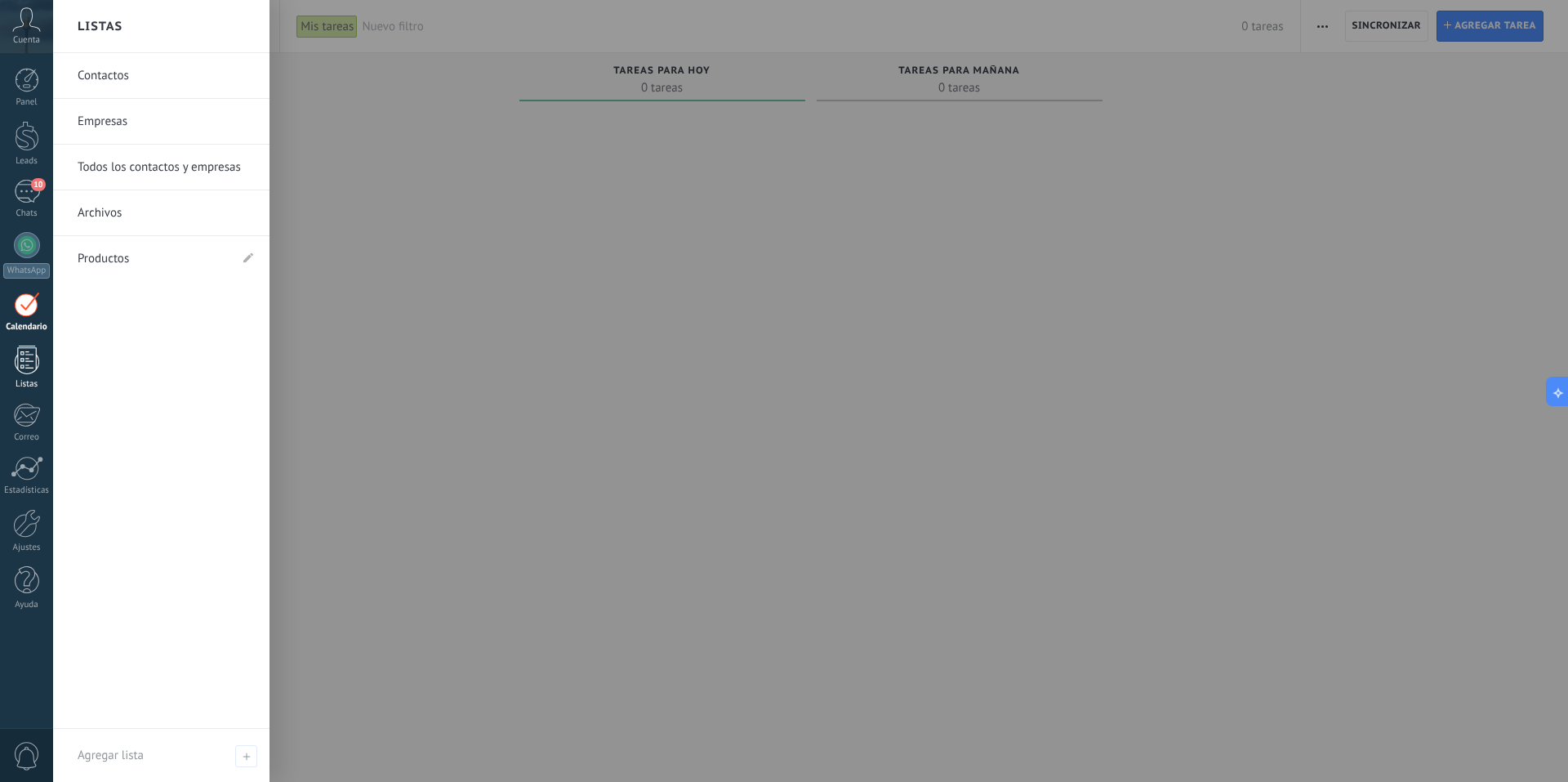
click at [29, 362] on div at bounding box center [27, 359] width 24 height 28
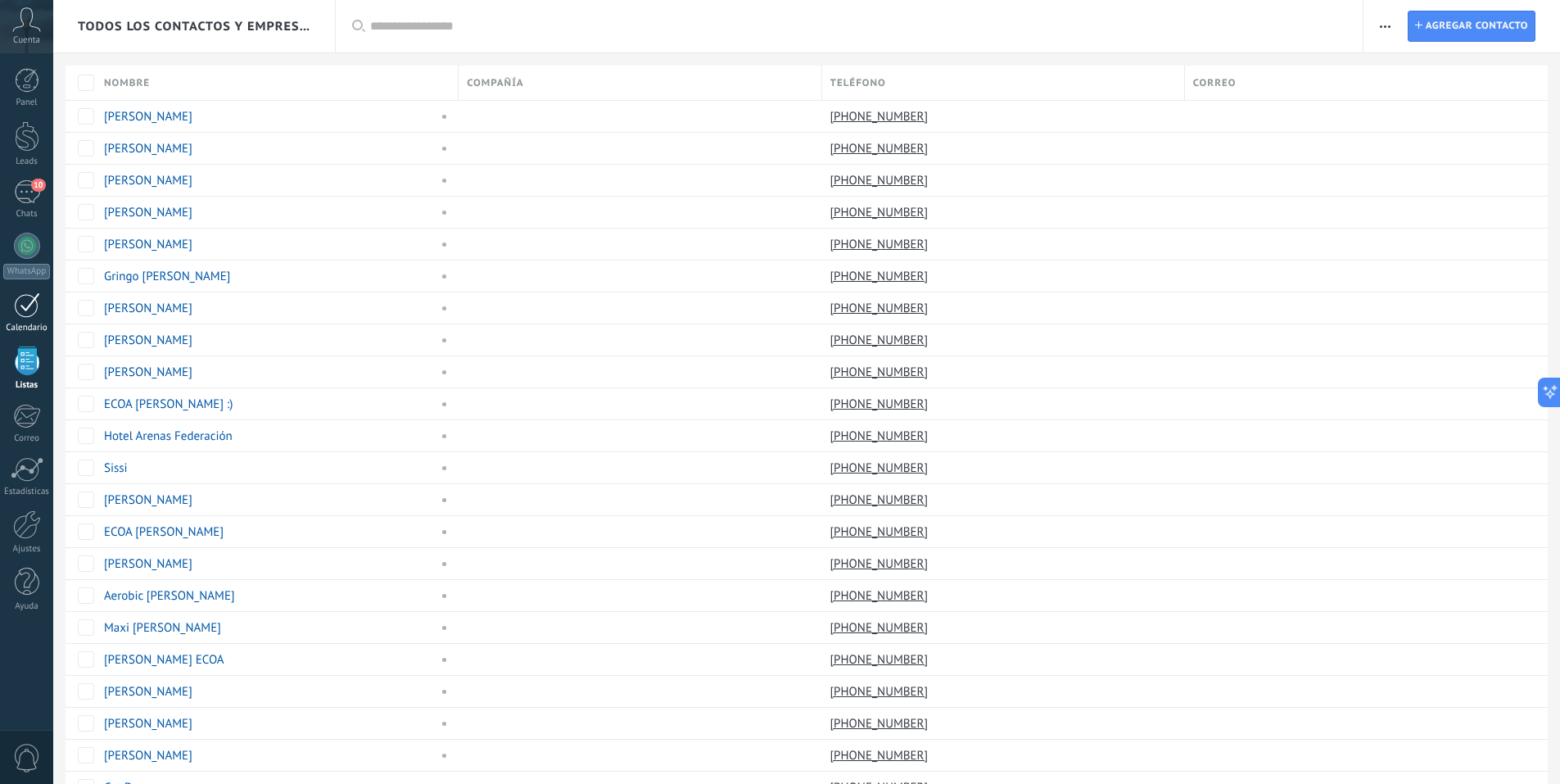
click at [25, 313] on div at bounding box center [27, 305] width 26 height 25
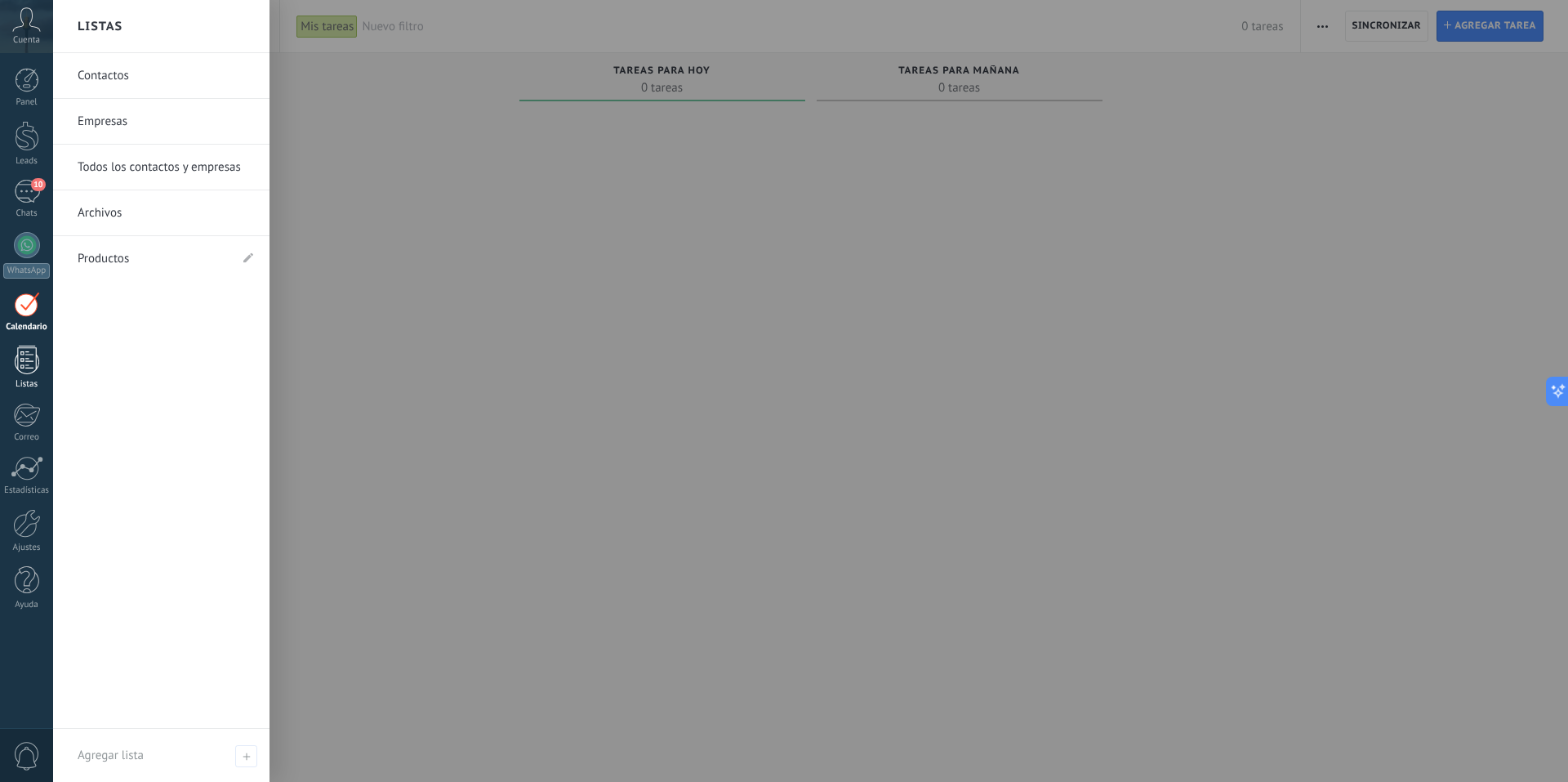
click at [25, 362] on div at bounding box center [27, 359] width 24 height 28
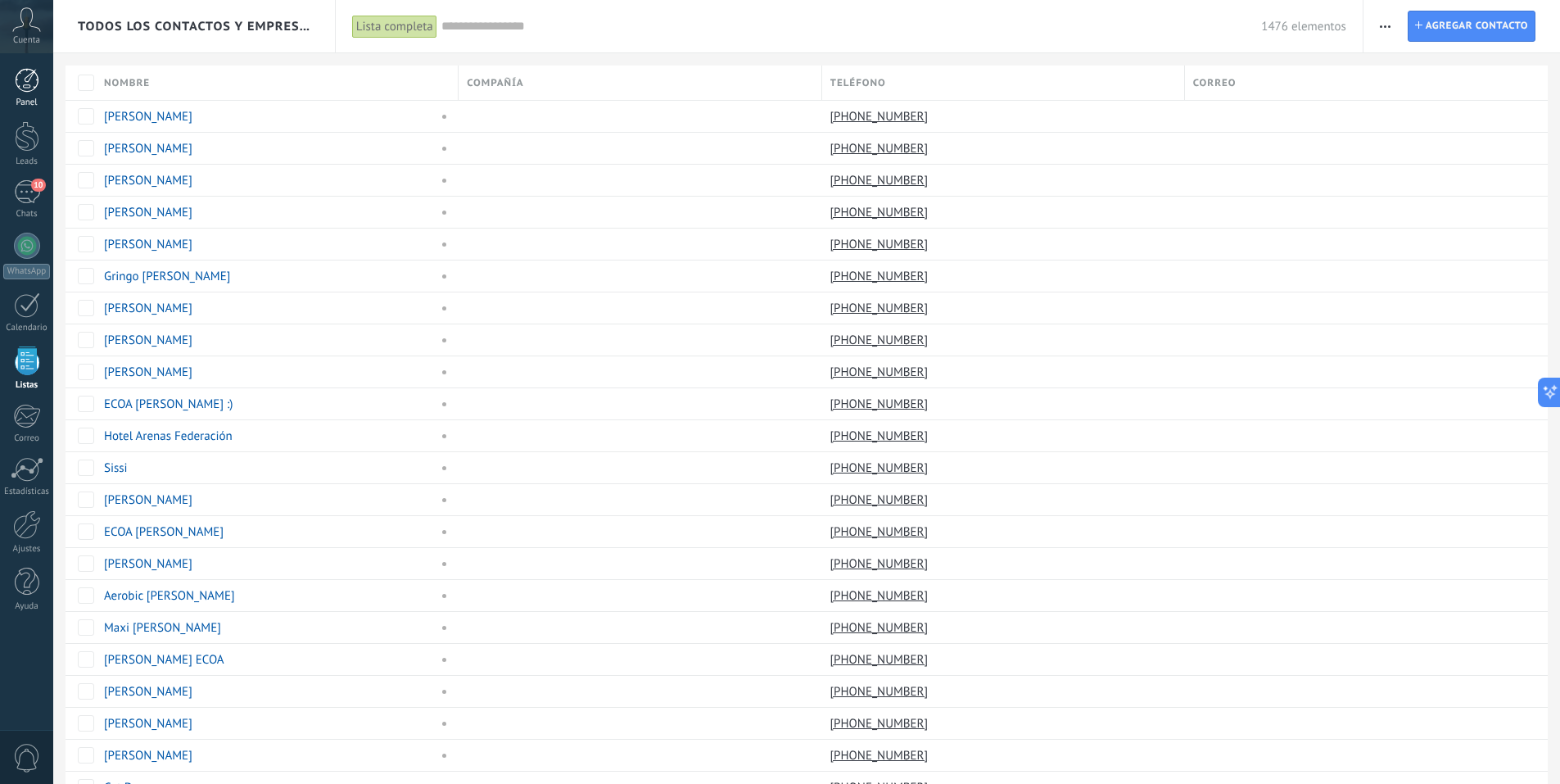
click at [28, 76] on div at bounding box center [27, 80] width 24 height 24
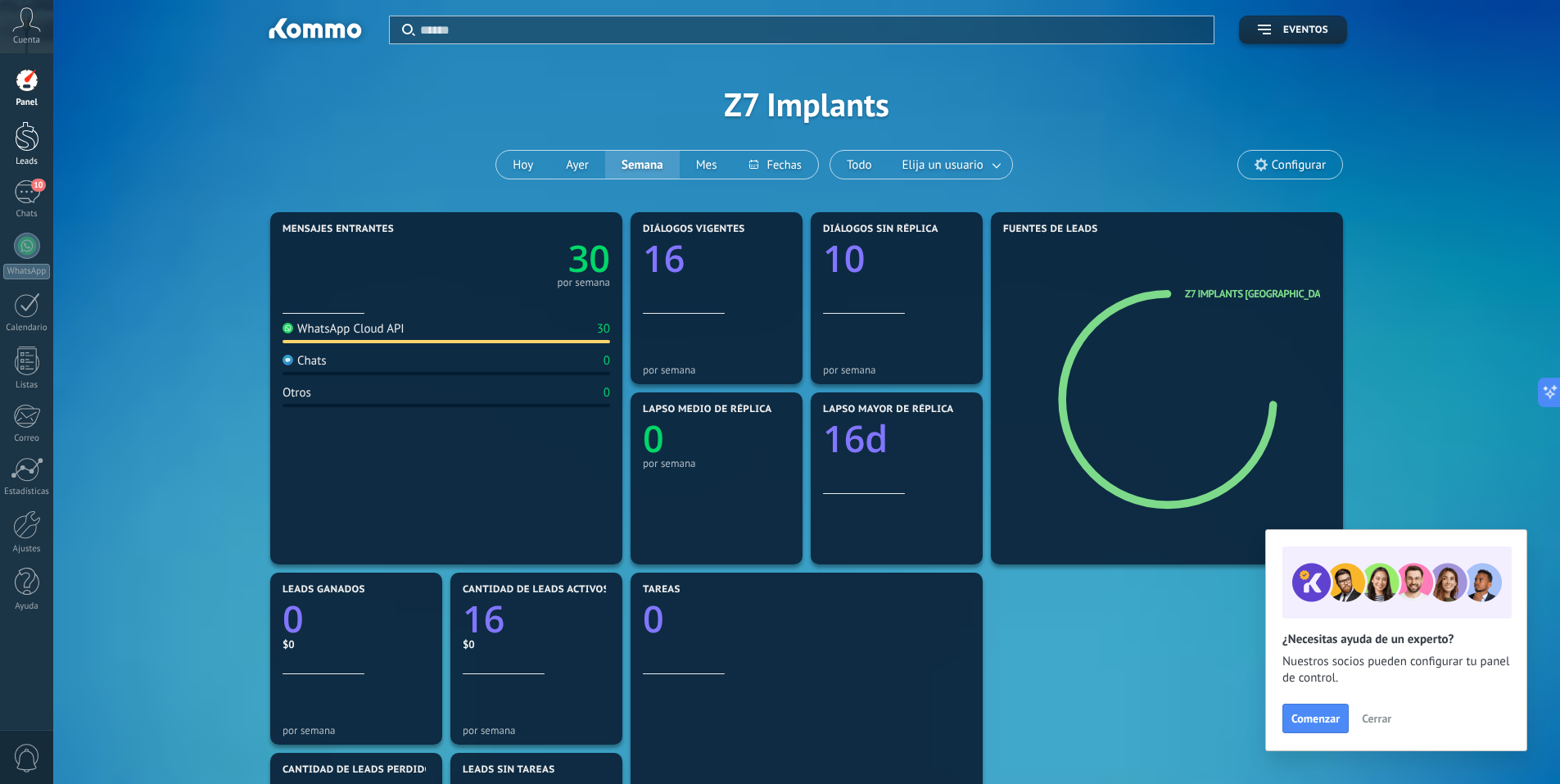
click at [25, 149] on div at bounding box center [27, 136] width 24 height 30
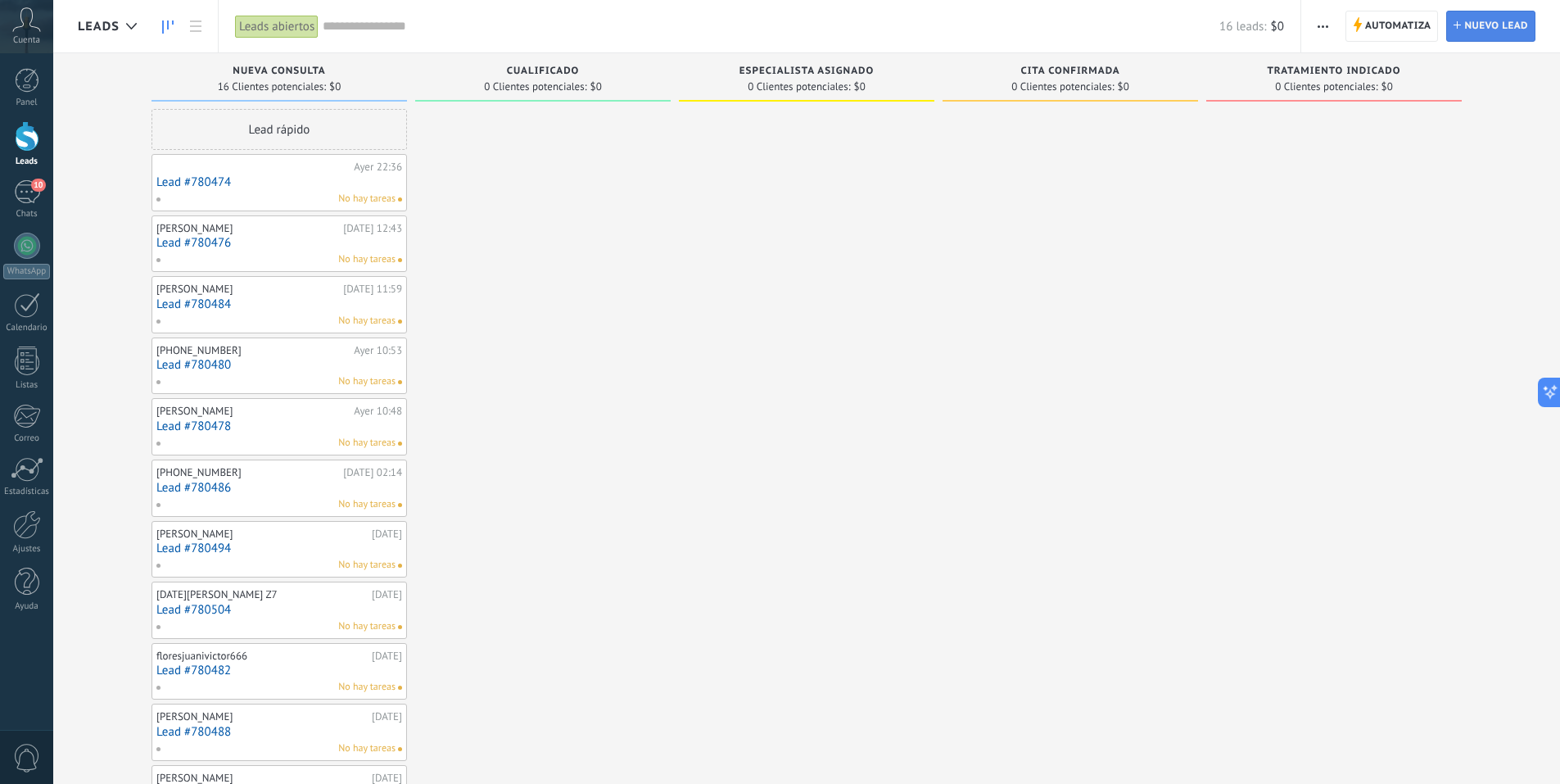
click at [1480, 35] on span "Nuevo lead" at bounding box center [1496, 25] width 64 height 29
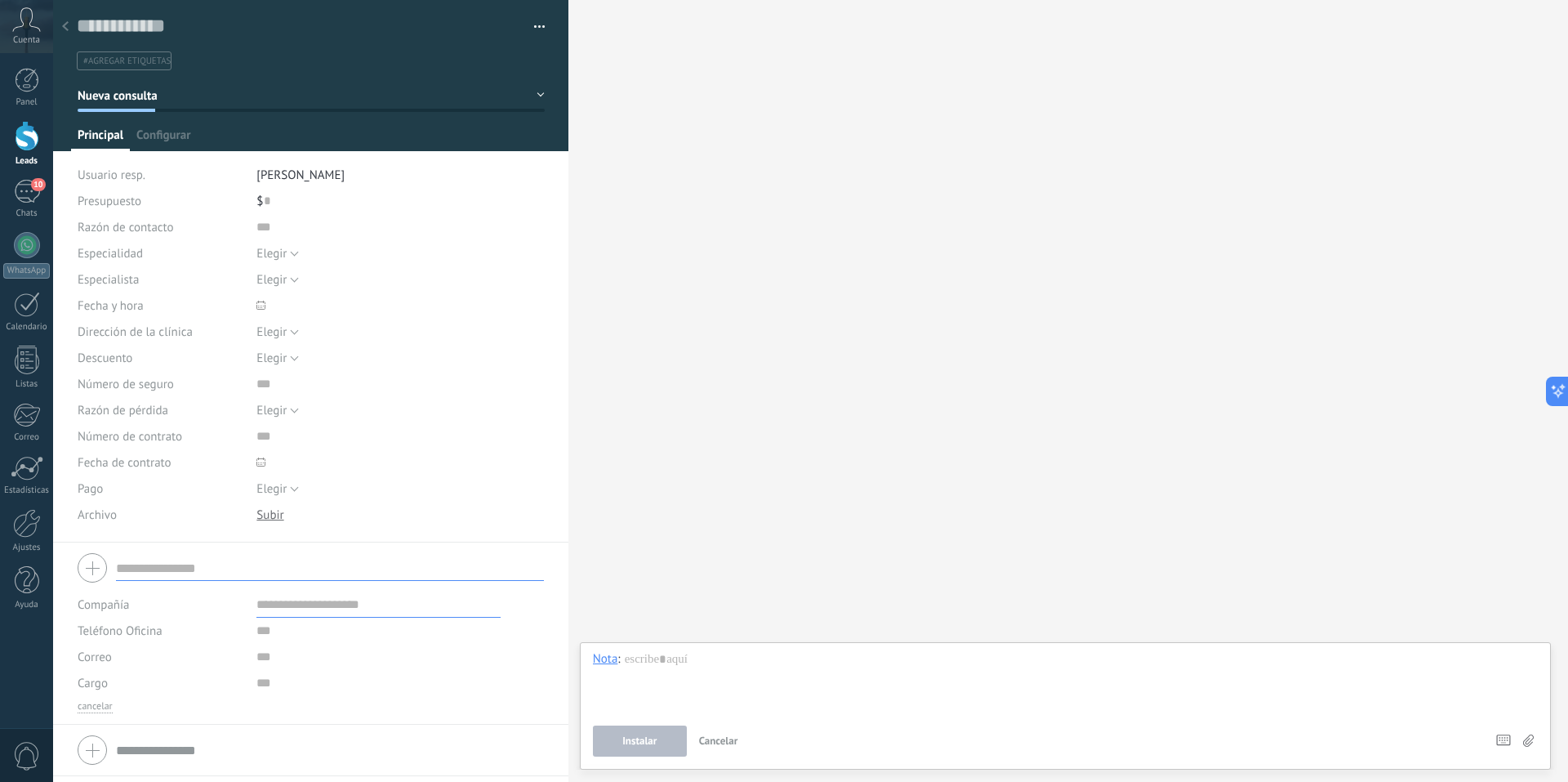
click at [67, 24] on use at bounding box center [65, 26] width 7 height 9
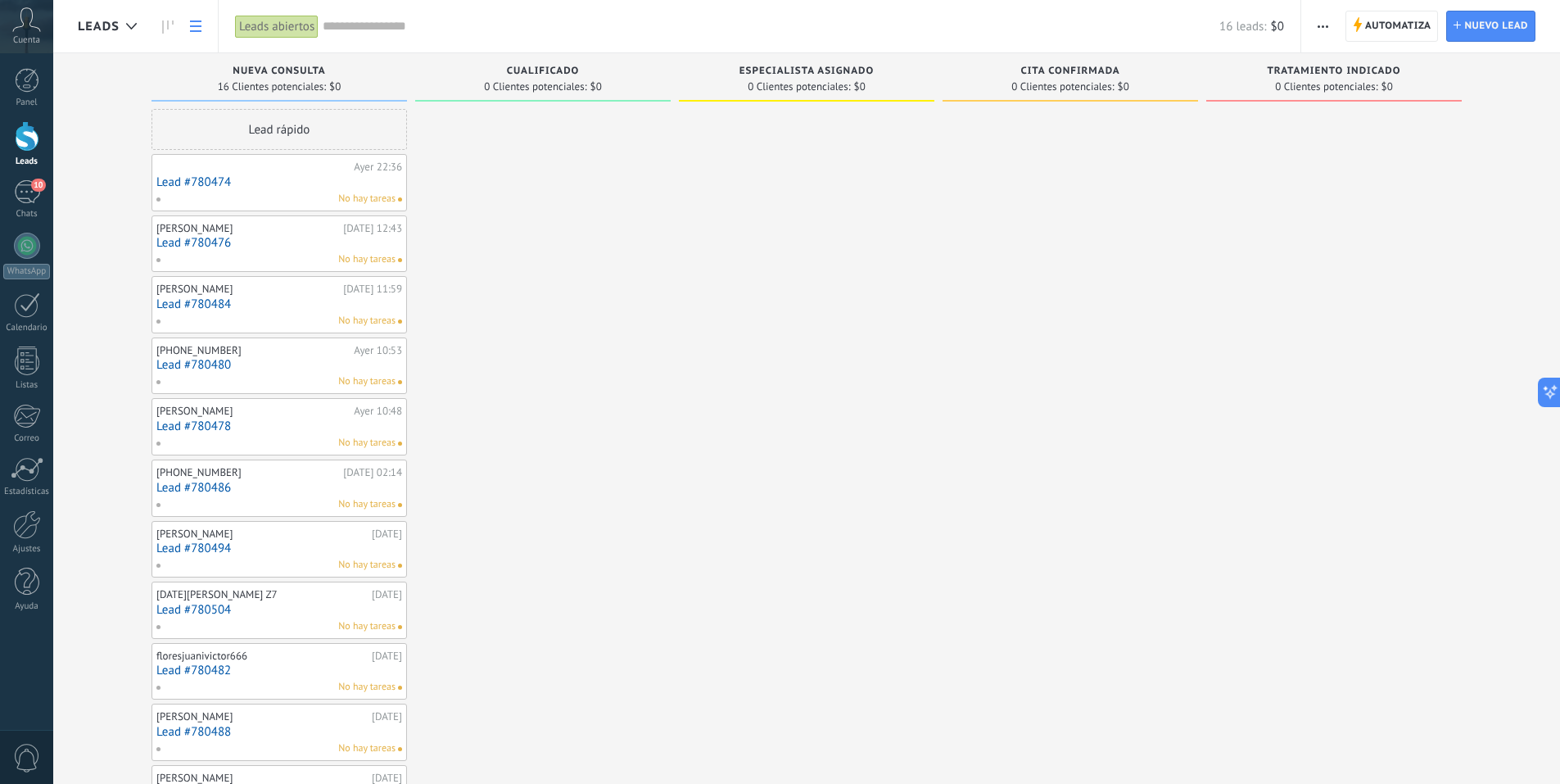
click at [203, 34] on link at bounding box center [196, 26] width 28 height 32
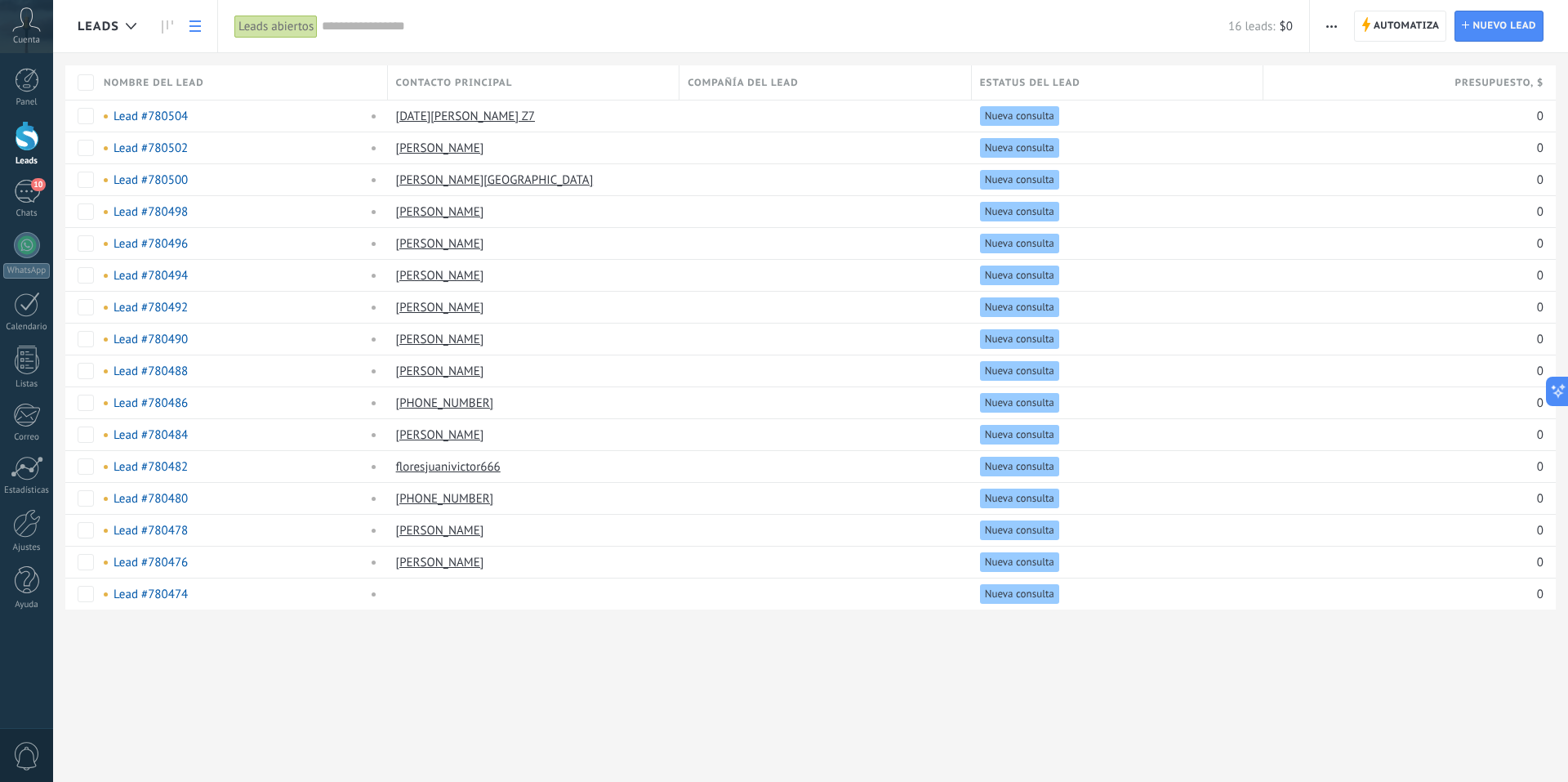
click at [1334, 35] on span "button" at bounding box center [1332, 25] width 10 height 31
click at [1367, 203] on span "Importar" at bounding box center [1364, 201] width 46 height 33
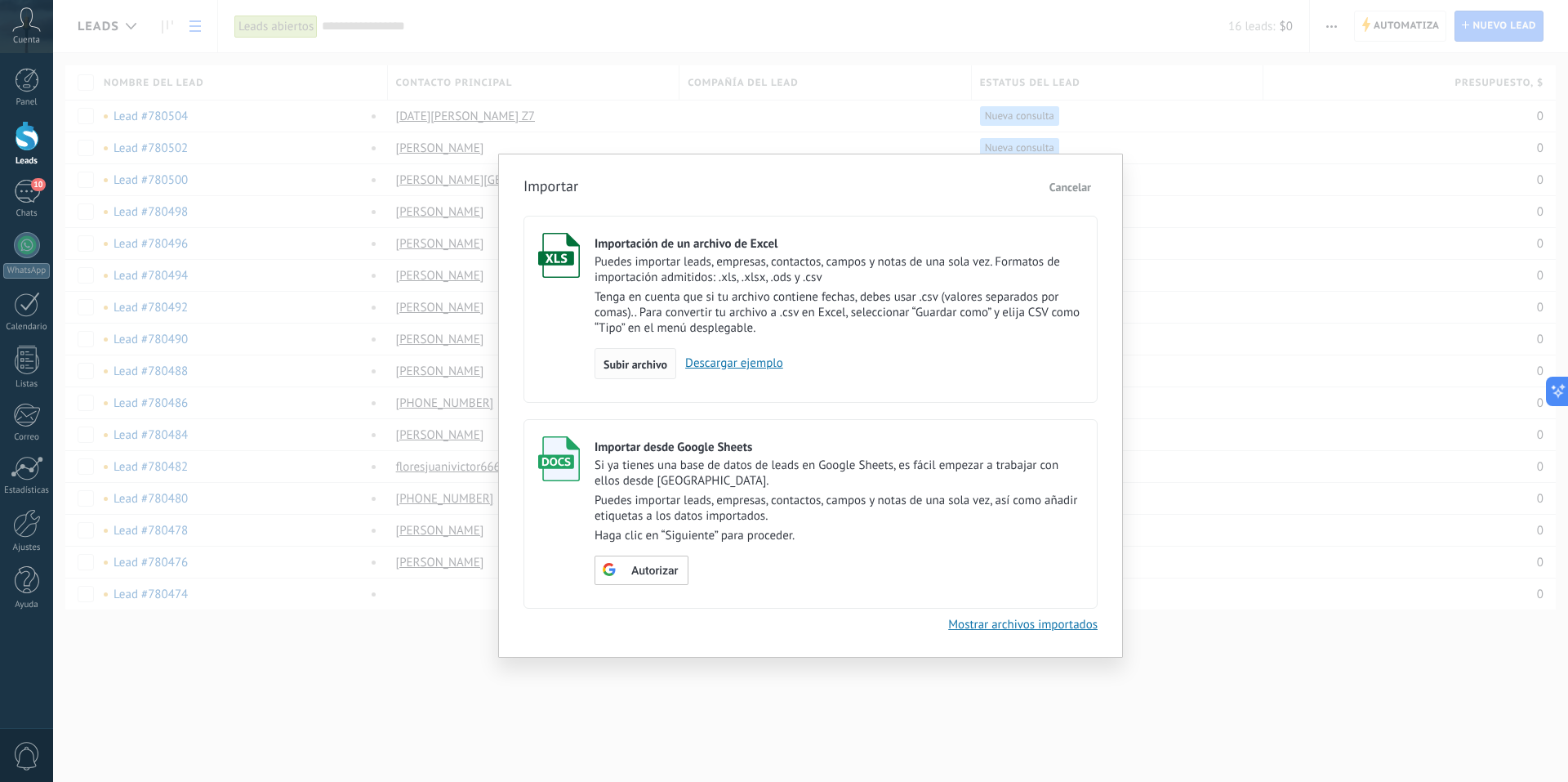
click at [656, 363] on span "Subir archivo" at bounding box center [636, 364] width 64 height 11
click at [0, 0] on input "Importación de un archivo de Excel Puedes importar leads, empresas, contactos, …" at bounding box center [0, 0] width 0 height 0
click at [638, 352] on div "Subir archivo" at bounding box center [635, 363] width 82 height 31
click at [0, 0] on input "Importación de un archivo de Excel Puedes importar leads, empresas, contactos, …" at bounding box center [0, 0] width 0 height 0
click at [744, 360] on link "Descargar ejemplo" at bounding box center [730, 363] width 107 height 16
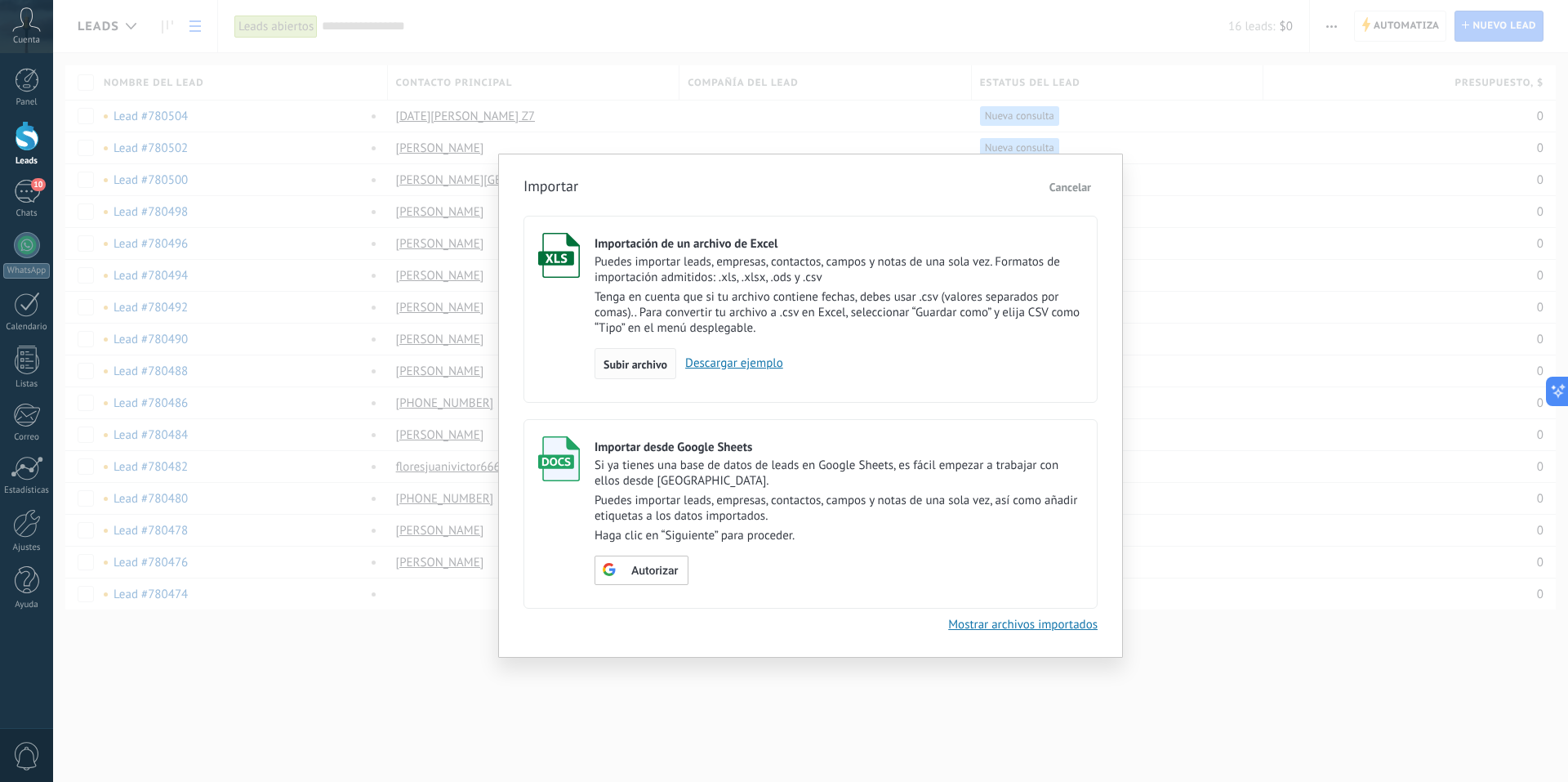
click at [632, 367] on span "Subir archivo" at bounding box center [636, 364] width 64 height 11
click at [0, 0] on input "Importación de un archivo de Excel Puedes importar leads, empresas, contactos, …" at bounding box center [0, 0] width 0 height 0
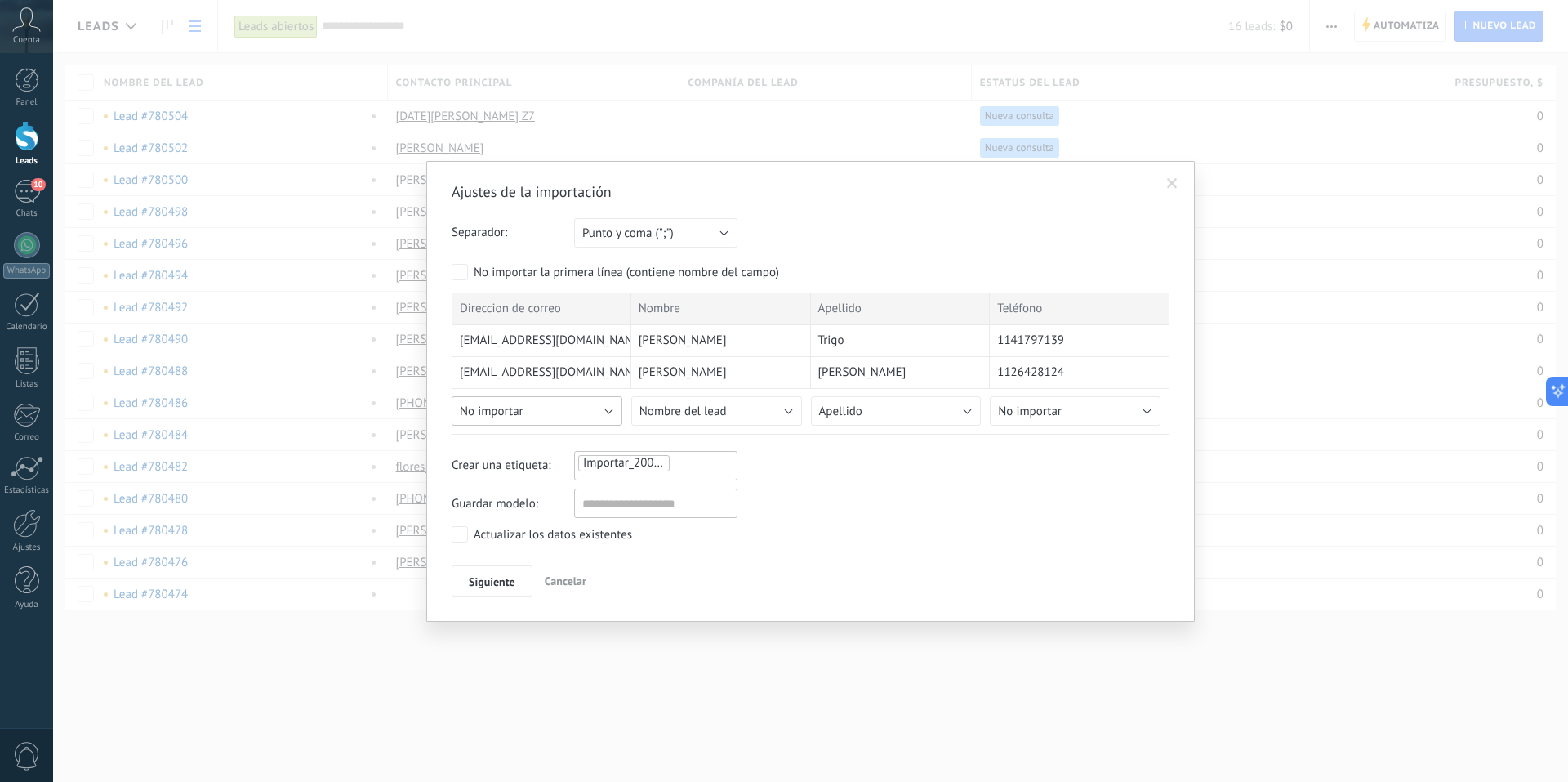
click at [585, 411] on button "No importar" at bounding box center [537, 410] width 171 height 29
click at [526, 446] on span "Correo" at bounding box center [540, 444] width 174 height 16
click at [1034, 414] on span "No importar" at bounding box center [1030, 411] width 64 height 16
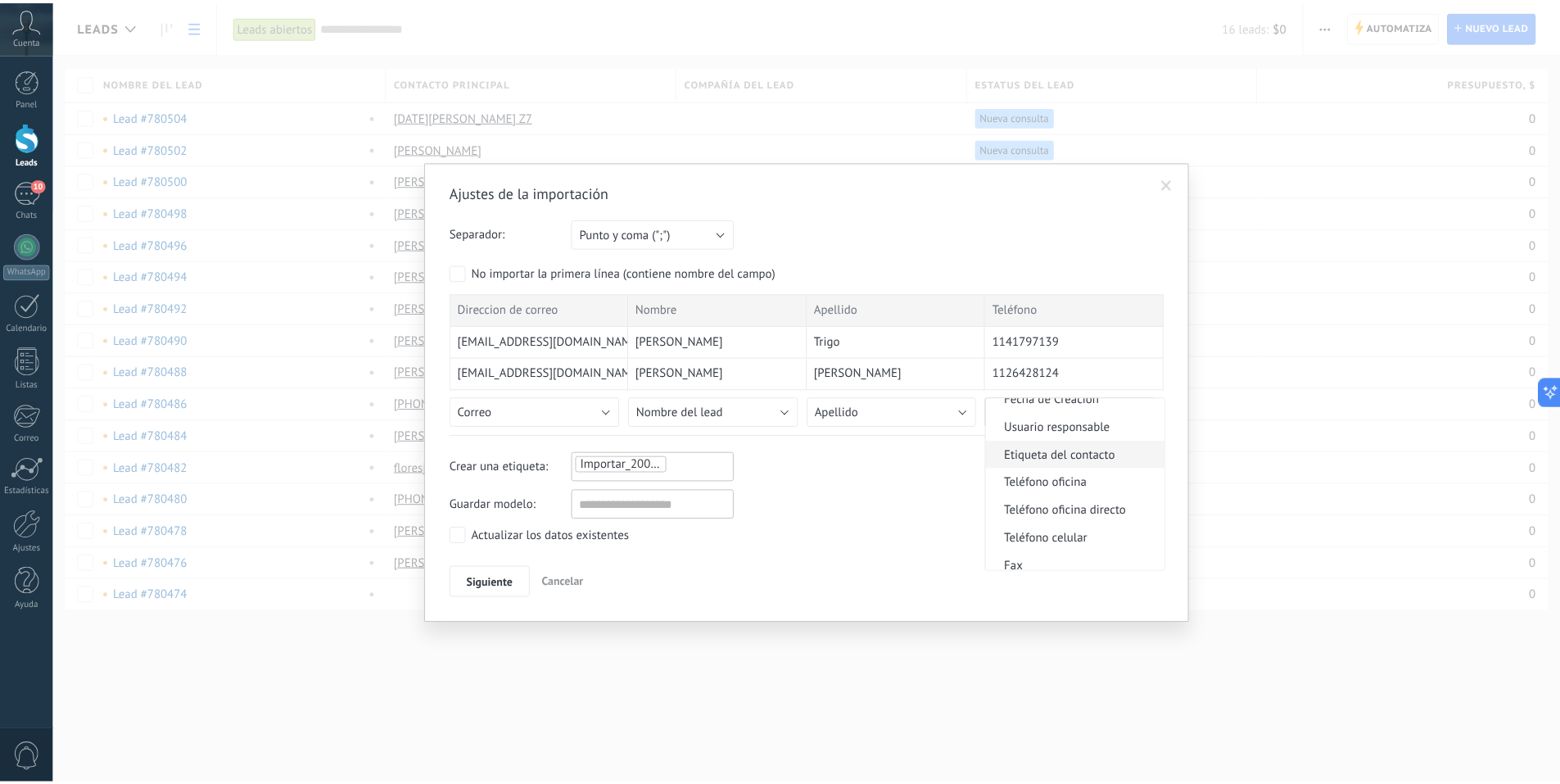
scroll to position [327, 0]
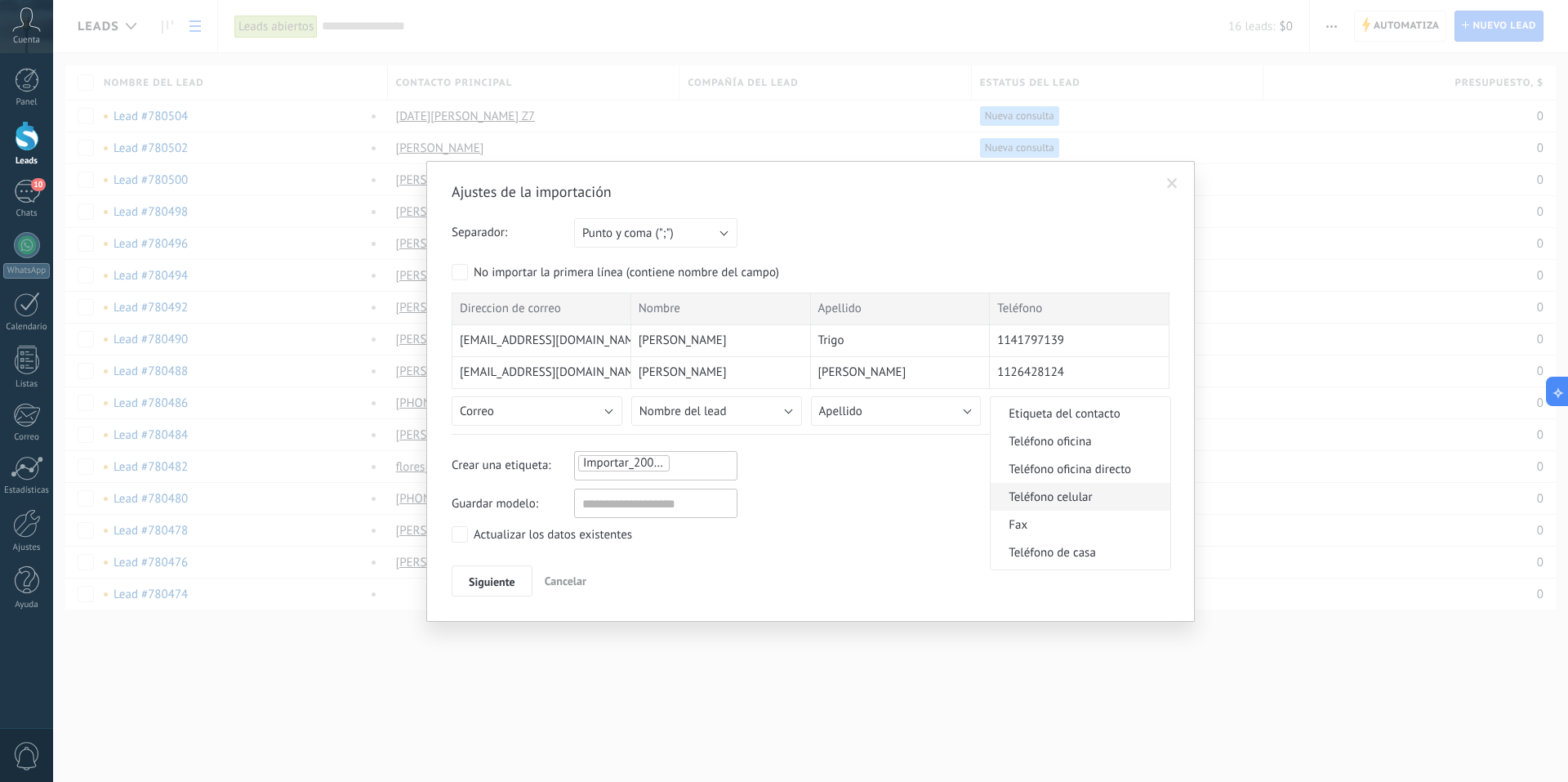
click at [1097, 496] on span "Teléfono celular" at bounding box center [1078, 497] width 174 height 16
click at [486, 578] on span "Siguiente" at bounding box center [492, 581] width 47 height 11
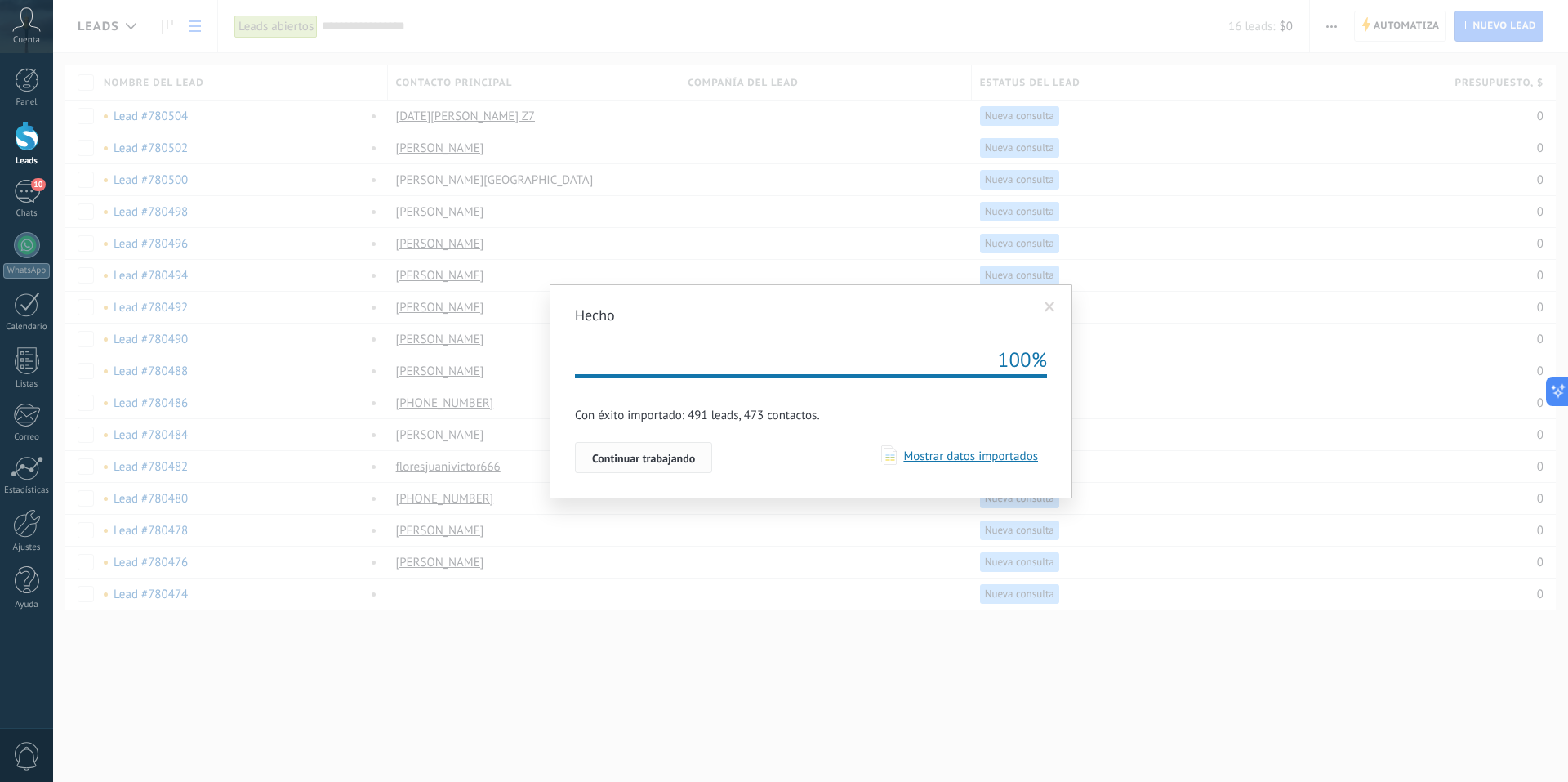
click at [649, 463] on span "Continuar trabajando" at bounding box center [643, 459] width 103 height 11
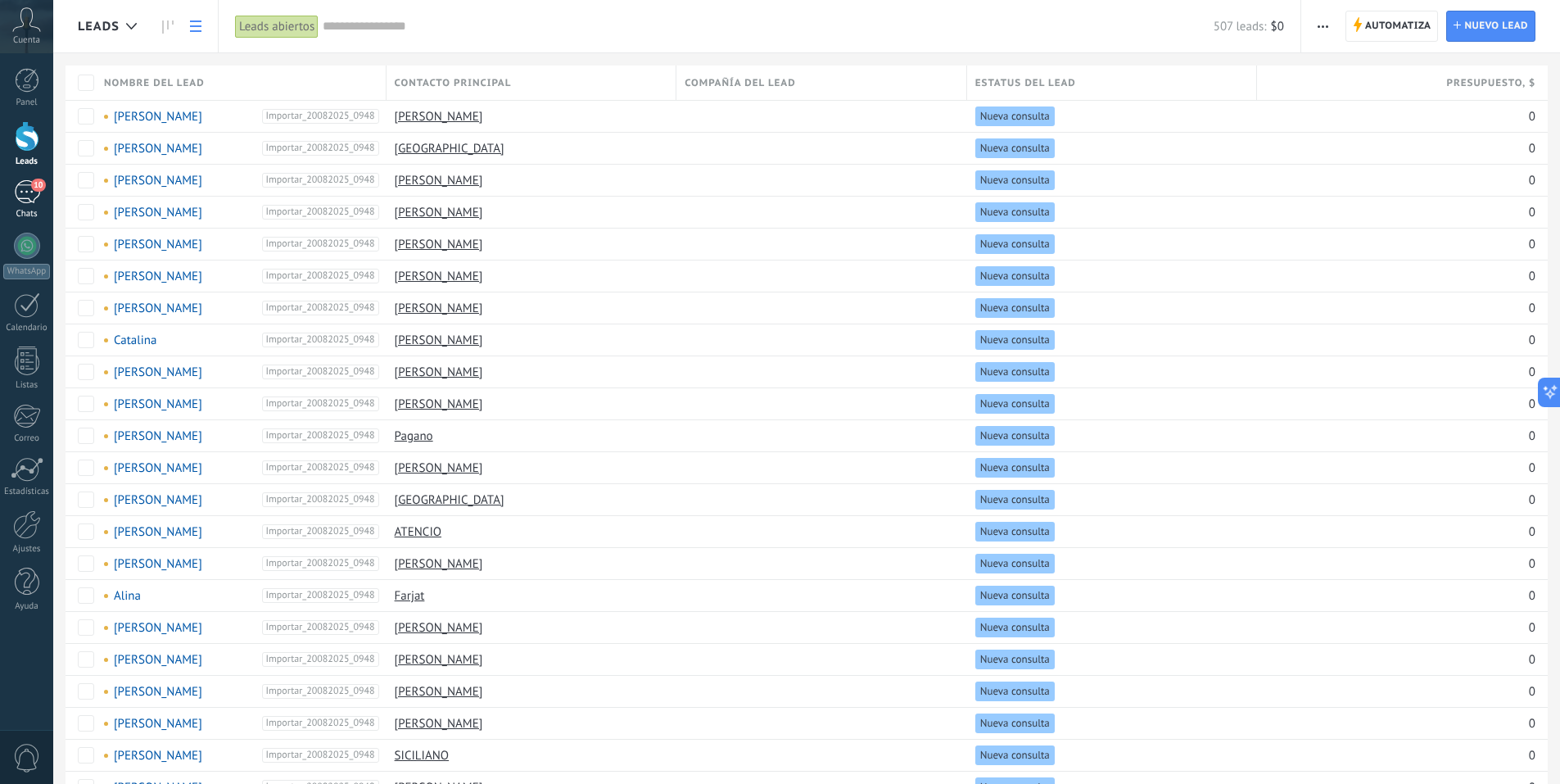
click at [29, 191] on div "10" at bounding box center [27, 192] width 26 height 24
